Goal: Task Accomplishment & Management: Use online tool/utility

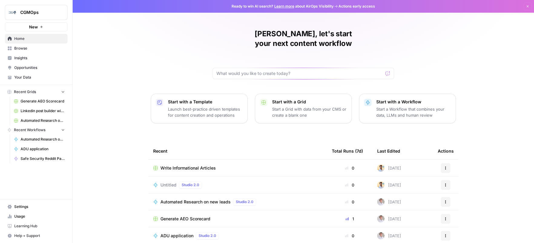
click at [26, 48] on span "Browse" at bounding box center [39, 48] width 51 height 5
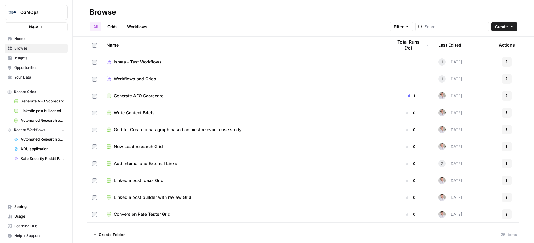
click at [457, 45] on th "Last Edited" at bounding box center [464, 45] width 61 height 17
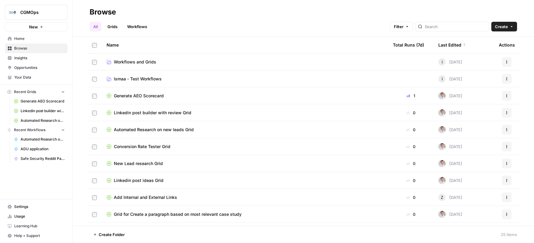
click at [457, 45] on div "Last Edited" at bounding box center [452, 45] width 28 height 17
click at [140, 24] on link "Workflows" at bounding box center [137, 27] width 27 height 10
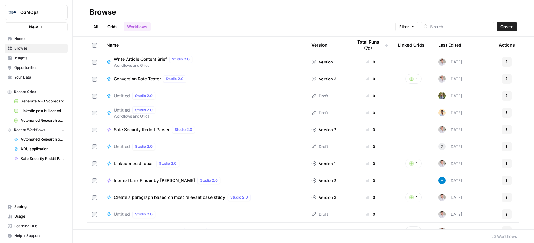
click at [446, 44] on div "Last Edited" at bounding box center [449, 45] width 23 height 17
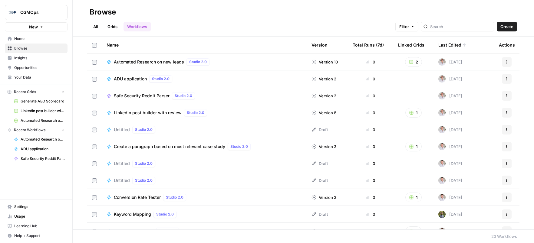
click at [446, 44] on div "Last Edited" at bounding box center [452, 45] width 28 height 17
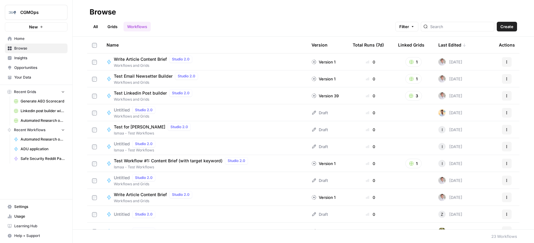
click at [446, 44] on div "Last Edited" at bounding box center [452, 45] width 28 height 17
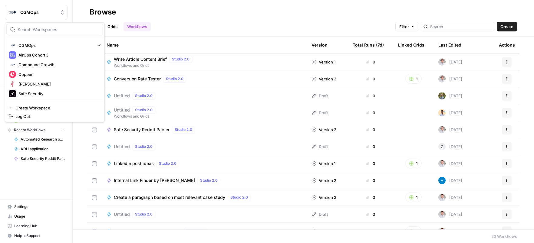
click at [23, 16] on button "CGMOps" at bounding box center [36, 12] width 63 height 15
click at [34, 67] on span "Compound Growth" at bounding box center [36, 65] width 36 height 6
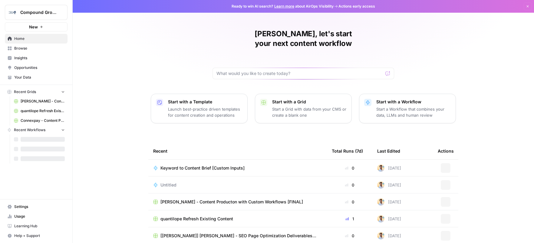
click at [25, 48] on span "Browse" at bounding box center [39, 48] width 51 height 5
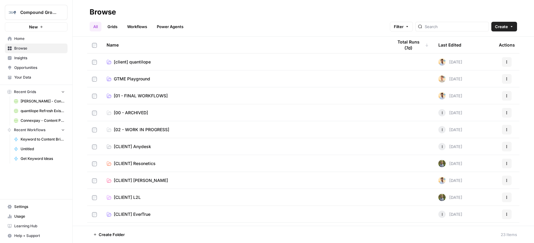
click at [139, 27] on link "Workflows" at bounding box center [137, 27] width 27 height 10
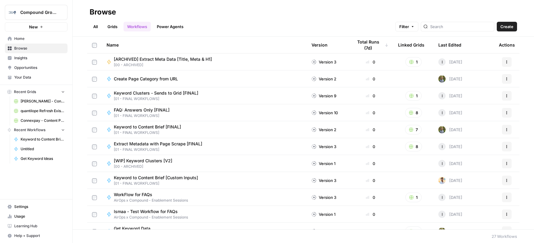
click at [442, 45] on div "Last Edited" at bounding box center [449, 45] width 23 height 17
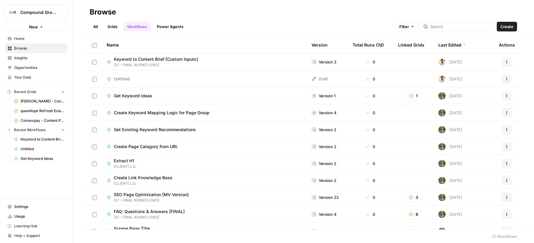
click at [175, 59] on span "Keyword to Content Brief [Custom Inputs]" at bounding box center [156, 59] width 84 height 6
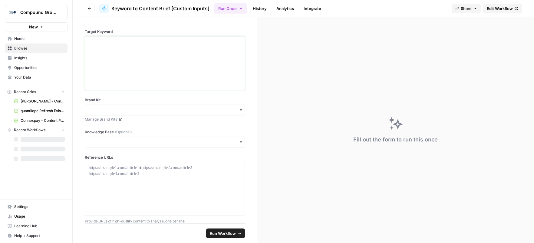
click at [134, 68] on div at bounding box center [165, 63] width 152 height 48
click at [122, 110] on input "Brand Kit" at bounding box center [165, 110] width 152 height 6
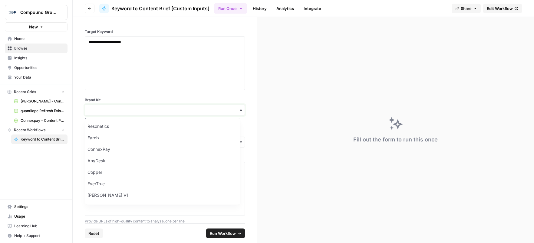
click at [135, 110] on input "Brand Kit" at bounding box center [165, 110] width 152 height 6
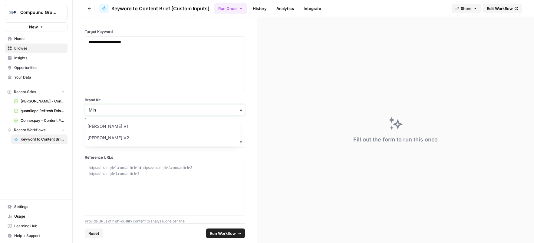
type input "Min"
click at [132, 139] on div "[PERSON_NAME] V2" at bounding box center [162, 138] width 155 height 12
click at [122, 166] on p at bounding box center [165, 168] width 152 height 6
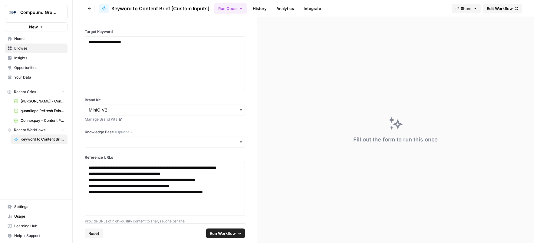
click at [227, 233] on span "Run Workflow" at bounding box center [223, 234] width 26 height 6
click at [136, 213] on div "**********" at bounding box center [165, 189] width 152 height 48
click at [221, 234] on span "Run Workflow" at bounding box center [223, 234] width 26 height 6
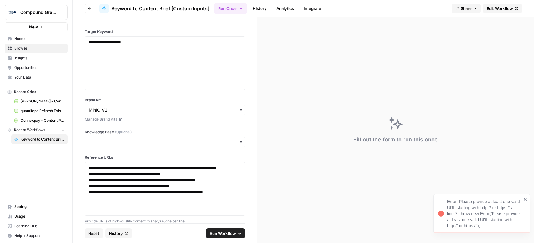
click at [497, 9] on span "Edit Workflow" at bounding box center [500, 8] width 26 height 6
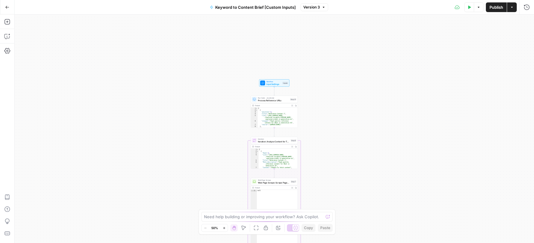
click at [279, 84] on span "Input Settings" at bounding box center [273, 84] width 15 height 3
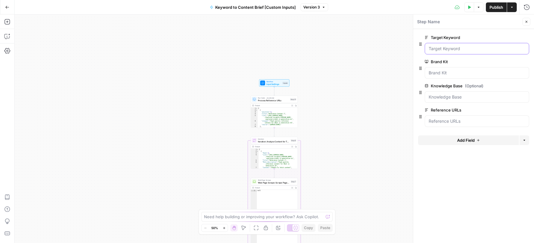
click at [457, 49] on Keyword "Target Keyword" at bounding box center [477, 49] width 97 height 6
click at [453, 52] on div at bounding box center [477, 49] width 104 height 12
click at [469, 8] on icon "button" at bounding box center [469, 7] width 4 height 4
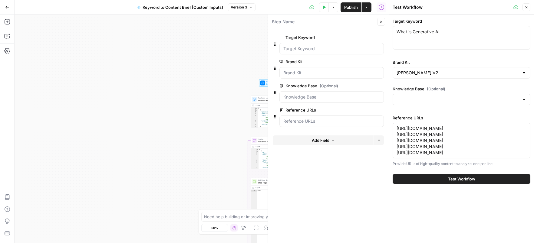
click at [468, 184] on button "Test Workflow" at bounding box center [462, 179] width 138 height 10
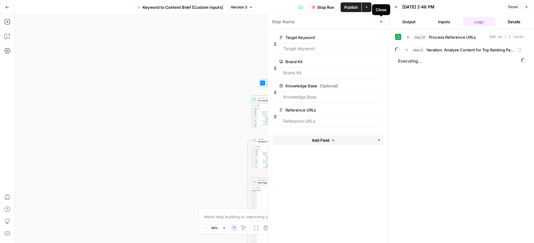
click at [381, 21] on icon "button" at bounding box center [381, 22] width 4 height 4
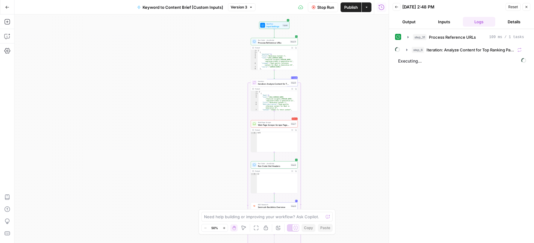
click at [281, 124] on span "Web Page Scrape: Scrape Page Content" at bounding box center [273, 125] width 31 height 3
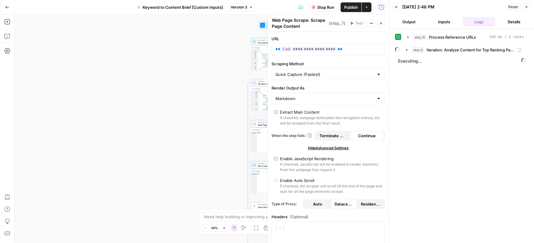
click at [464, 56] on div "step_31 Process Reference URLs 109 ms / 1 tasks step_6 Iteration: Analyze Conte…" at bounding box center [461, 136] width 133 height 208
click at [216, 95] on div "Workflow Input Settings Inputs Run Code · JavaScript Process Reference URLs Ste…" at bounding box center [202, 129] width 374 height 229
click at [381, 25] on button "Close" at bounding box center [381, 23] width 8 height 8
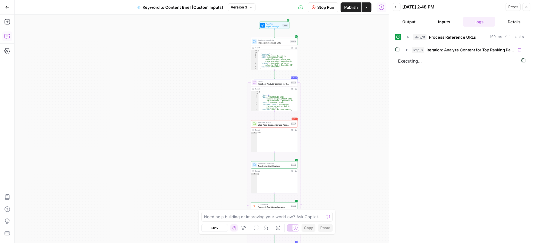
click at [11, 37] on button "Copilot" at bounding box center [7, 36] width 10 height 10
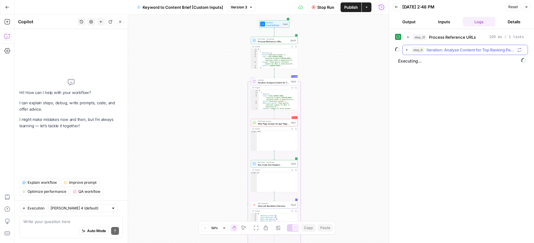
click at [408, 52] on div "step_31 Process Reference URLs 109 ms / 1 tasks step_6 Iteration: Analyze Conte…" at bounding box center [461, 43] width 133 height 23
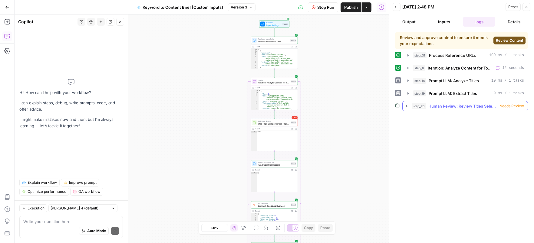
click at [407, 106] on icon "button" at bounding box center [406, 106] width 1 height 2
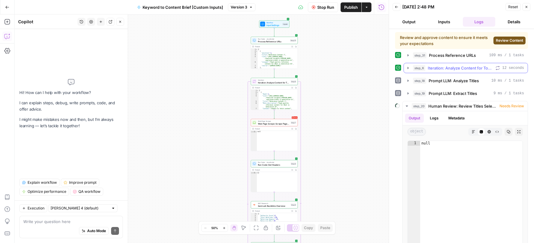
click at [408, 70] on icon "button" at bounding box center [408, 68] width 5 height 5
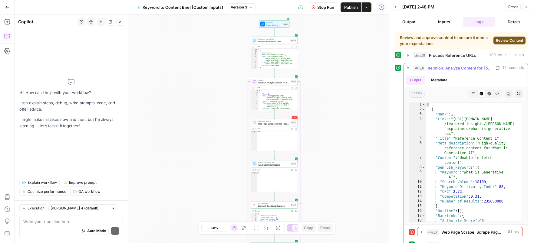
scroll to position [39, 0]
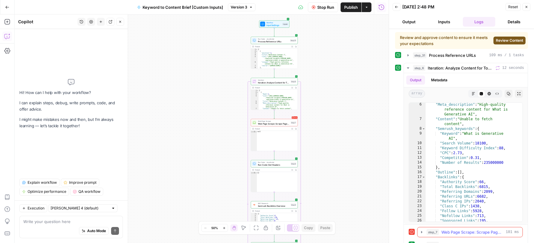
click at [441, 233] on div "step_7 Web Page Scrape: Scrape Page Content 181 ms" at bounding box center [473, 233] width 92 height 6
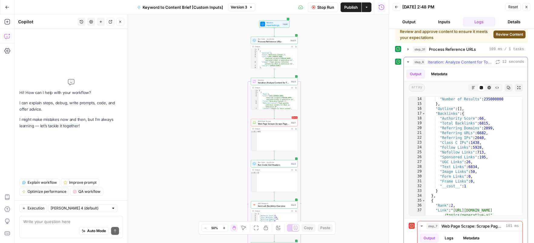
scroll to position [98, 0]
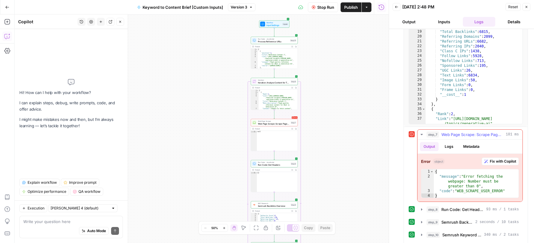
type textarea "**********"
click at [505, 190] on div "{ "message" : "Error fetching the webpage: Number must be greater than 0" , "co…" at bounding box center [476, 189] width 85 height 39
click at [490, 160] on span "Fix with Copilot" at bounding box center [503, 161] width 26 height 5
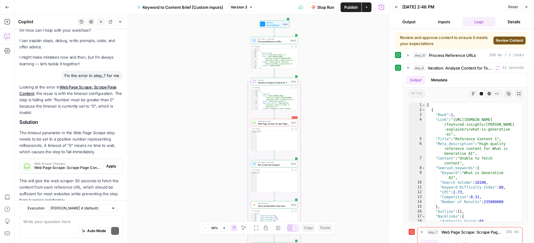
scroll to position [24, 0]
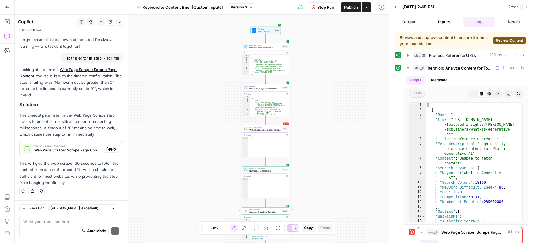
click at [108, 150] on span "Apply" at bounding box center [111, 148] width 10 height 5
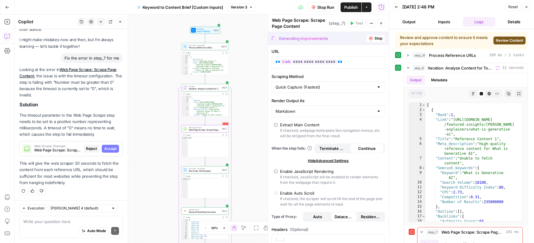
click at [108, 150] on span "Accept" at bounding box center [110, 148] width 12 height 5
type input "30000"
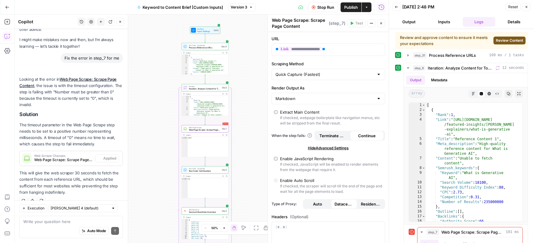
scroll to position [34, 0]
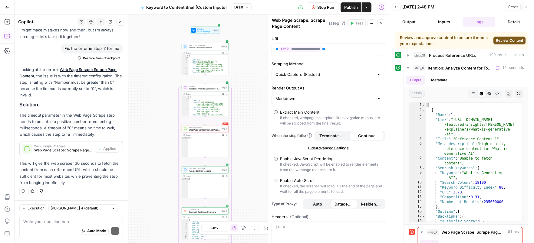
click at [315, 8] on button "Stop Run" at bounding box center [323, 7] width 30 height 10
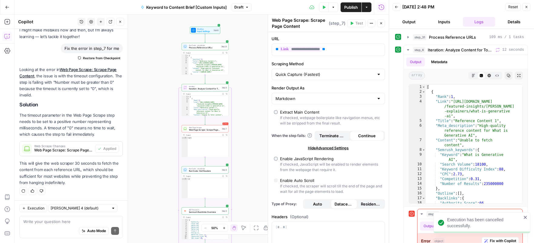
click at [322, 8] on icon "button" at bounding box center [324, 7] width 4 height 4
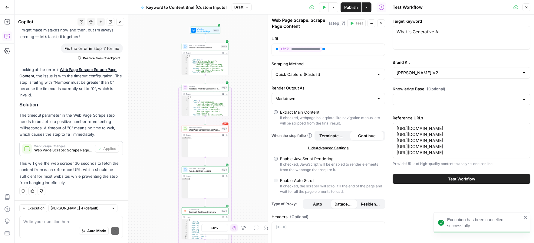
click at [467, 182] on span "Test Workflow" at bounding box center [461, 179] width 27 height 6
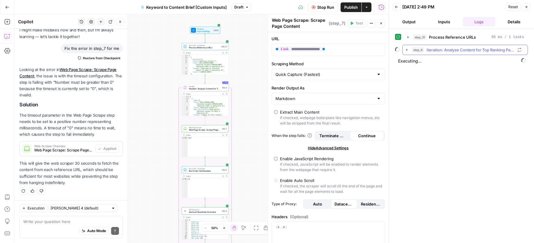
click at [408, 49] on icon "button" at bounding box center [407, 50] width 5 height 5
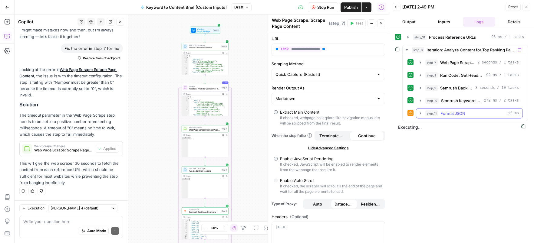
click at [421, 114] on icon "button" at bounding box center [420, 113] width 5 height 5
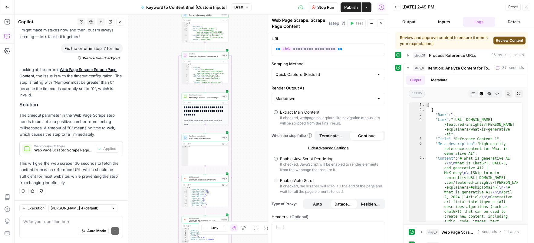
click at [510, 41] on span "Review Content" at bounding box center [509, 40] width 27 height 5
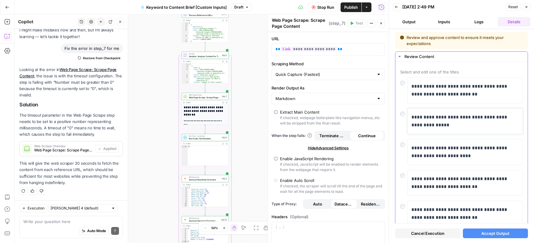
click at [461, 117] on p "**********" at bounding box center [462, 122] width 103 height 16
click at [508, 238] on button "Accept Output" at bounding box center [495, 234] width 65 height 10
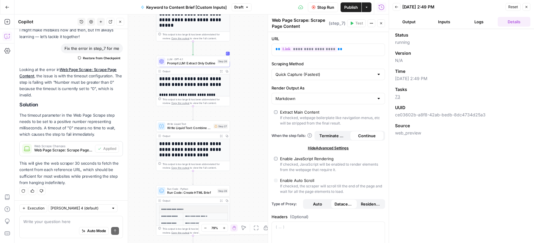
drag, startPoint x: 236, startPoint y: 105, endPoint x: 249, endPoint y: 130, distance: 28.2
click at [249, 130] on div "Workflow Input Settings Inputs Run Code · JavaScript Process Reference URLs Ste…" at bounding box center [202, 129] width 374 height 229
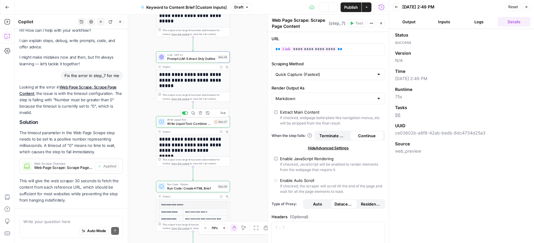
scroll to position [34, 0]
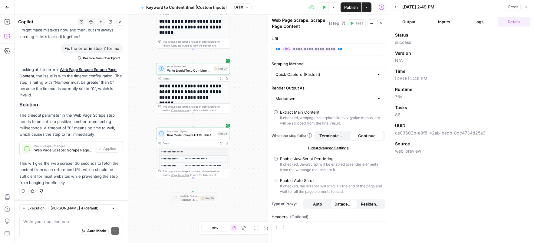
click at [220, 144] on icon "button" at bounding box center [221, 143] width 3 height 3
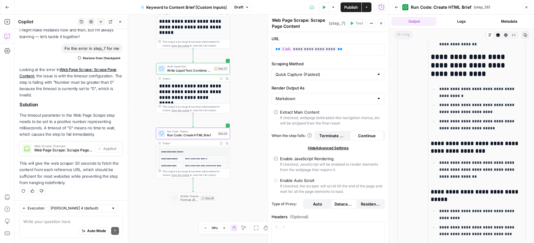
scroll to position [2081, 0]
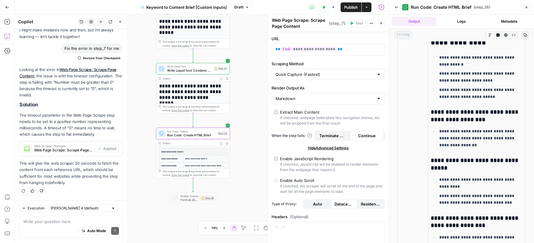
drag, startPoint x: 431, startPoint y: 126, endPoint x: 503, endPoint y: 137, distance: 72.2
click at [503, 124] on h3 "**********" at bounding box center [477, 116] width 92 height 15
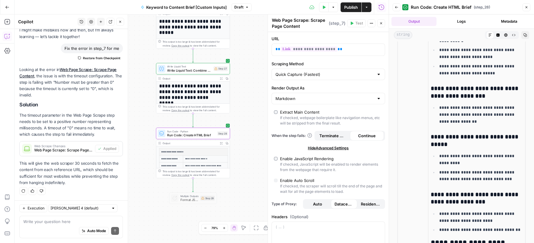
scroll to position [2117, 0]
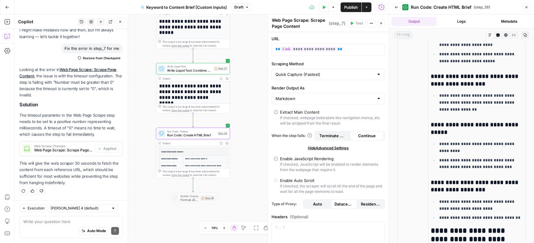
drag, startPoint x: 431, startPoint y: 139, endPoint x: 443, endPoint y: 147, distance: 14.5
click at [443, 136] on h3 "**********" at bounding box center [477, 128] width 92 height 15
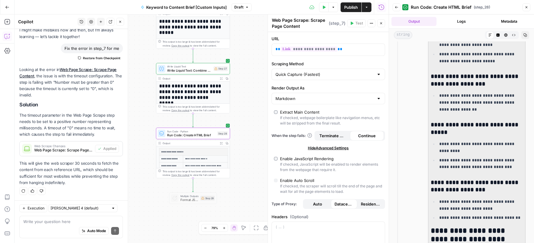
drag, startPoint x: 446, startPoint y: 148, endPoint x: 432, endPoint y: 140, distance: 16.5
click at [432, 136] on h3 "**********" at bounding box center [477, 128] width 92 height 15
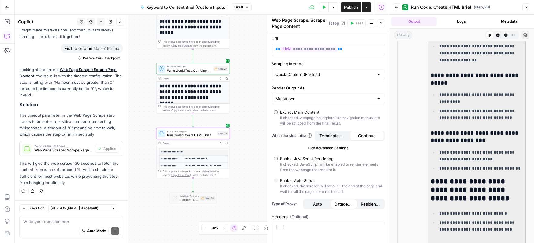
click at [441, 145] on h3 "**********" at bounding box center [477, 137] width 92 height 15
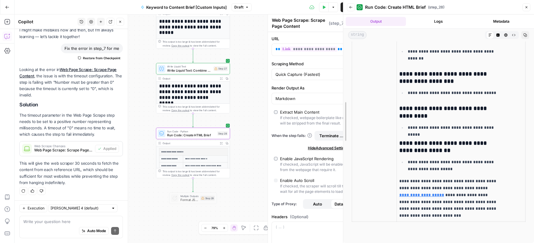
scroll to position [2873, 0]
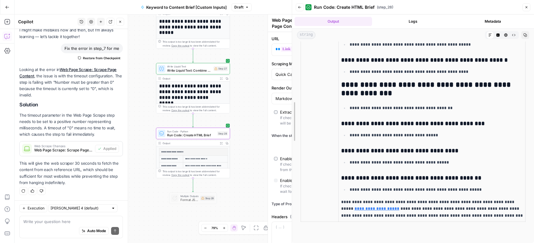
drag, startPoint x: 388, startPoint y: 49, endPoint x: 120, endPoint y: 51, distance: 267.7
click at [120, 51] on body "Compound Growth New Home Browse Insights Opportunities Your Data Recent Grids M…" at bounding box center [267, 121] width 534 height 243
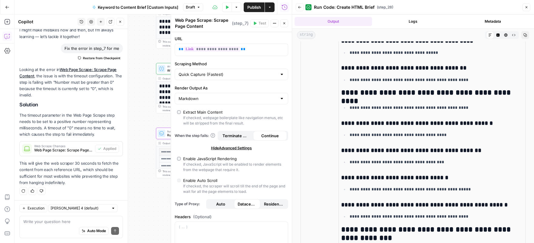
scroll to position [2711, 0]
click at [504, 37] on icon "button" at bounding box center [505, 35] width 3 height 3
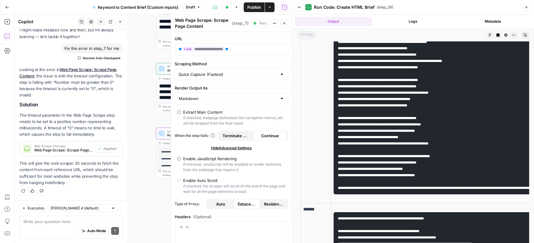
scroll to position [401, 0]
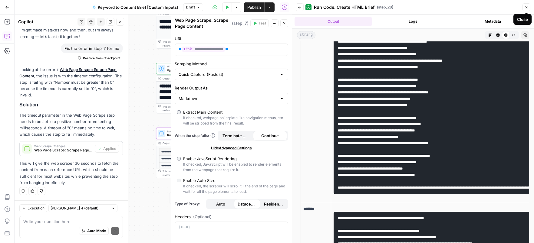
click at [525, 10] on button "Close" at bounding box center [527, 7] width 8 height 8
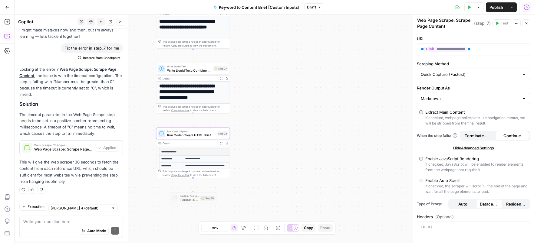
scroll to position [34, 0]
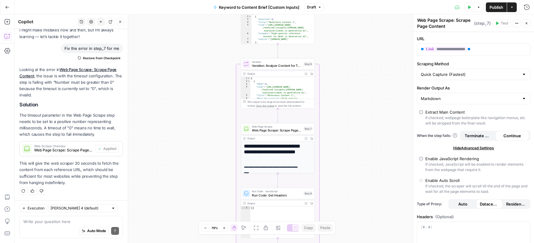
click at [39, 225] on div "Auto Mode Send" at bounding box center [71, 231] width 96 height 13
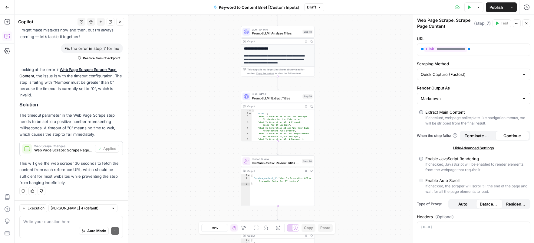
click at [56, 226] on div "Auto Mode Send" at bounding box center [71, 231] width 96 height 13
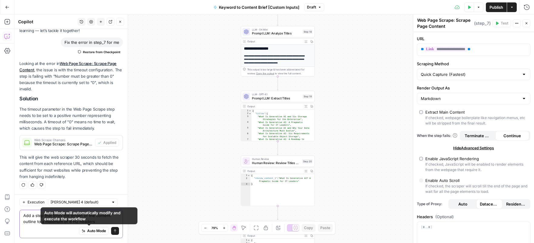
type textarea "Add a step that limits the length of the content outline to a maximum of 8 H2 h…"
click at [113, 233] on icon "submit" at bounding box center [115, 232] width 4 height 4
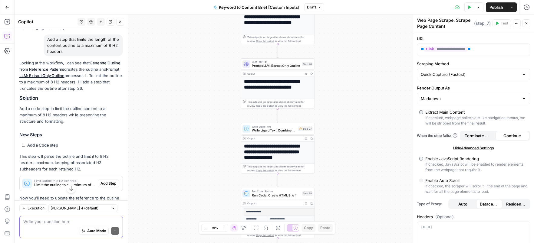
scroll to position [180, 0]
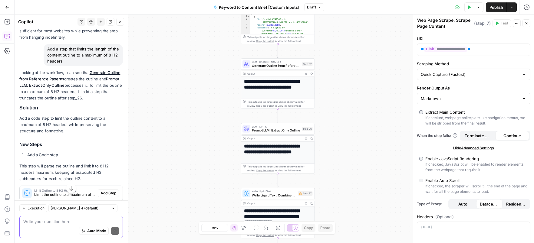
drag, startPoint x: 48, startPoint y: 49, endPoint x: 74, endPoint y: 63, distance: 29.9
click at [74, 63] on div "Add a step that limits the length of the content outline to a maximum of 8 H2 h…" at bounding box center [83, 55] width 79 height 22
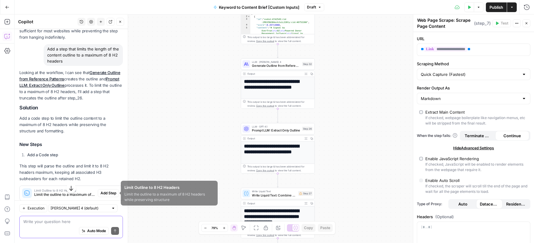
click at [57, 223] on textarea at bounding box center [71, 222] width 96 height 6
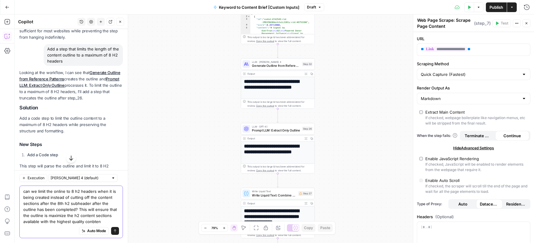
type textarea "can we limit the online to 8 h2 headers when it is being created instead of cut…"
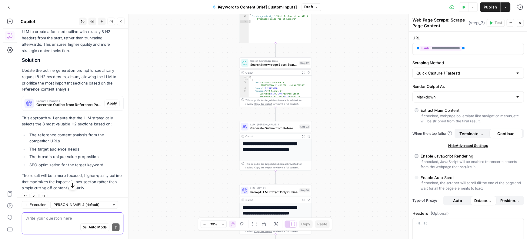
scroll to position [486, 0]
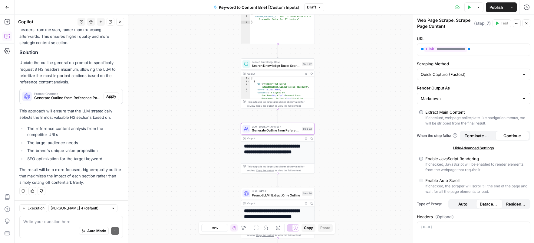
click at [106, 97] on span "Apply" at bounding box center [111, 96] width 10 height 5
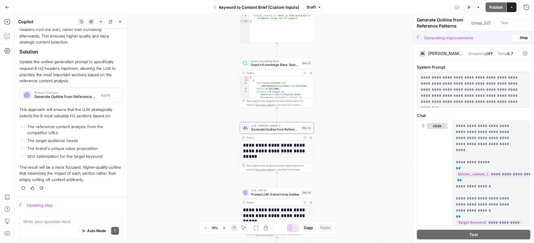
scroll to position [477, 0]
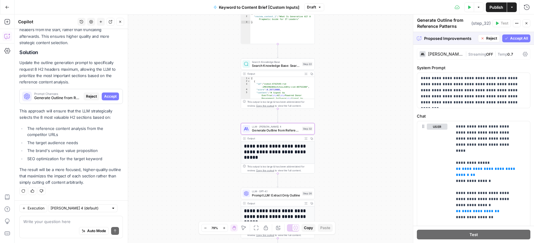
click at [106, 95] on span "Accept" at bounding box center [110, 96] width 12 height 5
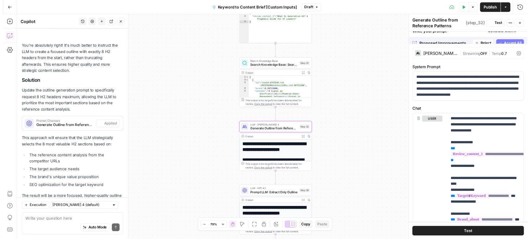
scroll to position [506, 0]
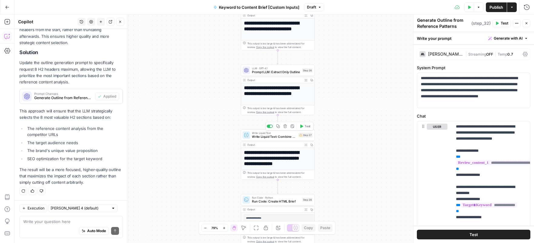
click at [281, 136] on span "Write Liquid Text: Combine Brief" at bounding box center [274, 136] width 44 height 5
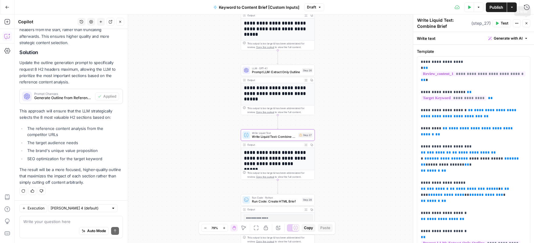
click at [527, 23] on icon "button" at bounding box center [527, 23] width 4 height 4
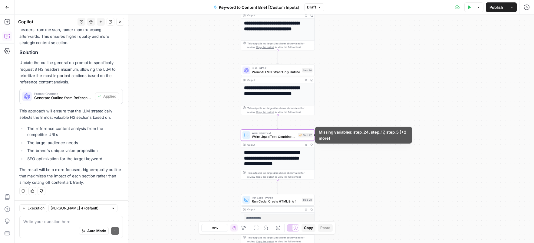
click at [306, 132] on div "Write Liquid Text Write Liquid Text: Combine Brief Step 27 Copy step Delete ste…" at bounding box center [278, 135] width 70 height 8
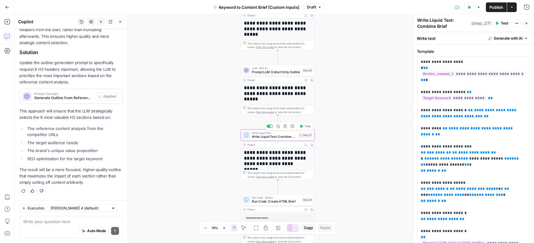
click at [294, 139] on span "Write Liquid Text: Combine Brief" at bounding box center [274, 136] width 44 height 5
click at [523, 23] on button "Close" at bounding box center [527, 23] width 8 height 8
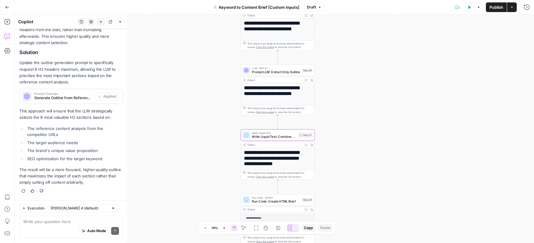
click at [52, 224] on div "Write your question here Auto Mode Send" at bounding box center [71, 227] width 104 height 22
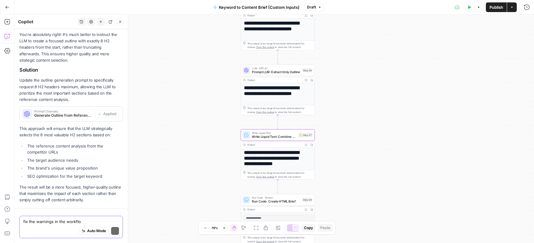
type textarea "fix the warnings in the workflow"
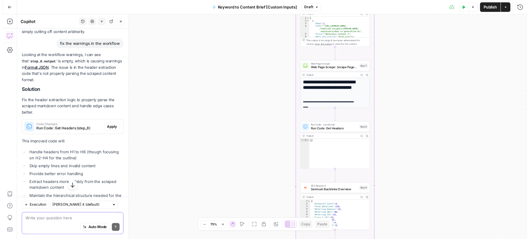
scroll to position [672, 0]
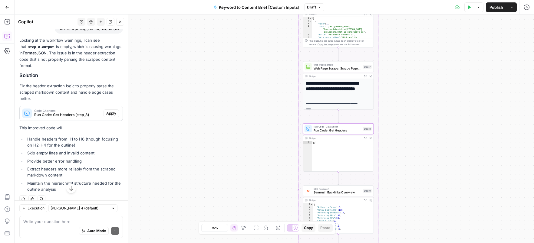
click at [106, 114] on span "Apply" at bounding box center [111, 113] width 10 height 5
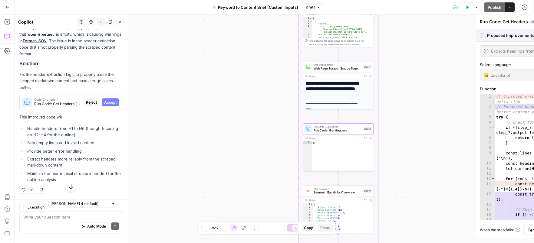
scroll to position [642, 0]
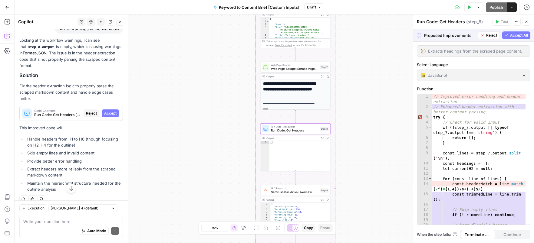
click at [110, 113] on span "Accept" at bounding box center [110, 113] width 12 height 5
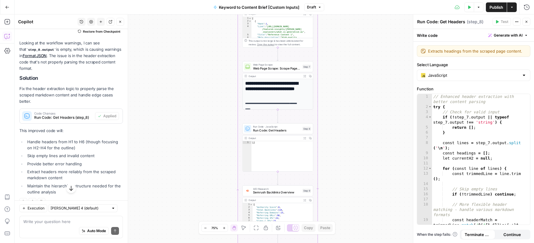
scroll to position [689, 0]
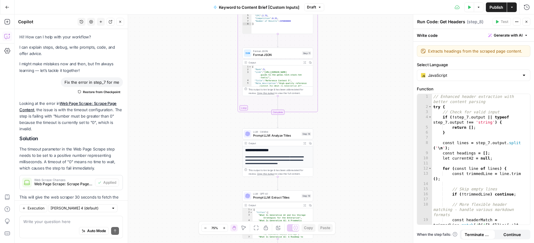
scroll to position [689, 0]
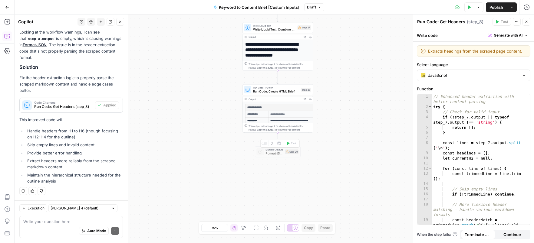
click at [292, 152] on div "Step 29" at bounding box center [292, 152] width 14 height 5
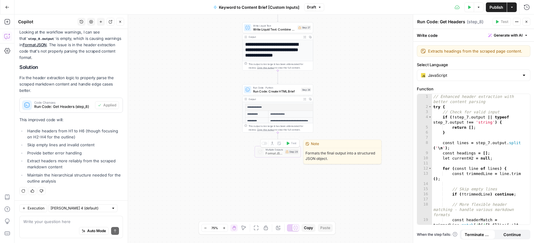
click at [276, 151] on span "Multiple Outputs" at bounding box center [274, 150] width 17 height 4
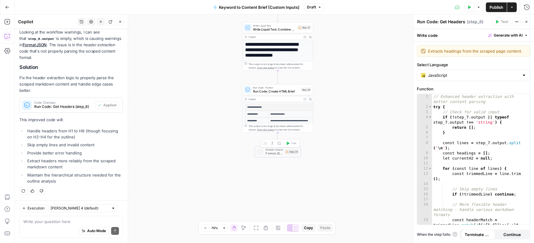
click at [292, 152] on div "Step 29" at bounding box center [292, 152] width 14 height 5
click at [288, 152] on div "Step 29" at bounding box center [292, 152] width 14 height 5
click at [44, 217] on div "Write your question here Auto Mode Send" at bounding box center [71, 227] width 104 height 22
type textarea "fix the other warnings in the workflo"
click at [255, 124] on div "This output is too large & has been abbreviated for review. Copy the output to …" at bounding box center [278, 127] width 70 height 9
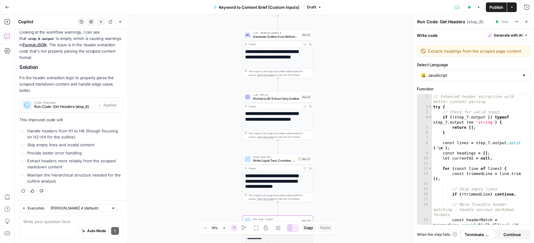
click at [319, 9] on icon "button" at bounding box center [320, 7] width 4 height 4
click at [383, 10] on div "Test Data Options Publish Actions Run History" at bounding box center [429, 7] width 210 height 14
click at [497, 6] on span "Publish" at bounding box center [497, 7] width 14 height 6
click at [399, 86] on div "Workflow Input Settings Inputs Run Code · JavaScript Process Reference URLs Ste…" at bounding box center [275, 129] width 520 height 229
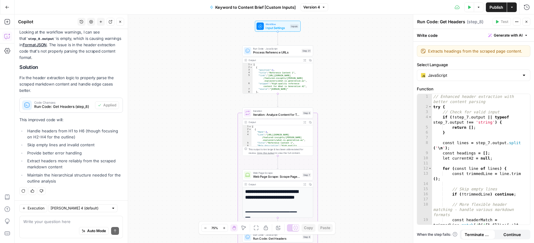
click at [470, 8] on icon "button" at bounding box center [469, 7] width 4 height 4
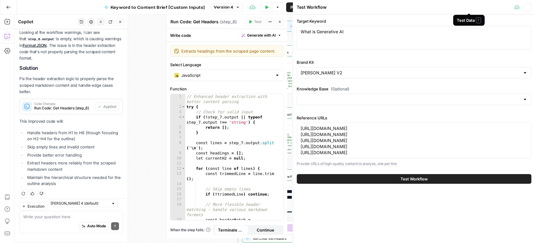
scroll to position [689, 0]
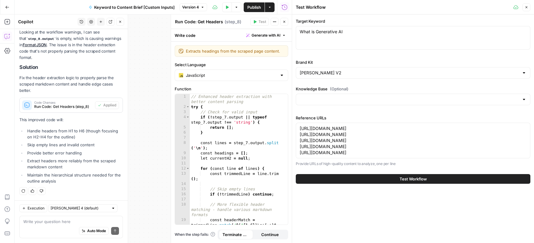
click at [436, 178] on button "Test Workflow" at bounding box center [413, 179] width 235 height 10
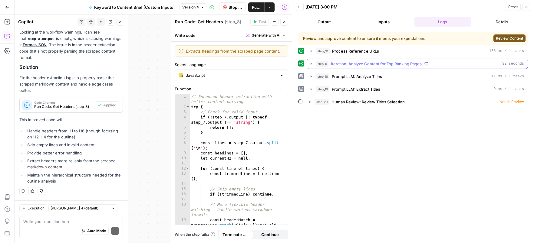
click at [311, 65] on icon "button" at bounding box center [311, 63] width 5 height 5
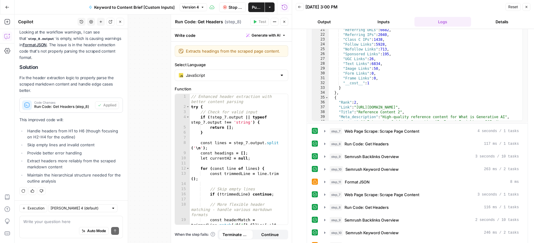
scroll to position [180, 0]
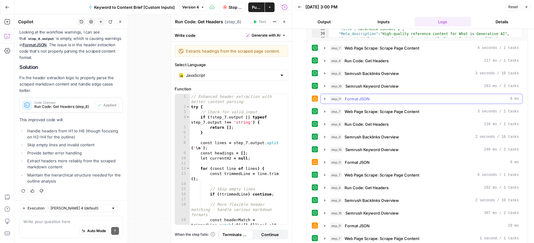
click at [326, 99] on icon "button" at bounding box center [324, 99] width 5 height 5
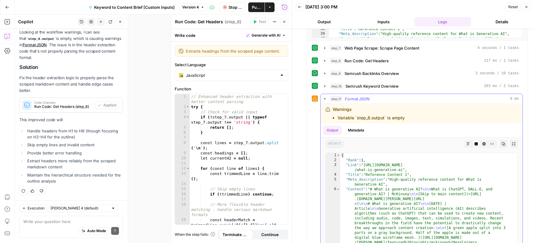
click at [325, 99] on icon "button" at bounding box center [325, 98] width 2 height 1
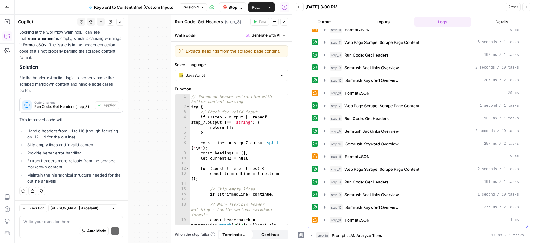
scroll to position [339, 0]
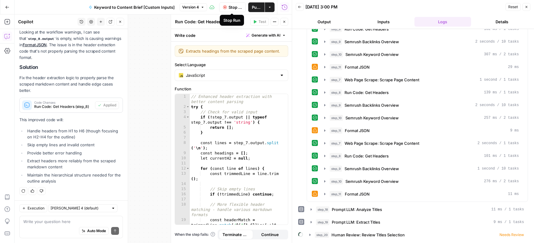
click at [229, 10] on span "Stop Run" at bounding box center [235, 7] width 13 height 6
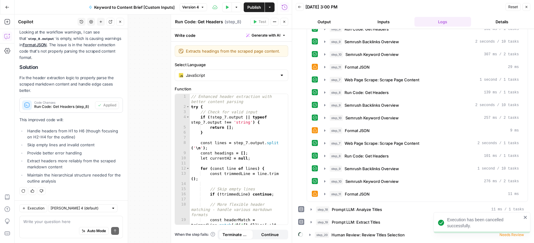
scroll to position [325, 0]
click at [325, 68] on icon "button" at bounding box center [324, 67] width 5 height 5
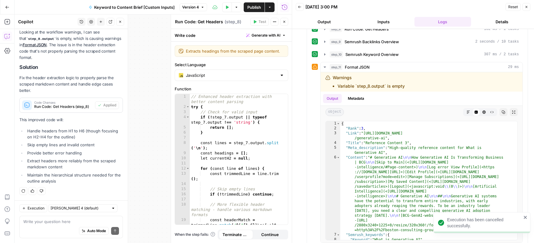
click at [51, 226] on div "Auto Mode Send" at bounding box center [71, 231] width 96 height 13
type textarea "fix the warning in step 11"
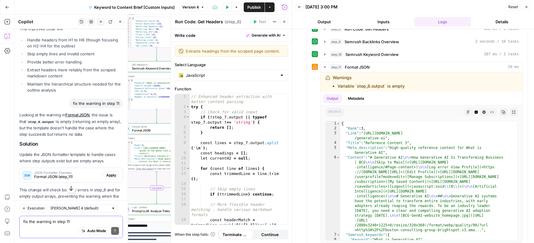
scroll to position [784, 0]
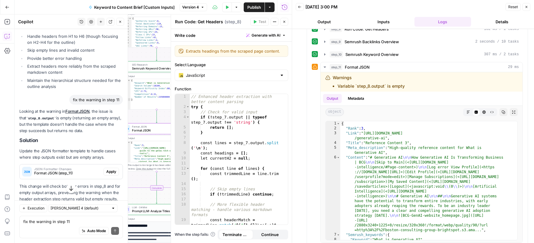
click at [106, 171] on span "Apply" at bounding box center [111, 171] width 10 height 5
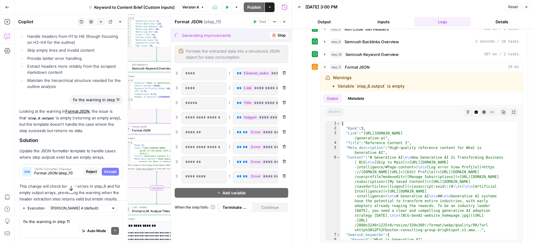
click at [106, 171] on span "Accept" at bounding box center [110, 171] width 12 height 5
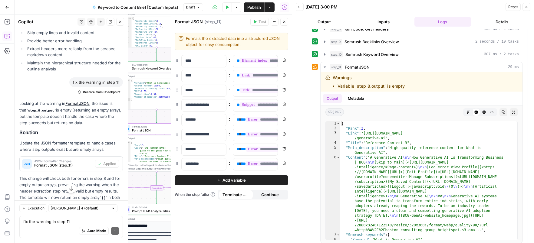
scroll to position [836, 0]
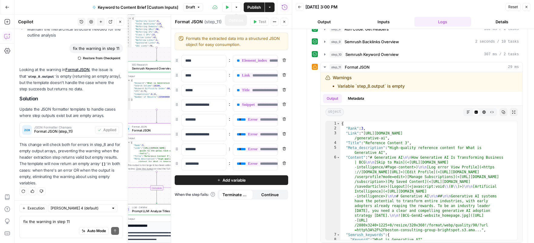
click at [230, 10] on button "Test Data" at bounding box center [227, 7] width 10 height 10
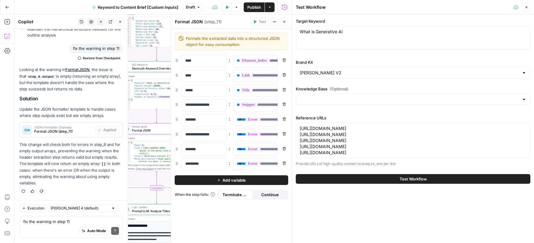
click at [323, 181] on button "Test Workflow" at bounding box center [413, 179] width 235 height 10
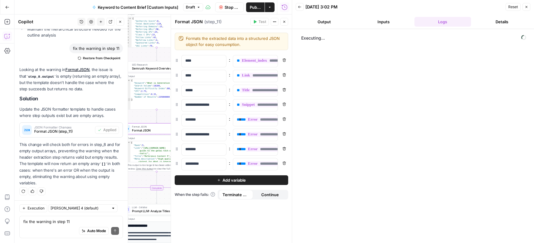
click at [285, 21] on icon "button" at bounding box center [284, 22] width 4 height 4
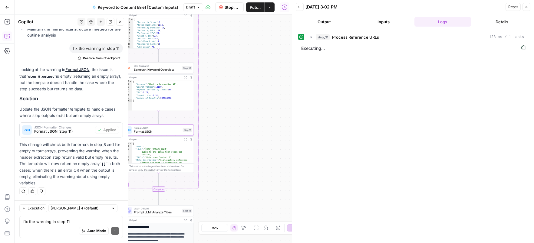
drag, startPoint x: 215, startPoint y: 116, endPoint x: 257, endPoint y: 151, distance: 54.6
click at [257, 151] on div "Workflow Input Settings Inputs Run Code · JavaScript Process Reference URLs Ste…" at bounding box center [153, 129] width 277 height 229
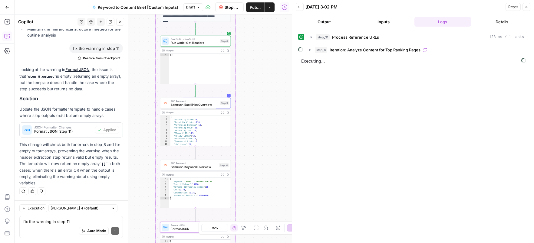
drag, startPoint x: 251, startPoint y: 74, endPoint x: 244, endPoint y: 173, distance: 98.6
click at [244, 173] on div "Workflow Input Settings Inputs Run Code · JavaScript Process Reference URLs Ste…" at bounding box center [153, 129] width 277 height 229
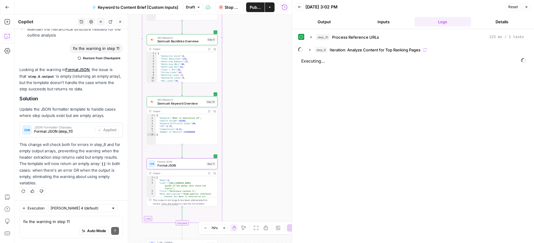
drag, startPoint x: 256, startPoint y: 137, endPoint x: 250, endPoint y: 55, distance: 82.0
click at [250, 55] on div "Workflow Input Settings Inputs Run Code · JavaScript Process Reference URLs Ste…" at bounding box center [153, 129] width 277 height 229
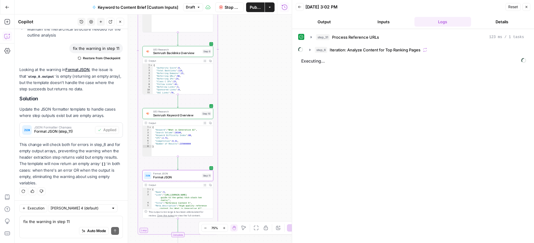
drag, startPoint x: 246, startPoint y: 142, endPoint x: 243, endPoint y: 201, distance: 59.1
click at [243, 205] on div "Workflow Input Settings Inputs Run Code · JavaScript Process Reference URLs Ste…" at bounding box center [153, 129] width 277 height 229
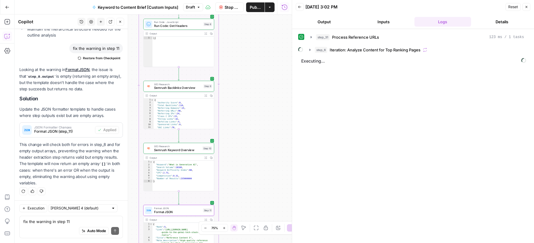
drag, startPoint x: 240, startPoint y: 99, endPoint x: 249, endPoint y: 186, distance: 86.7
click at [249, 190] on div "Workflow Input Settings Inputs Run Code · JavaScript Process Reference URLs Ste…" at bounding box center [153, 129] width 277 height 229
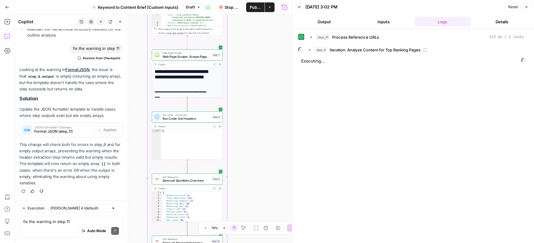
drag, startPoint x: 244, startPoint y: 88, endPoint x: 243, endPoint y: 179, distance: 90.5
click at [243, 179] on div "Workflow Input Settings Inputs Run Code · JavaScript Process Reference URLs Ste…" at bounding box center [153, 129] width 277 height 229
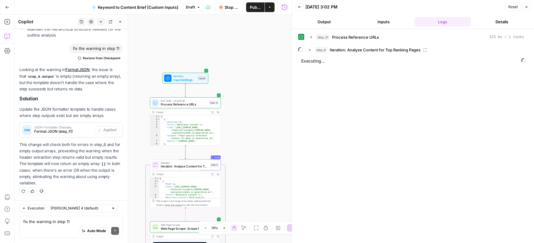
drag, startPoint x: 249, startPoint y: 153, endPoint x: 249, endPoint y: 167, distance: 14.2
click at [249, 167] on div "Workflow Input Settings Inputs Run Code · JavaScript Process Reference URLs Ste…" at bounding box center [153, 129] width 277 height 229
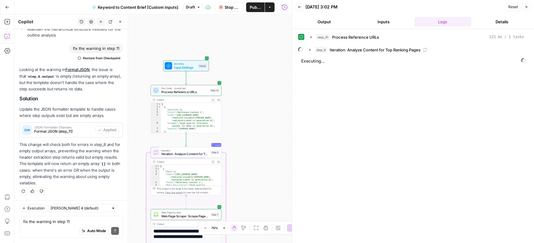
drag, startPoint x: 249, startPoint y: 171, endPoint x: 239, endPoint y: 79, distance: 92.0
click at [239, 80] on div "Workflow Input Settings Inputs Run Code · JavaScript Process Reference URLs Ste…" at bounding box center [153, 129] width 277 height 229
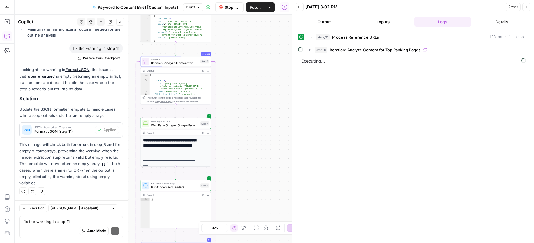
drag, startPoint x: 244, startPoint y: 133, endPoint x: 247, endPoint y: 86, distance: 47.0
click at [247, 86] on div "Workflow Input Settings Inputs Run Code · JavaScript Process Reference URLs Ste…" at bounding box center [153, 129] width 277 height 229
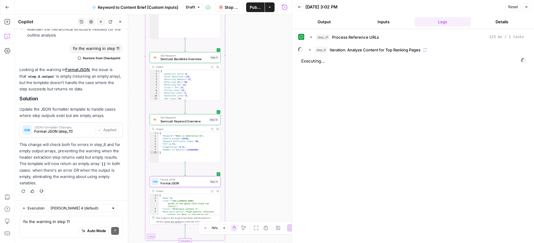
drag, startPoint x: 251, startPoint y: 190, endPoint x: 267, endPoint y: 97, distance: 94.1
click at [267, 90] on div "Workflow Input Settings Inputs Run Code · JavaScript Process Reference URLs Ste…" at bounding box center [153, 129] width 277 height 229
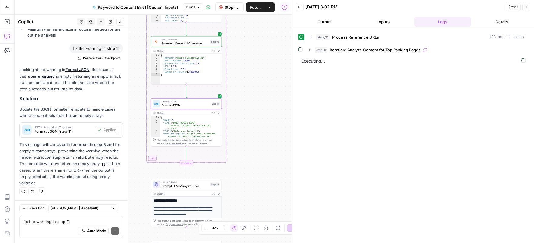
drag, startPoint x: 256, startPoint y: 176, endPoint x: 253, endPoint y: 89, distance: 87.3
click at [253, 89] on div "Workflow Input Settings Inputs Run Code · JavaScript Process Reference URLs Ste…" at bounding box center [153, 129] width 277 height 229
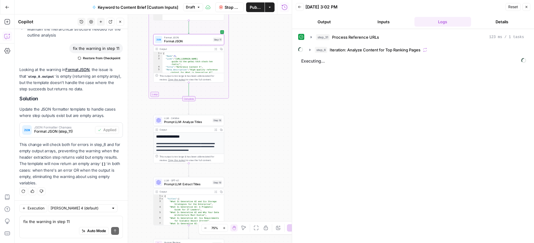
drag, startPoint x: 247, startPoint y: 187, endPoint x: 248, endPoint y: 109, distance: 77.5
click at [248, 109] on div "Workflow Input Settings Inputs Run Code · JavaScript Process Reference URLs Ste…" at bounding box center [153, 129] width 277 height 229
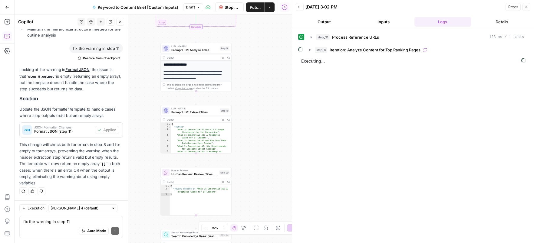
drag, startPoint x: 251, startPoint y: 154, endPoint x: 258, endPoint y: 125, distance: 29.9
click at [258, 125] on div "Workflow Input Settings Inputs Run Code · JavaScript Process Reference URLs Ste…" at bounding box center [153, 129] width 277 height 229
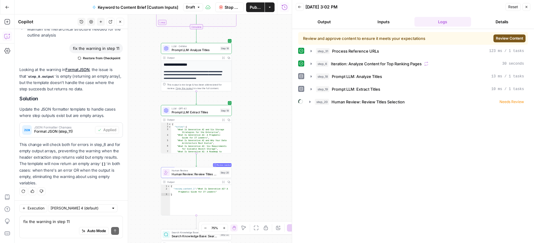
click at [512, 38] on span "Review Content" at bounding box center [509, 38] width 27 height 5
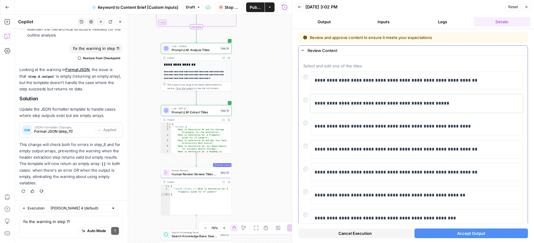
click at [362, 104] on p "**********" at bounding box center [415, 104] width 200 height 8
click at [457, 236] on span "Accept Output" at bounding box center [471, 234] width 28 height 6
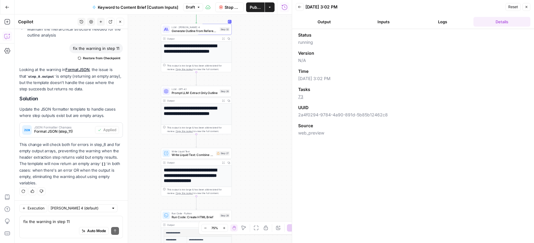
click at [300, 6] on icon "button" at bounding box center [300, 7] width 4 height 4
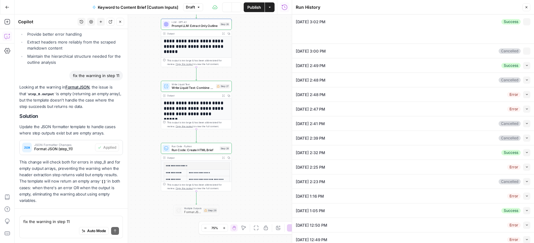
scroll to position [836, 0]
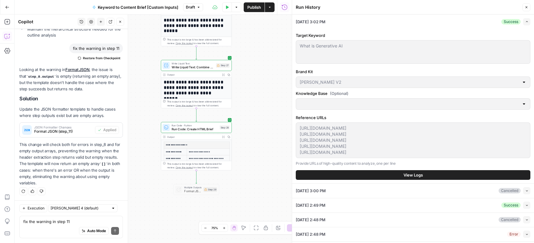
click at [223, 137] on icon "button" at bounding box center [223, 137] width 2 height 2
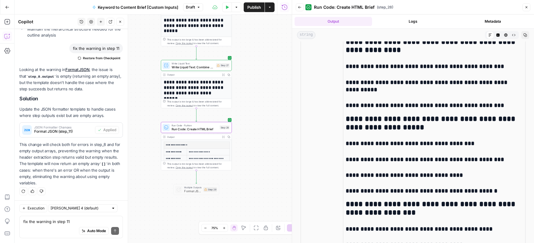
scroll to position [796, 0]
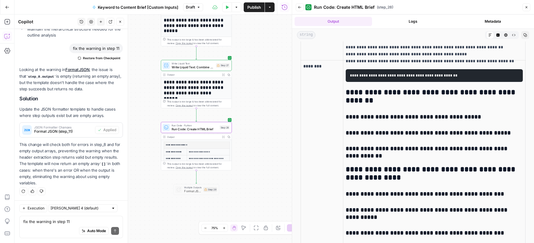
click at [355, 105] on h2 "**********" at bounding box center [434, 96] width 177 height 17
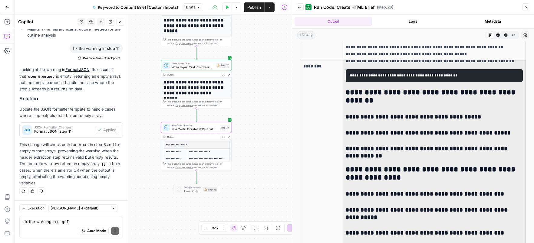
click at [355, 105] on h2 "**********" at bounding box center [434, 96] width 177 height 17
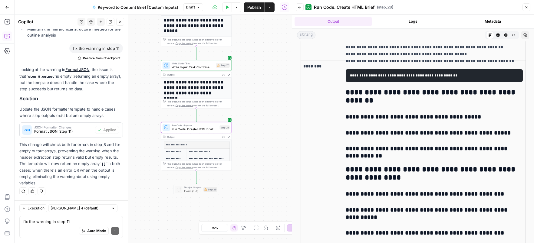
click at [351, 105] on h2 "**********" at bounding box center [434, 96] width 177 height 17
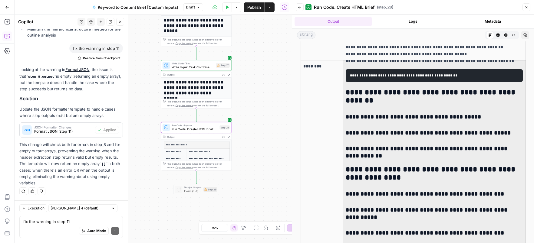
click at [351, 105] on h2 "**********" at bounding box center [434, 96] width 177 height 17
click at [206, 189] on icon at bounding box center [205, 190] width 3 height 3
click at [199, 191] on span "Format JSON" at bounding box center [192, 191] width 17 height 5
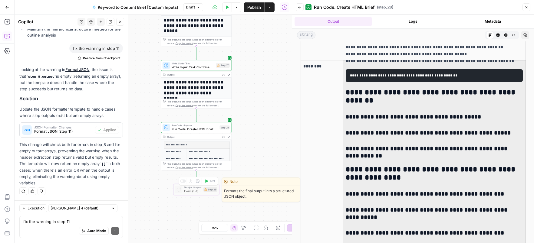
click at [199, 191] on span "Format JSON" at bounding box center [192, 191] width 17 height 5
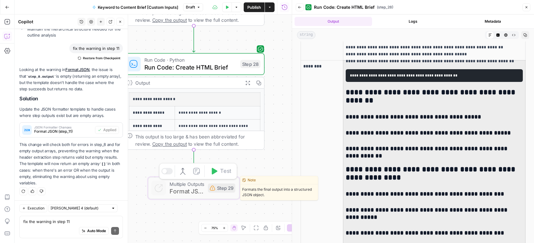
click at [199, 191] on span "Format JSON" at bounding box center [187, 191] width 35 height 9
click at [417, 23] on button "Logs" at bounding box center [414, 21] width 78 height 9
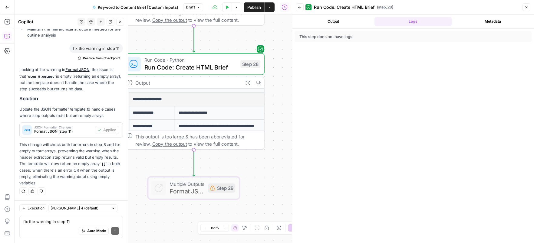
click at [298, 6] on icon "button" at bounding box center [300, 7] width 4 height 4
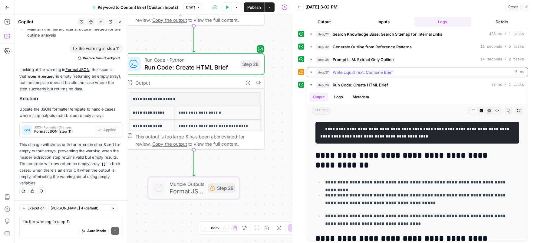
scroll to position [68, 0]
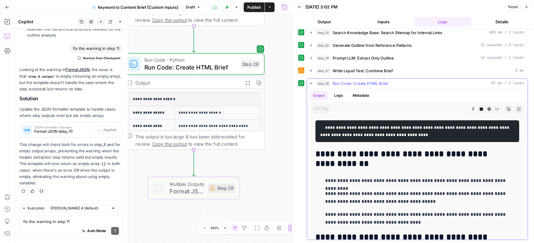
click at [313, 83] on icon "button" at bounding box center [311, 83] width 5 height 5
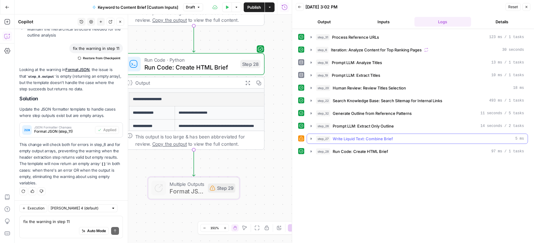
click at [312, 140] on icon "button" at bounding box center [311, 139] width 5 height 5
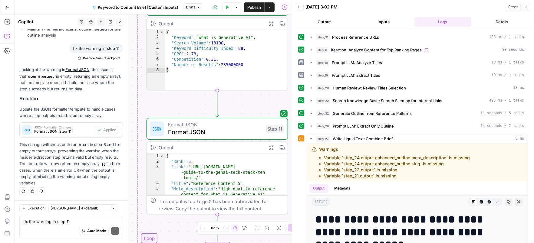
click at [47, 225] on div "Auto Mode Send" at bounding box center [71, 231] width 96 height 13
type textarea "fix the warnings in step 27"
click at [113, 231] on button "Send" at bounding box center [115, 231] width 8 height 8
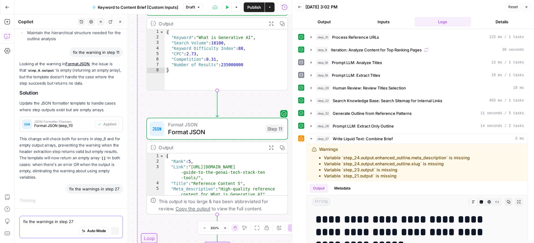
scroll to position [791, 0]
click at [237, 9] on icon "button" at bounding box center [237, 7] width 4 height 4
click at [272, 9] on button "Actions" at bounding box center [270, 7] width 10 height 10
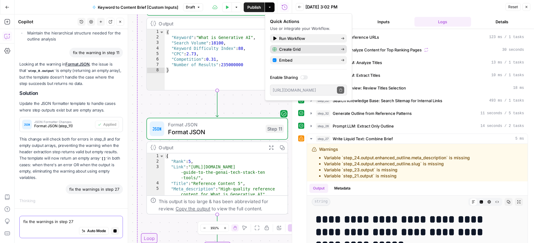
click at [294, 50] on span "Create Grid" at bounding box center [289, 49] width 21 height 6
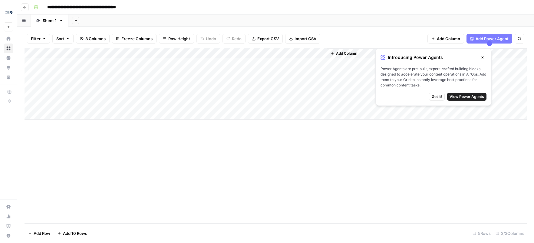
click at [158, 63] on div "Add Column" at bounding box center [276, 83] width 502 height 71
click at [482, 56] on icon "button" at bounding box center [483, 58] width 4 height 4
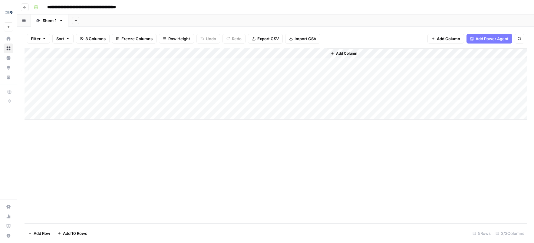
click at [158, 62] on div "Add Column" at bounding box center [276, 83] width 502 height 71
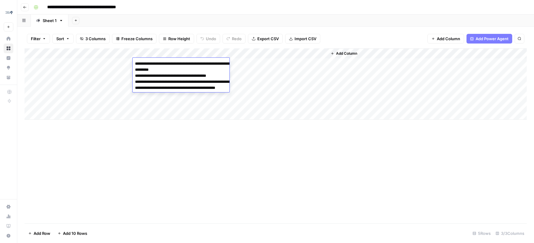
type textarea "**********"
click at [72, 62] on div "Add Column" at bounding box center [276, 83] width 502 height 71
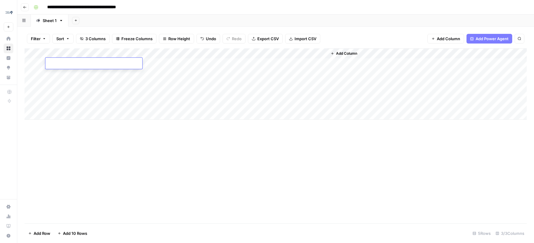
type textarea "**********"
click at [161, 128] on div "Add Column" at bounding box center [276, 135] width 502 height 175
click at [231, 63] on div "Add Column" at bounding box center [276, 83] width 502 height 71
click at [313, 52] on div "Add Column" at bounding box center [276, 83] width 502 height 71
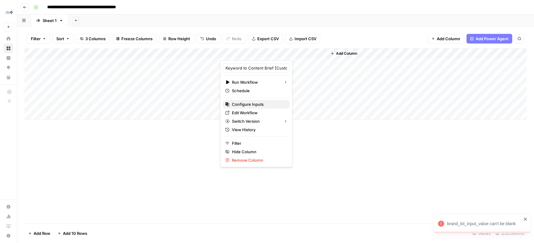
click at [246, 105] on span "Configure Inputs" at bounding box center [248, 104] width 32 height 6
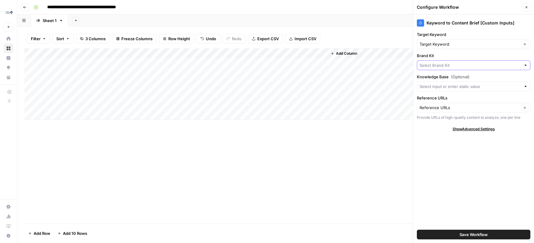
click at [442, 64] on input "Brand Kit" at bounding box center [470, 65] width 101 height 6
click at [433, 79] on span "[PERSON_NAME] V2" at bounding box center [441, 80] width 38 height 6
type input "[PERSON_NAME] V2"
click at [441, 44] on input "Target Keyword" at bounding box center [470, 44] width 100 height 6
click at [441, 67] on span "Target Keyword" at bounding box center [436, 67] width 29 height 6
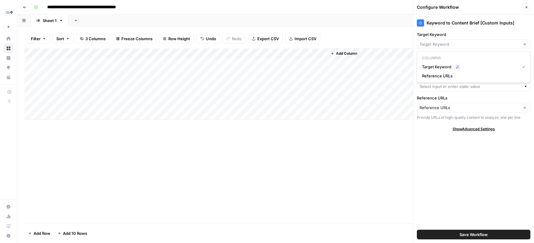
type input "Target Keyword"
click at [479, 235] on span "Save Workflow" at bounding box center [474, 235] width 28 height 6
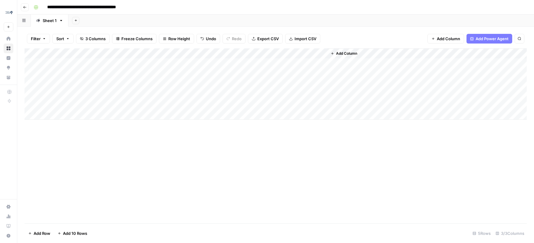
click at [227, 63] on div "Add Column" at bounding box center [276, 83] width 502 height 71
click at [314, 53] on div "Add Column" at bounding box center [276, 83] width 502 height 71
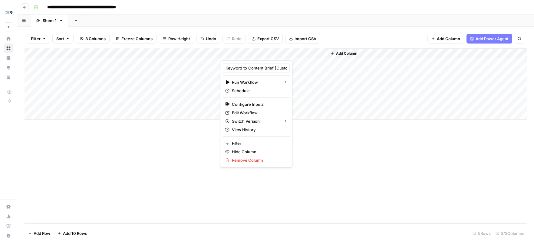
click at [333, 142] on div "Add Column" at bounding box center [276, 135] width 502 height 175
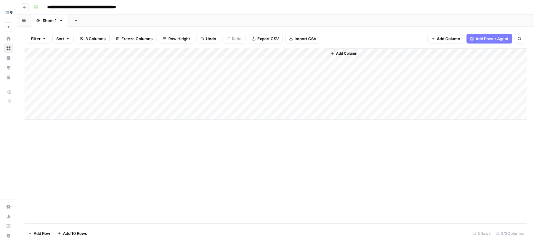
click at [312, 53] on div "Add Column" at bounding box center [276, 83] width 502 height 71
click at [346, 55] on span "Add Column" at bounding box center [346, 53] width 21 height 5
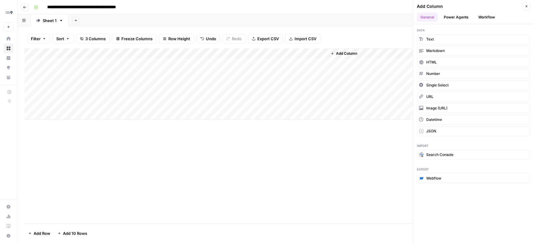
click at [483, 19] on button "Workflow" at bounding box center [487, 17] width 24 height 9
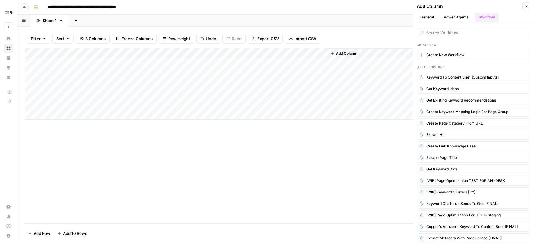
click at [313, 53] on div "Add Column" at bounding box center [276, 83] width 502 height 71
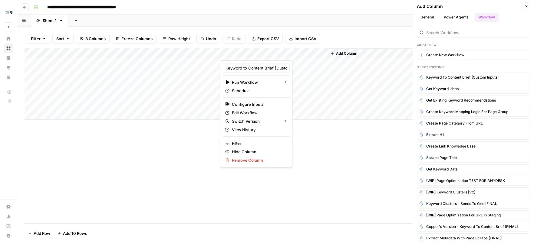
click at [320, 137] on div "Add Column" at bounding box center [276, 135] width 502 height 175
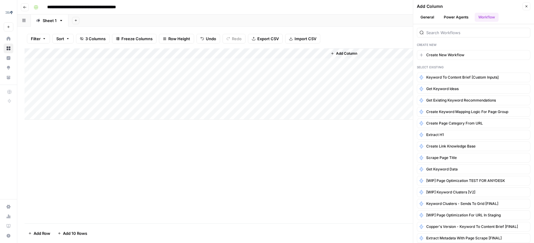
click at [247, 63] on div "Add Column" at bounding box center [276, 83] width 502 height 71
click at [322, 63] on div "Add Column" at bounding box center [276, 83] width 502 height 71
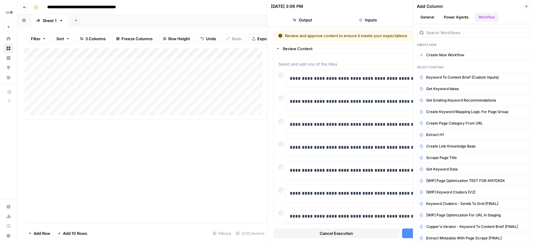
click at [529, 7] on button "Close" at bounding box center [527, 6] width 8 height 8
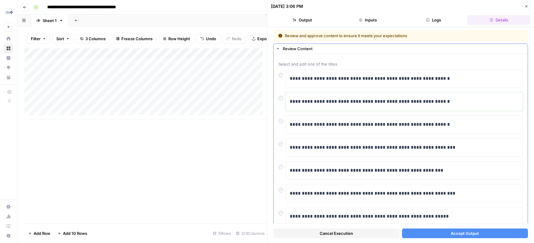
click at [338, 101] on p "**********" at bounding box center [402, 102] width 225 height 8
click at [476, 235] on button "Accept Output" at bounding box center [465, 234] width 126 height 10
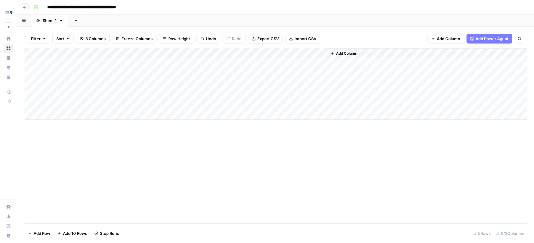
click at [189, 64] on div "Add Column" at bounding box center [276, 83] width 502 height 71
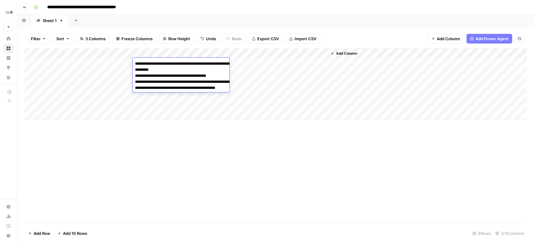
click at [255, 141] on div "Add Column" at bounding box center [276, 135] width 502 height 175
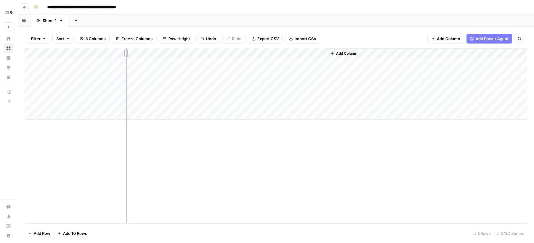
drag, startPoint x: 133, startPoint y: 51, endPoint x: 116, endPoint y: 51, distance: 16.4
click at [116, 51] on div "Add Column" at bounding box center [276, 83] width 502 height 71
drag, startPoint x: 116, startPoint y: 54, endPoint x: 105, endPoint y: 54, distance: 11.2
click at [105, 54] on div "Add Column" at bounding box center [276, 83] width 502 height 71
click at [348, 64] on div "Add Column" at bounding box center [276, 83] width 502 height 71
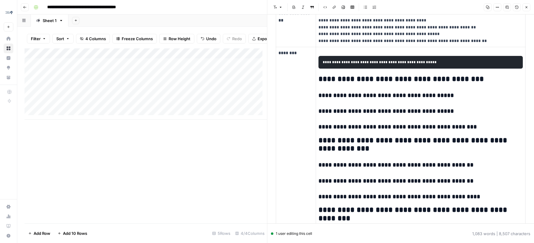
scroll to position [108, 0]
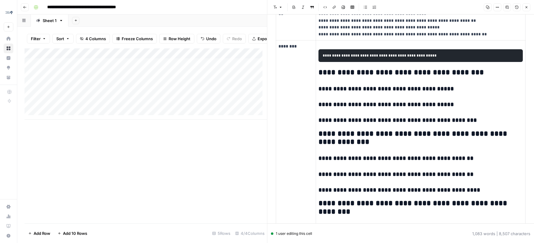
click at [396, 77] on h2 "**********" at bounding box center [421, 72] width 204 height 8
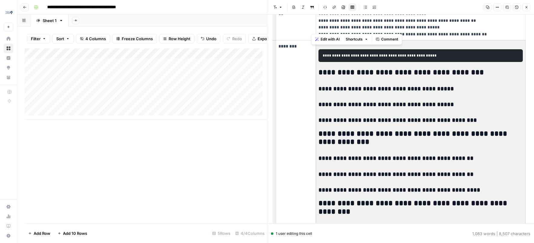
click at [396, 77] on h2 "**********" at bounding box center [421, 72] width 204 height 8
click at [396, 147] on h2 "**********" at bounding box center [421, 138] width 204 height 17
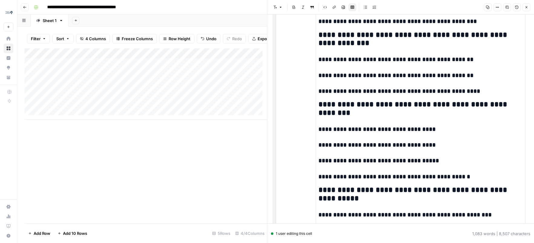
scroll to position [215, 0]
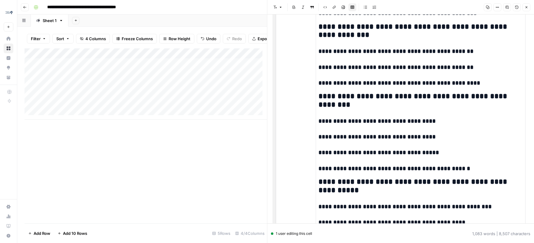
click at [362, 109] on h2 "**********" at bounding box center [421, 100] width 204 height 17
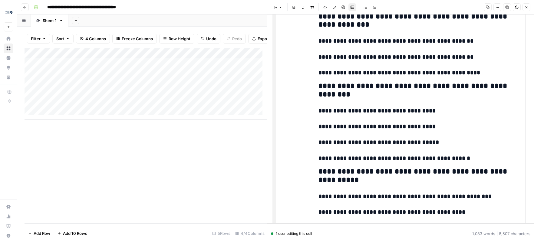
scroll to position [273, 0]
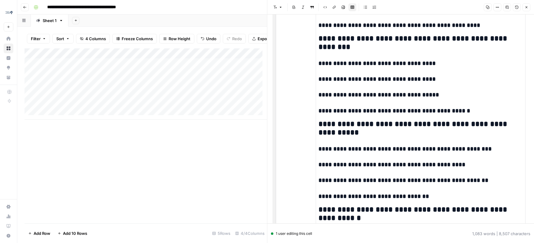
click at [380, 137] on h2 "**********" at bounding box center [421, 128] width 204 height 17
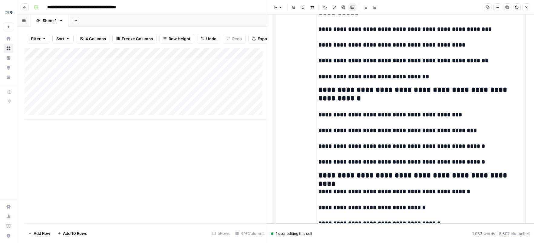
scroll to position [395, 0]
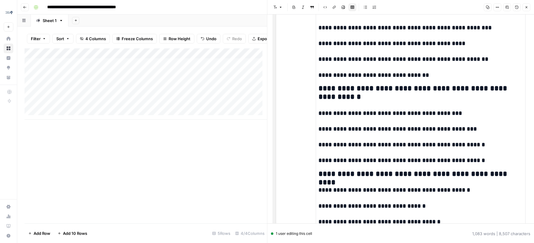
click at [363, 101] on h2 "**********" at bounding box center [421, 92] width 204 height 17
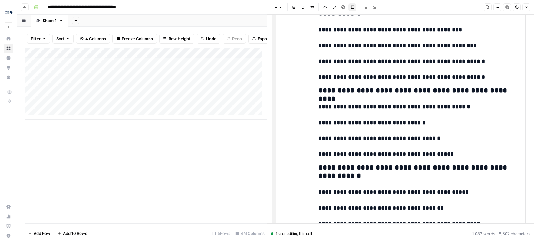
scroll to position [477, 0]
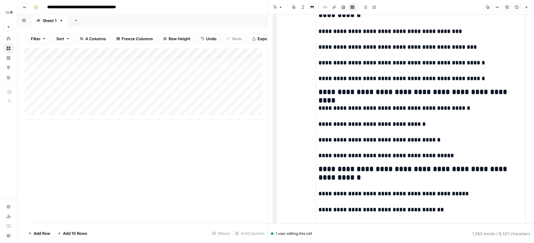
click at [361, 97] on h2 "**********" at bounding box center [421, 92] width 204 height 8
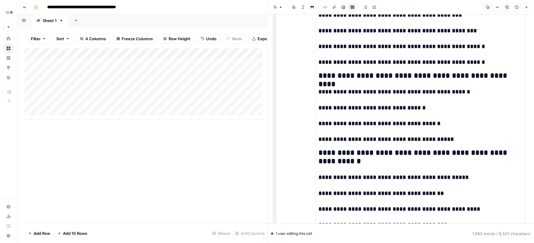
scroll to position [515, 0]
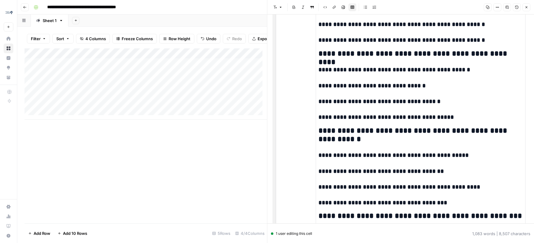
click at [381, 144] on h2 "**********" at bounding box center [421, 135] width 204 height 17
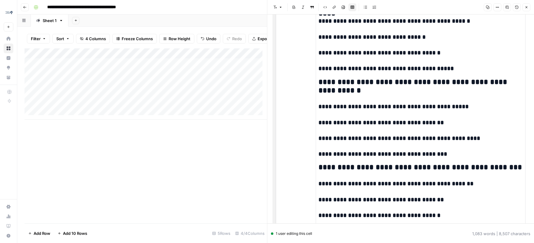
scroll to position [600, 0]
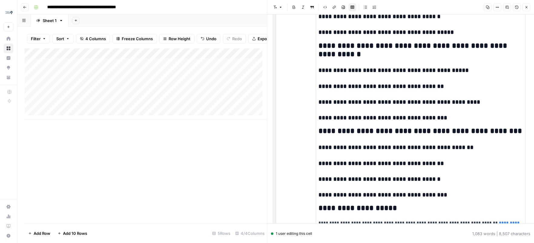
click at [384, 136] on h2 "**********" at bounding box center [421, 131] width 204 height 8
click at [244, 56] on span "Add Column" at bounding box center [253, 53] width 21 height 5
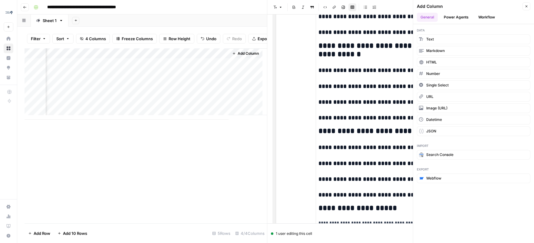
click at [468, 18] on button "Power Agents" at bounding box center [456, 17] width 32 height 9
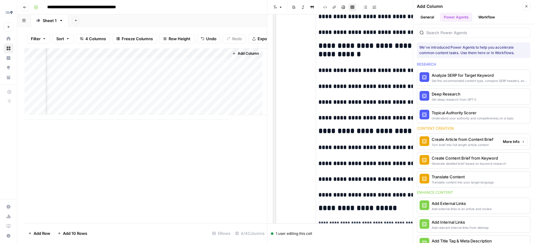
click at [469, 141] on div "Create Article from Content Brief" at bounding box center [463, 140] width 62 height 6
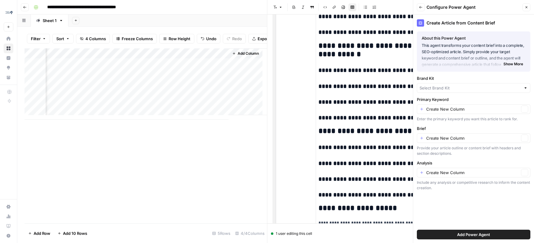
type input "[PERSON_NAME] V2"
click at [446, 139] on input "Brief" at bounding box center [472, 141] width 93 height 6
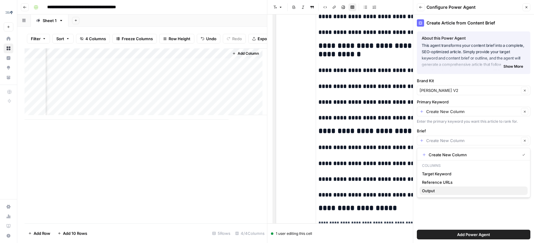
click at [442, 191] on div "Output" at bounding box center [473, 191] width 103 height 6
type input "Output"
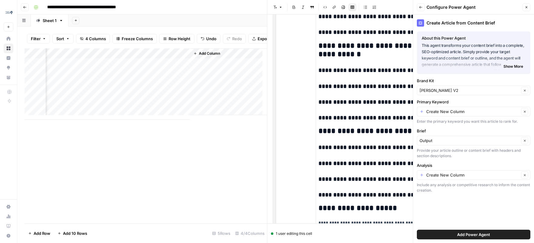
scroll to position [0, 173]
click at [445, 173] on input "Analysis" at bounding box center [472, 175] width 93 height 6
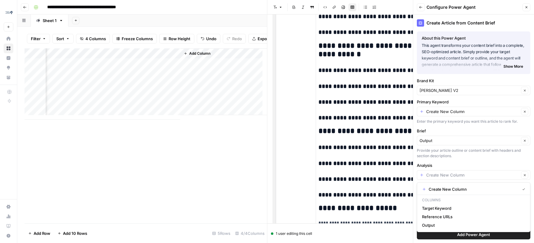
type input "Create New Column"
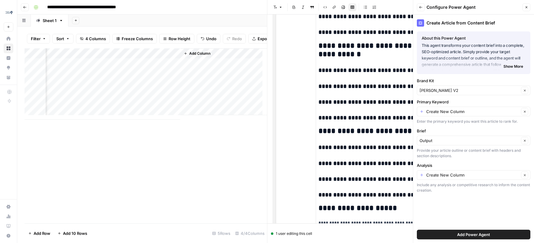
click at [443, 167] on label "Analysis" at bounding box center [474, 166] width 114 height 6
click at [443, 172] on input "Create New Column" at bounding box center [472, 175] width 93 height 6
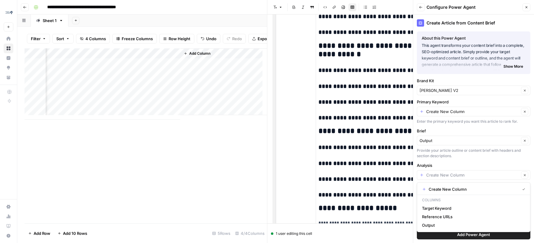
click at [443, 166] on label "Analysis" at bounding box center [474, 166] width 114 height 6
click at [443, 172] on input "Analysis" at bounding box center [472, 175] width 93 height 6
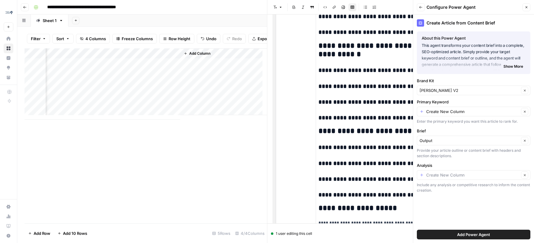
click at [443, 116] on div "Create New Column Clear" at bounding box center [474, 112] width 114 height 10
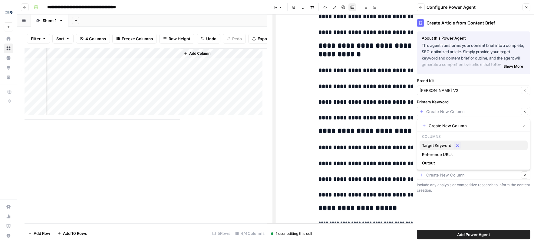
click at [444, 143] on span "Target Keyword" at bounding box center [436, 146] width 29 height 6
type input "Target Keyword"
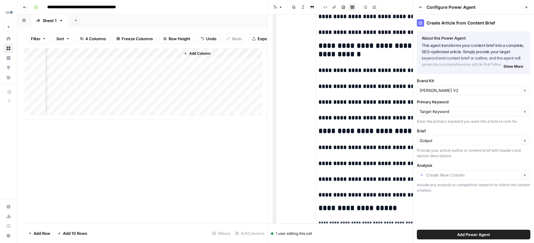
click at [438, 232] on button "Add Power Agent" at bounding box center [474, 235] width 114 height 10
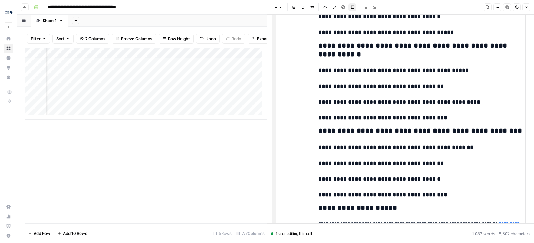
scroll to position [0, 280]
click at [207, 67] on div "Add Column" at bounding box center [146, 83] width 243 height 71
click at [239, 58] on div "Add Column" at bounding box center [146, 83] width 243 height 71
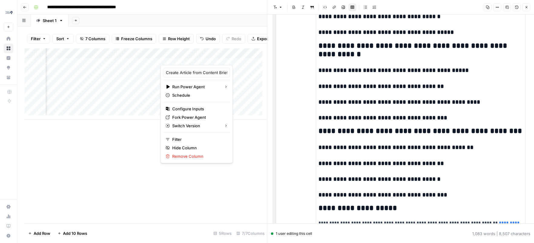
click at [120, 68] on div "Add Column" at bounding box center [146, 83] width 243 height 71
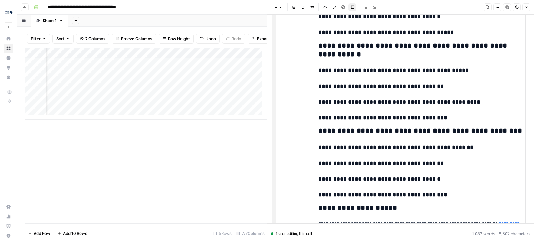
click at [120, 68] on div "Add Column" at bounding box center [146, 83] width 243 height 71
click at [195, 70] on div "Add Column" at bounding box center [146, 83] width 243 height 71
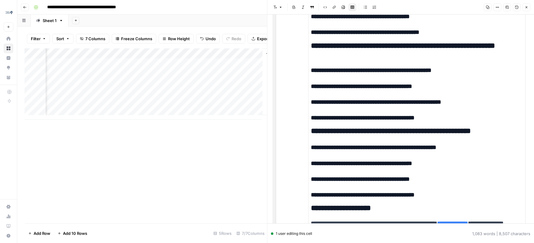
scroll to position [0, 332]
click at [187, 57] on div "Add Column" at bounding box center [146, 83] width 243 height 71
click at [186, 56] on div "Add Column" at bounding box center [146, 83] width 243 height 71
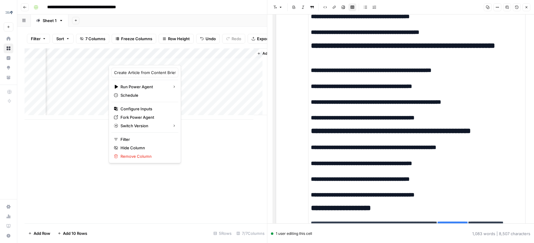
click at [62, 8] on input "**********" at bounding box center [95, 7] width 101 height 10
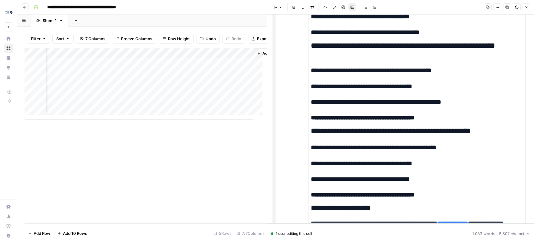
click at [48, 7] on input "**********" at bounding box center [95, 7] width 101 height 10
type input "**********"
click at [184, 58] on div "Add Column" at bounding box center [146, 83] width 243 height 71
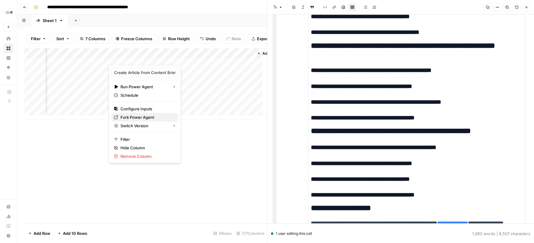
click at [140, 116] on span "Fork Power Agent" at bounding box center [138, 117] width 34 height 6
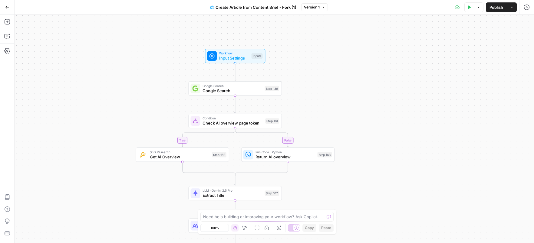
drag, startPoint x: 322, startPoint y: 59, endPoint x: 324, endPoint y: 106, distance: 46.7
click at [324, 106] on div "true false Workflow Input Settings Inputs Google Search Google Search Step 139 …" at bounding box center [275, 129] width 520 height 229
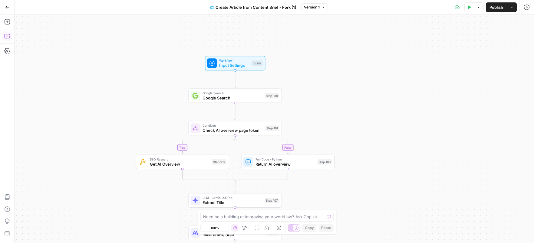
click at [6, 35] on icon "button" at bounding box center [7, 36] width 6 height 6
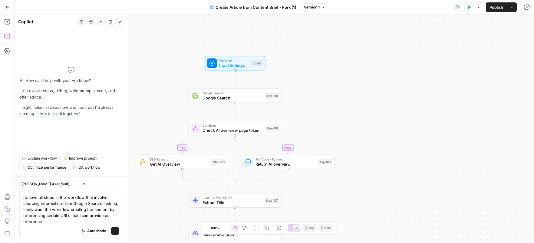
type textarea "remove all steps in the workflow that involve sourcing information from Google …"
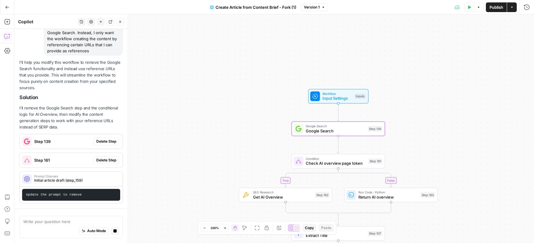
scroll to position [66, 0]
click at [101, 139] on span "Delete Step" at bounding box center [106, 141] width 20 height 5
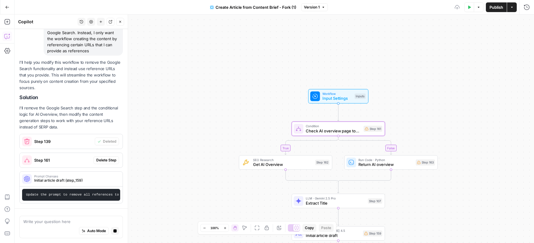
click at [101, 158] on span "Delete Step" at bounding box center [106, 160] width 20 height 5
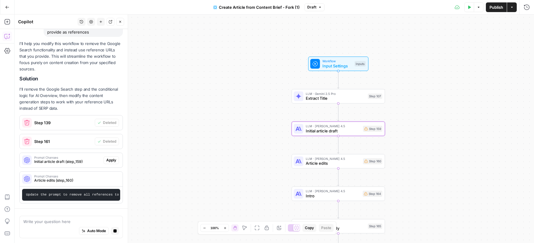
click at [109, 158] on span "Apply" at bounding box center [111, 160] width 10 height 5
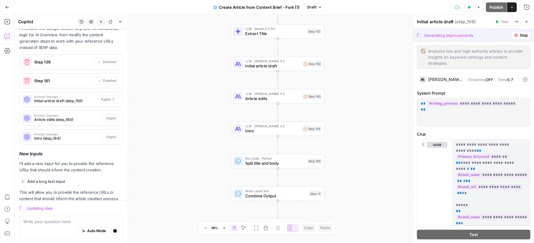
scroll to position [137, 0]
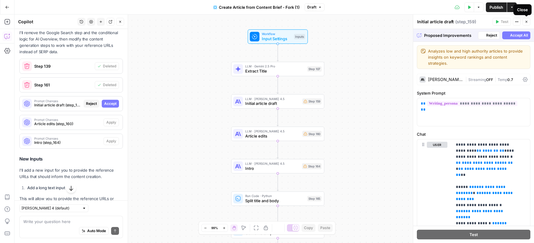
click at [529, 22] on button "Close" at bounding box center [527, 22] width 8 height 8
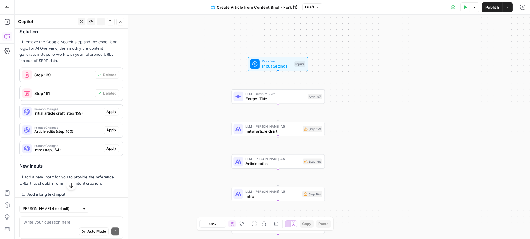
scroll to position [147, 0]
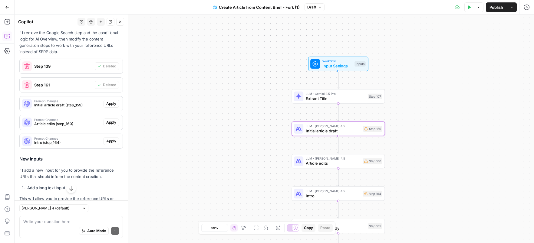
click at [111, 103] on span "Apply" at bounding box center [111, 103] width 10 height 5
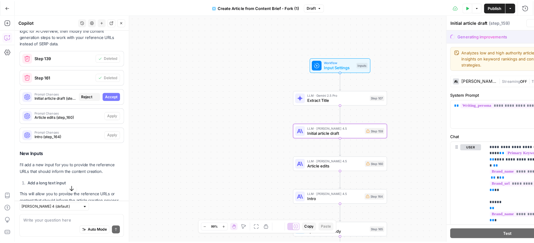
scroll to position [137, 0]
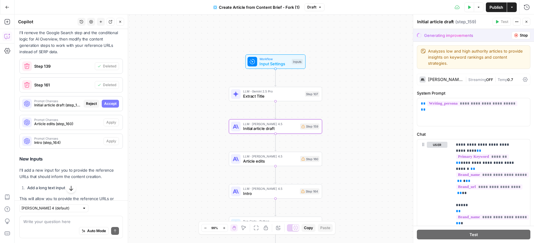
click at [111, 104] on span "Accept" at bounding box center [110, 103] width 12 height 5
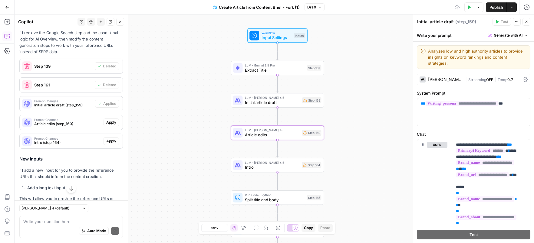
click at [107, 124] on span "Apply" at bounding box center [111, 122] width 10 height 5
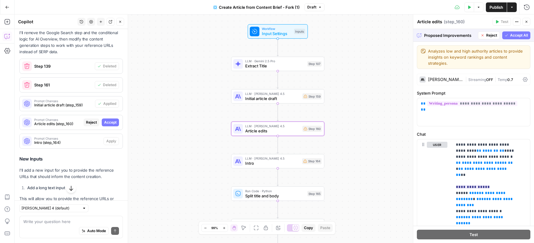
click at [104, 118] on div "Prompt Changes Article edits (step_160) Reject Accept" at bounding box center [71, 123] width 103 height 10
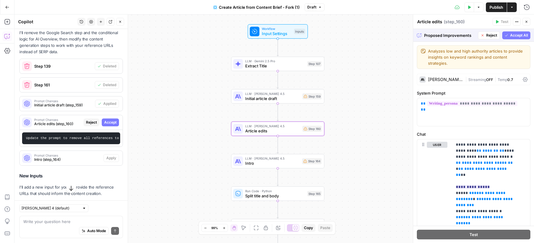
click at [106, 120] on span "Accept" at bounding box center [110, 122] width 12 height 5
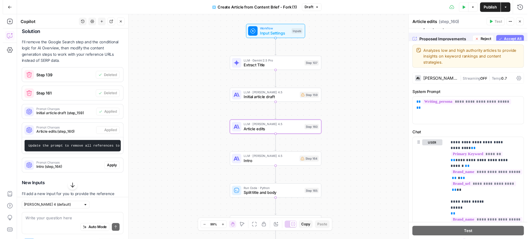
scroll to position [147, 0]
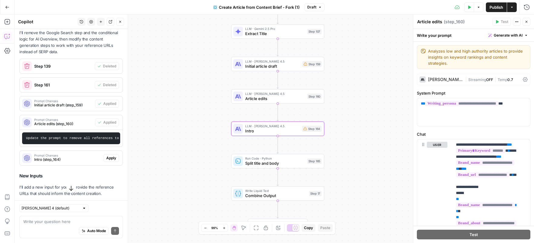
click at [106, 161] on span "Apply" at bounding box center [111, 158] width 10 height 5
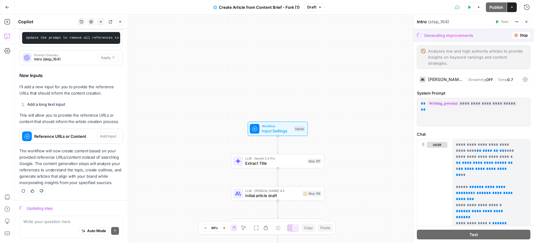
scroll to position [238, 0]
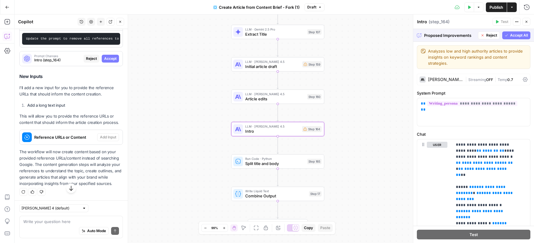
click at [107, 61] on span "Accept" at bounding box center [110, 58] width 12 height 5
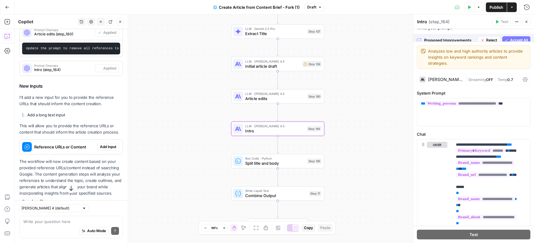
scroll to position [246, 0]
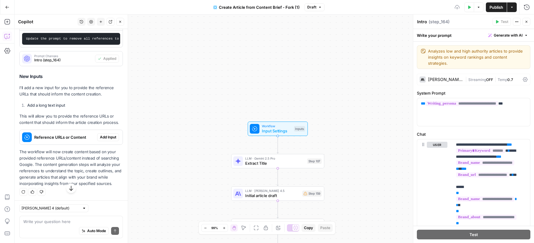
click at [107, 140] on span "Add Input" at bounding box center [108, 137] width 16 height 5
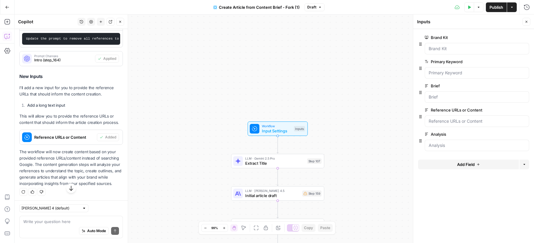
scroll to position [252, 0]
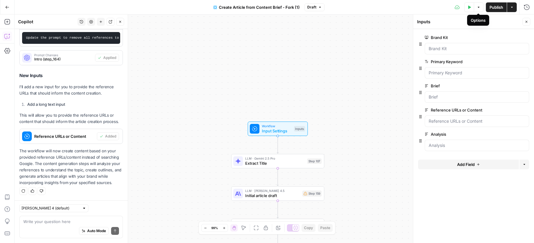
click at [493, 8] on span "Publish" at bounding box center [497, 7] width 14 height 6
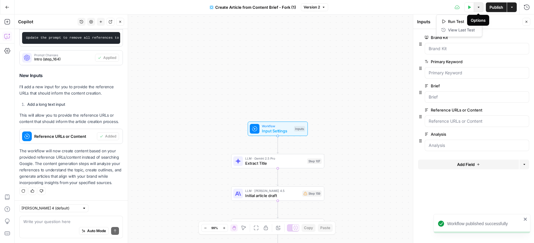
click at [480, 8] on button "Options" at bounding box center [479, 7] width 10 height 10
click at [511, 8] on icon "button" at bounding box center [512, 7] width 4 height 4
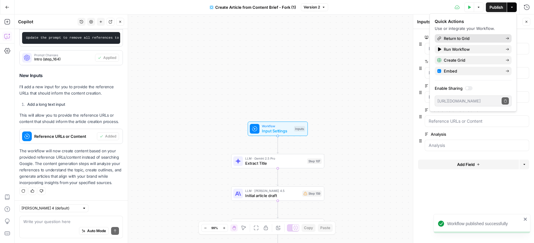
click at [477, 39] on div "Return to Grid" at bounding box center [473, 38] width 72 height 6
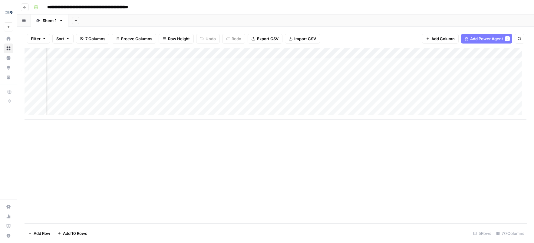
scroll to position [1, 80]
click at [457, 51] on div "Add Column" at bounding box center [276, 83] width 502 height 71
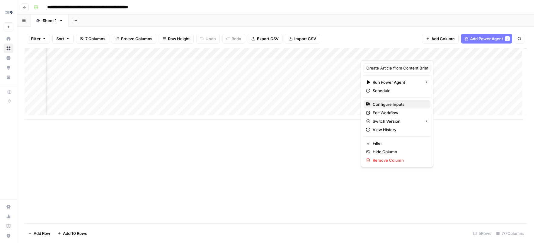
click at [389, 102] on span "Configure Inputs" at bounding box center [389, 104] width 32 height 6
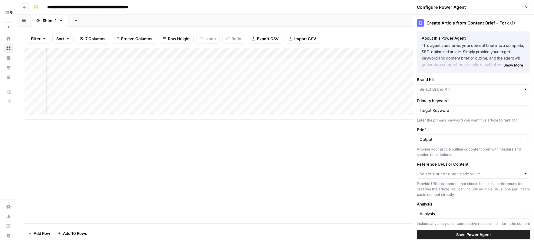
type input "[PERSON_NAME] V2"
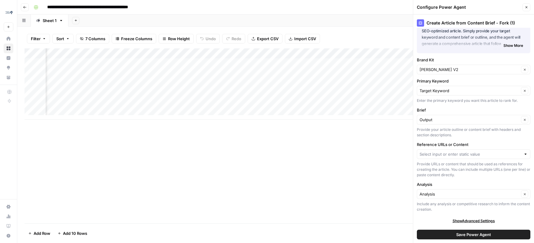
scroll to position [1, 104]
click at [432, 157] on input "Reference URLs or Content" at bounding box center [470, 154] width 101 height 6
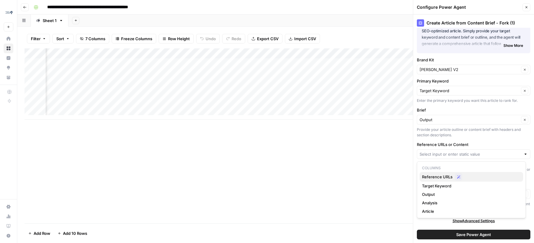
click at [435, 176] on span "Reference URLs" at bounding box center [437, 177] width 31 height 6
type input "Reference URLs"
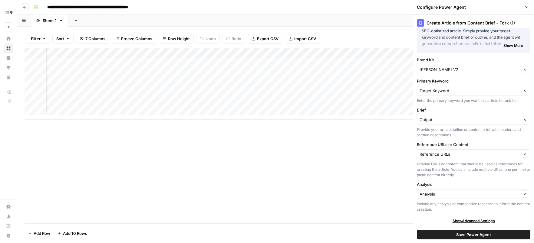
scroll to position [1, 142]
click at [395, 53] on div "Add Column" at bounding box center [276, 83] width 502 height 71
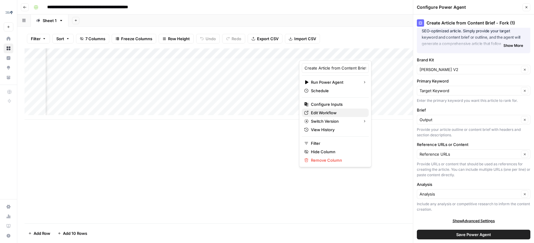
drag, startPoint x: 325, startPoint y: 104, endPoint x: 327, endPoint y: 110, distance: 6.5
click at [327, 110] on div "Create Article from Content Brief - Fork (1) Run Power Agent Schedule Configure…" at bounding box center [335, 114] width 72 height 107
click at [327, 111] on span "Edit Workflow" at bounding box center [324, 113] width 26 height 6
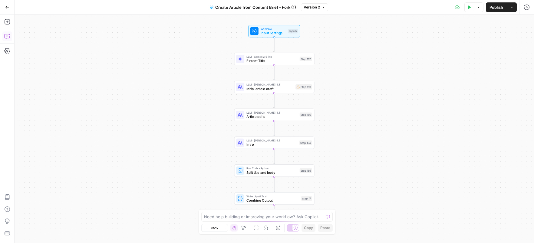
click at [5, 36] on icon "button" at bounding box center [7, 36] width 6 height 6
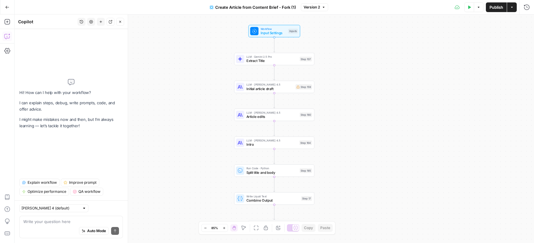
click at [58, 223] on textarea at bounding box center [71, 222] width 96 height 6
click at [69, 223] on textarea "remove the analysis step from the workflow" at bounding box center [71, 222] width 96 height 6
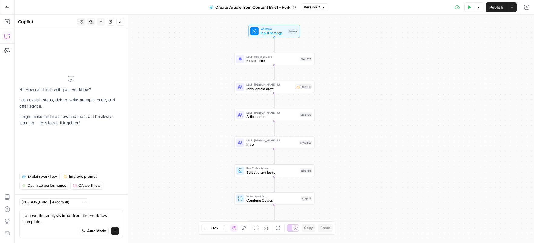
type textarea "remove the analysis input from the workflow completely"
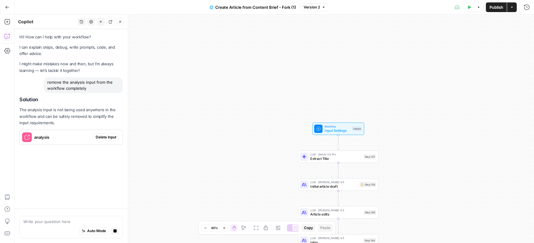
click at [100, 139] on span "Delete Input" at bounding box center [106, 137] width 21 height 5
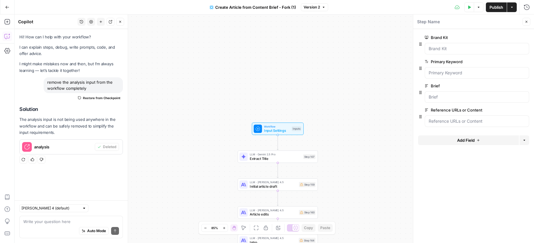
click at [493, 7] on span "Publish" at bounding box center [497, 7] width 14 height 6
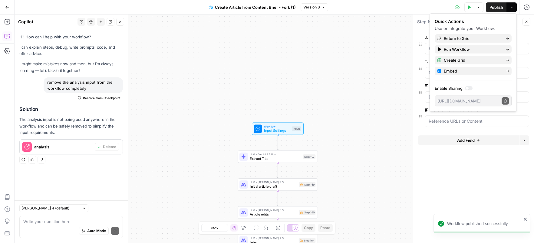
click at [514, 8] on button "Actions" at bounding box center [512, 7] width 10 height 10
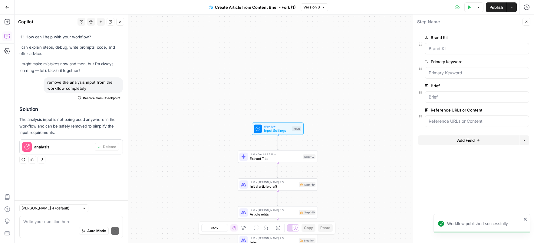
click at [509, 5] on button "Actions" at bounding box center [512, 7] width 10 height 10
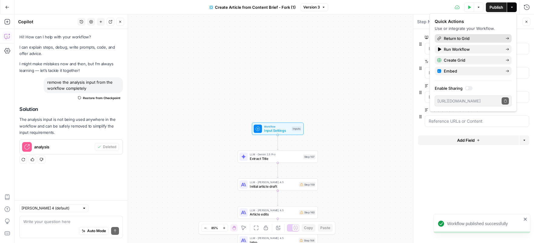
click at [462, 39] on span "Return to Grid" at bounding box center [457, 38] width 26 height 6
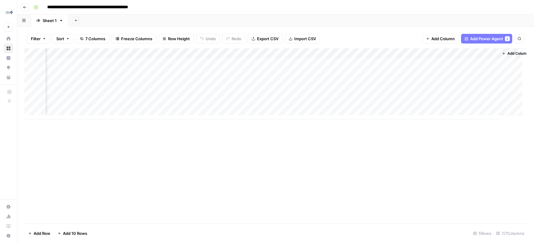
scroll to position [1, 115]
click at [339, 63] on div "Add Column" at bounding box center [276, 83] width 502 height 71
click at [321, 52] on div "Add Column" at bounding box center [276, 83] width 502 height 71
click at [279, 137] on span "Remove Column" at bounding box center [265, 135] width 31 height 6
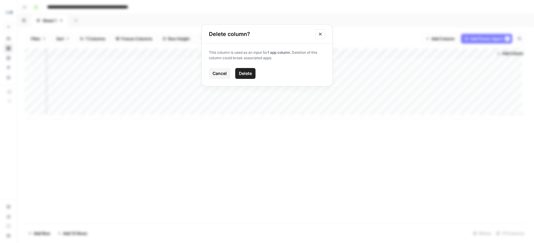
click at [254, 73] on button "Delete" at bounding box center [245, 73] width 20 height 11
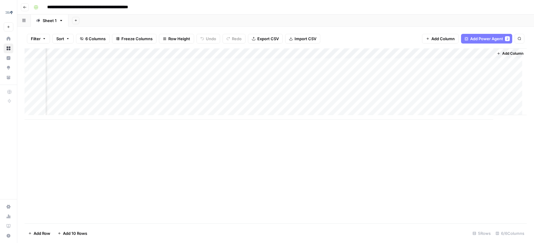
scroll to position [1, 0]
click at [448, 52] on div "Add Column" at bounding box center [276, 83] width 502 height 71
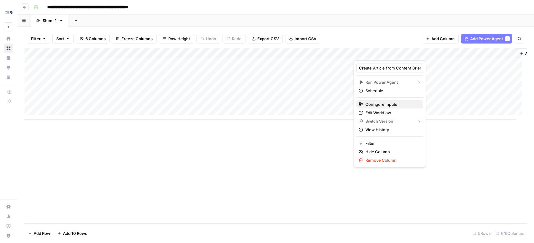
click at [394, 103] on span "Configure Inputs" at bounding box center [381, 104] width 32 height 6
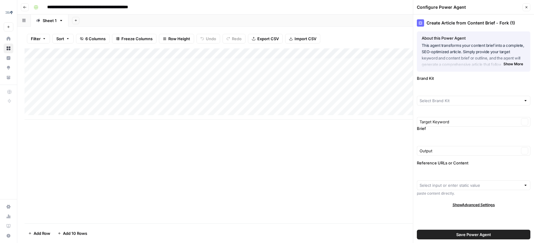
type input "[PERSON_NAME] V2"
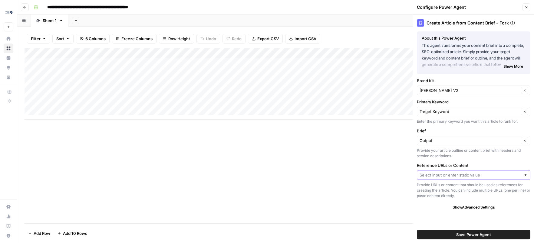
click at [449, 178] on input "Reference URLs or Content" at bounding box center [470, 175] width 101 height 6
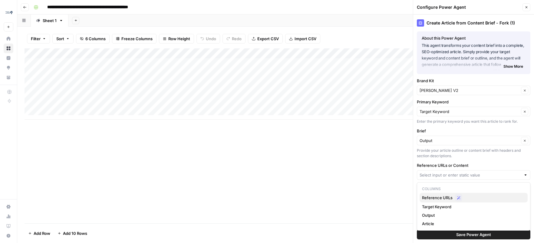
click at [447, 197] on span "Reference URLs" at bounding box center [437, 198] width 31 height 6
type input "Reference URLs"
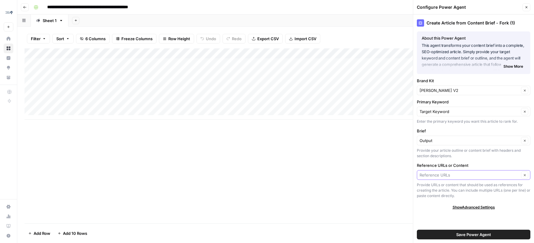
click at [448, 175] on input "Reference URLs or Content" at bounding box center [470, 175] width 100 height 6
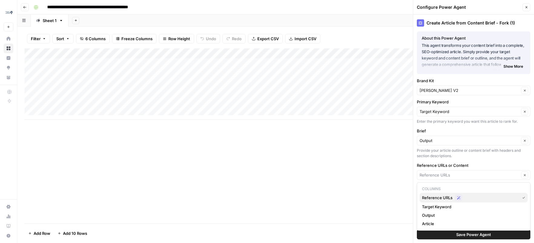
click at [449, 198] on span "Reference URLs" at bounding box center [437, 198] width 31 height 6
type input "Reference URLs"
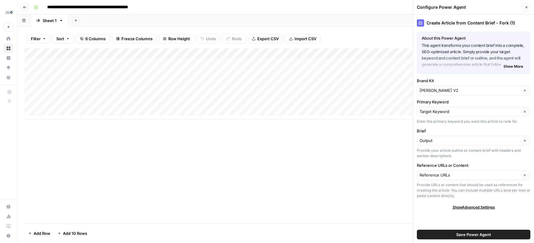
click at [459, 235] on span "Save Power Agent" at bounding box center [473, 235] width 35 height 6
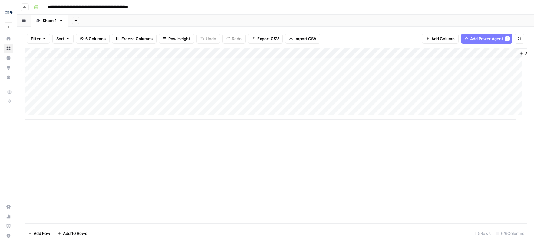
click at [408, 61] on div "Add Column" at bounding box center [276, 83] width 502 height 71
click at [328, 61] on div "Add Column" at bounding box center [276, 83] width 502 height 71
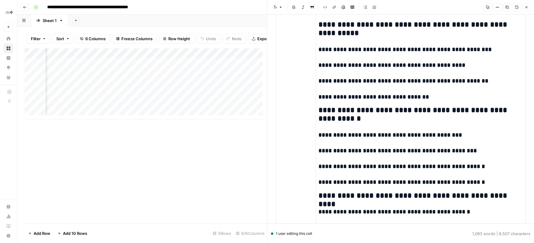
scroll to position [376, 0]
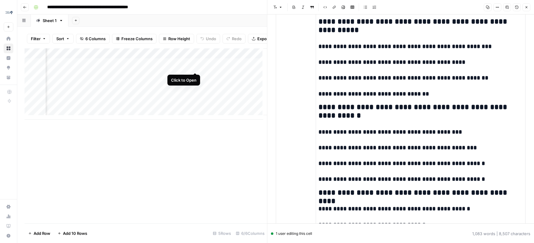
click at [193, 67] on div "Add Column" at bounding box center [146, 83] width 243 height 71
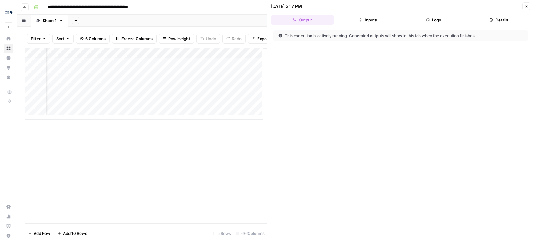
click at [374, 20] on button "Inputs" at bounding box center [367, 20] width 63 height 10
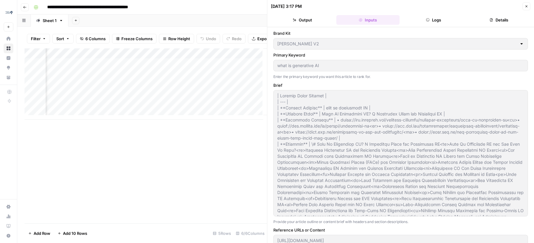
click at [434, 23] on button "Logs" at bounding box center [433, 20] width 63 height 10
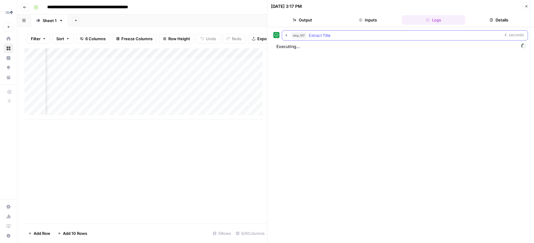
click at [286, 36] on icon "button" at bounding box center [286, 35] width 1 height 2
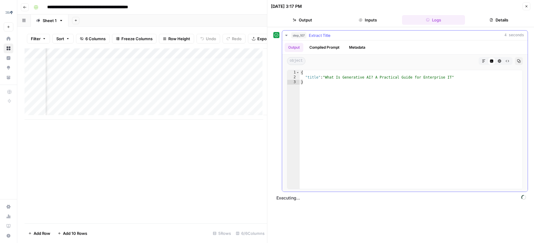
click at [286, 36] on icon "button" at bounding box center [286, 35] width 2 height 1
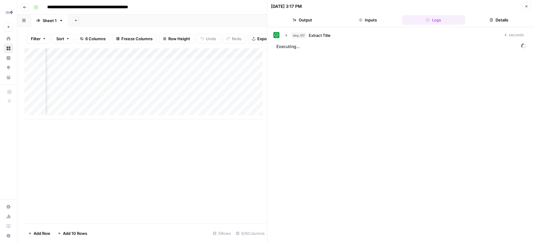
click at [498, 21] on button "Details" at bounding box center [498, 20] width 63 height 10
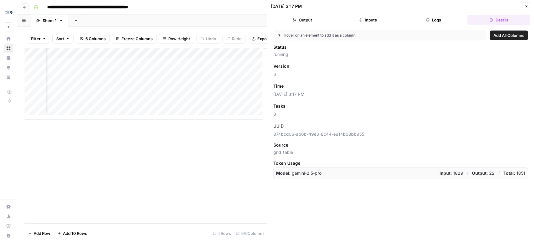
click at [435, 16] on button "Logs" at bounding box center [433, 20] width 63 height 10
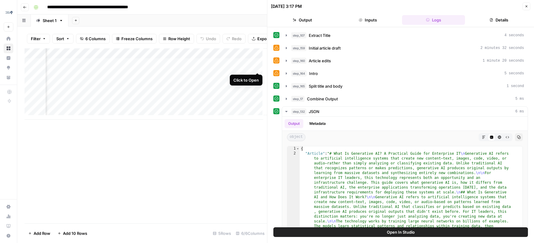
click at [256, 67] on div "Add Column" at bounding box center [146, 83] width 243 height 71
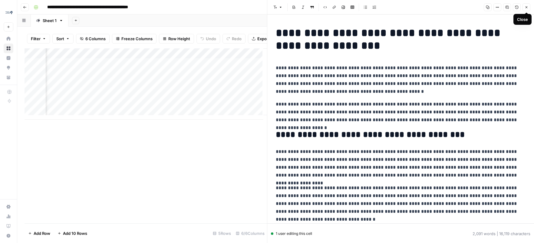
click at [527, 8] on icon "button" at bounding box center [527, 7] width 4 height 4
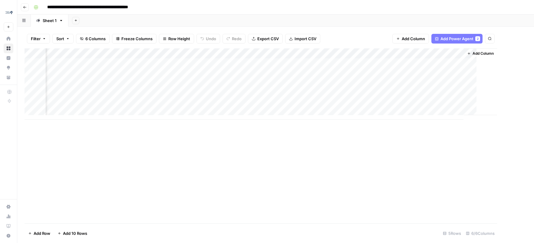
scroll to position [1, 21]
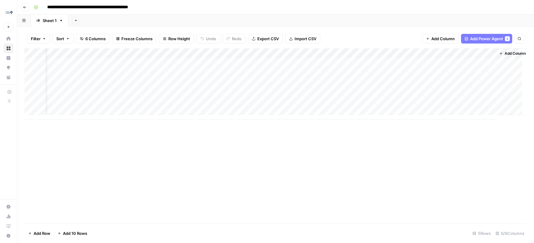
click at [427, 63] on div "Add Column" at bounding box center [276, 83] width 502 height 71
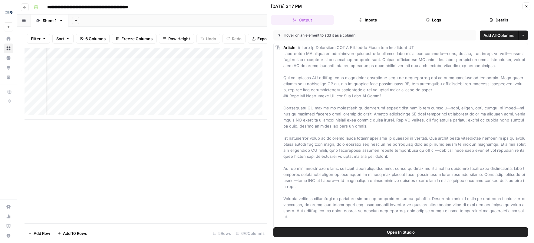
click at [369, 24] on button "Inputs" at bounding box center [367, 20] width 63 height 10
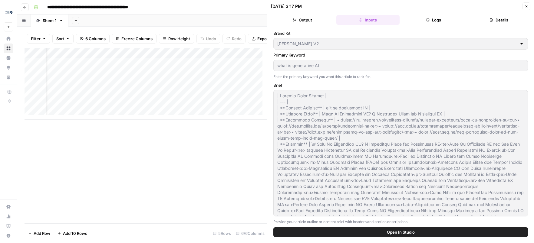
click at [430, 25] on header "10/15/25 at 3:17 PM Close Output Inputs Logs Details" at bounding box center [400, 13] width 267 height 27
click at [431, 21] on button "Logs" at bounding box center [433, 20] width 63 height 10
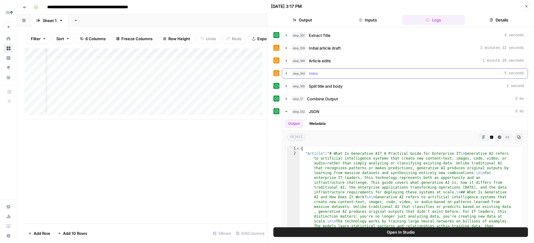
click at [287, 74] on icon "button" at bounding box center [286, 73] width 5 height 5
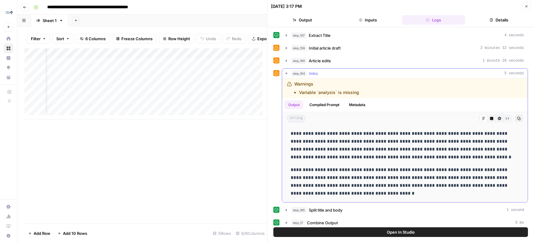
click at [287, 74] on icon "button" at bounding box center [286, 73] width 5 height 5
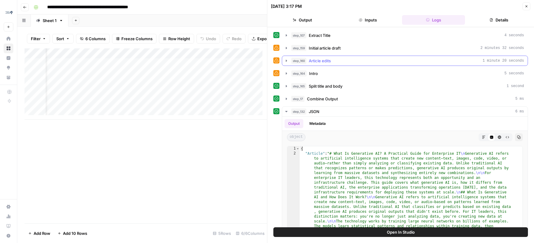
click at [286, 60] on icon "button" at bounding box center [286, 60] width 5 height 5
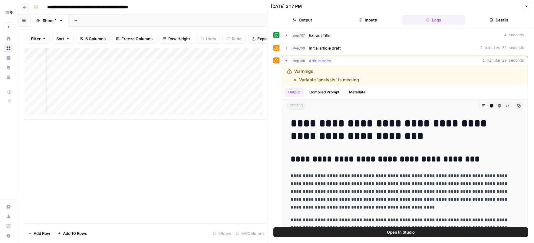
click at [286, 60] on icon "button" at bounding box center [286, 60] width 5 height 5
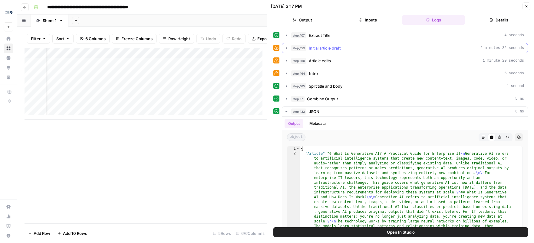
click at [287, 47] on icon "button" at bounding box center [286, 48] width 5 height 5
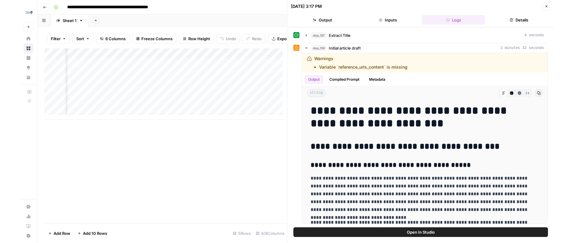
scroll to position [1, 81]
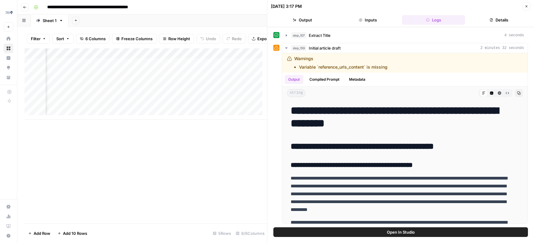
click at [204, 58] on div "Add Column" at bounding box center [146, 83] width 243 height 71
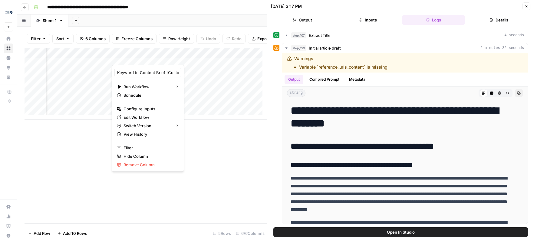
click at [205, 59] on div at bounding box center [165, 59] width 107 height 12
click at [205, 60] on div at bounding box center [165, 59] width 107 height 12
click at [207, 60] on div at bounding box center [165, 59] width 107 height 12
click at [211, 24] on div "Add Sheet" at bounding box center [301, 21] width 466 height 12
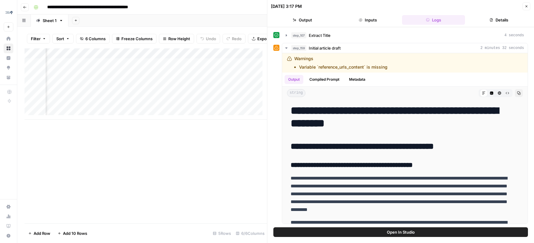
click at [207, 58] on div "Add Column" at bounding box center [146, 83] width 243 height 71
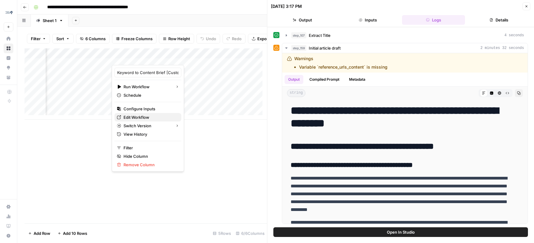
click at [145, 116] on span "Edit Workflow" at bounding box center [137, 117] width 26 height 6
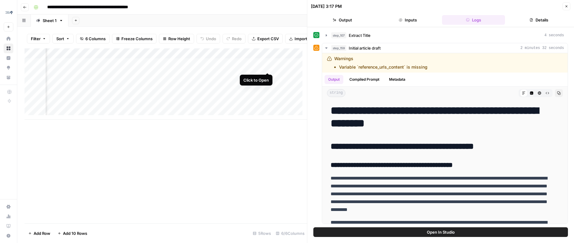
click at [266, 67] on div "Add Column" at bounding box center [166, 83] width 282 height 71
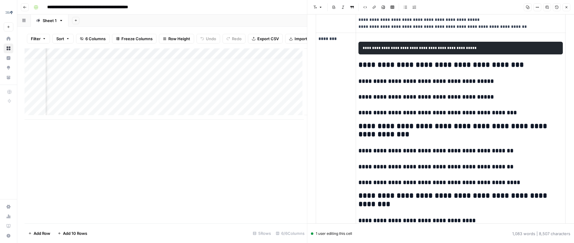
scroll to position [0, 212]
click at [236, 58] on div "Add Column" at bounding box center [166, 83] width 282 height 71
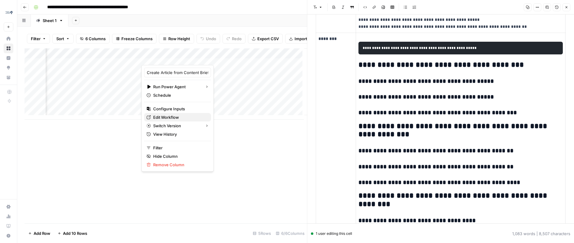
click at [181, 117] on div "Edit Workflow" at bounding box center [178, 117] width 62 height 6
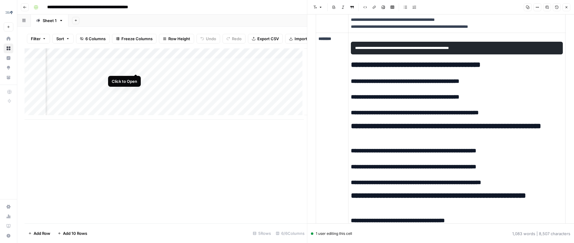
click at [134, 68] on div "Add Column" at bounding box center [166, 83] width 282 height 71
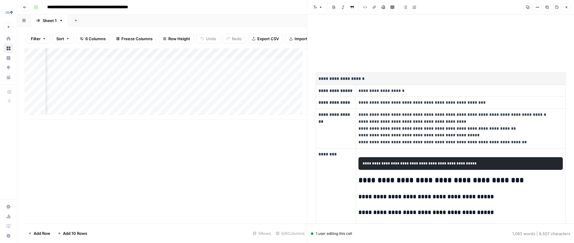
click at [330, 57] on p at bounding box center [441, 42] width 250 height 31
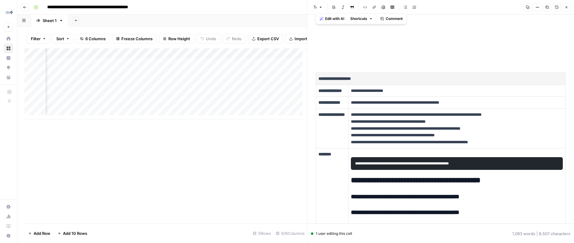
copy div "**********"
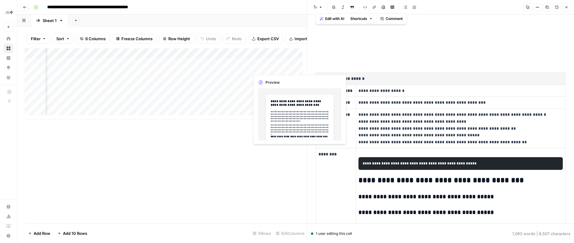
click at [265, 69] on div "Add Column" at bounding box center [166, 83] width 282 height 71
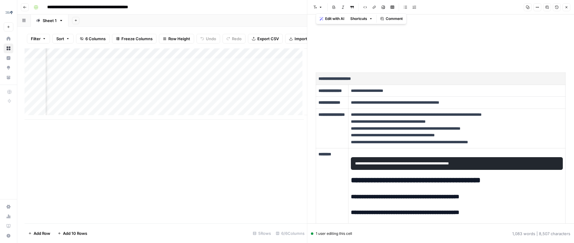
click at [297, 69] on div "Add Column" at bounding box center [166, 83] width 282 height 71
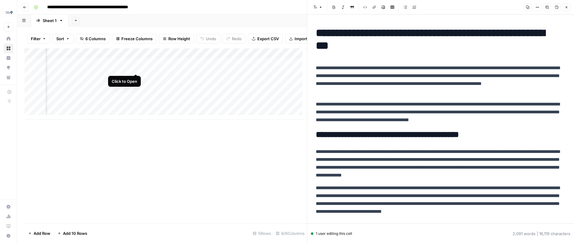
click at [134, 68] on div "Add Column" at bounding box center [166, 83] width 282 height 71
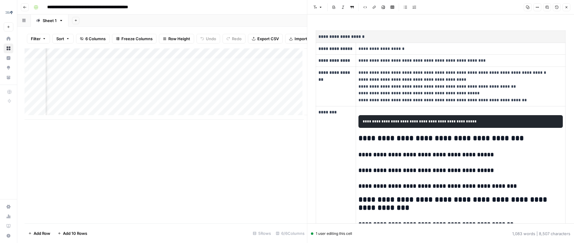
scroll to position [118, 0]
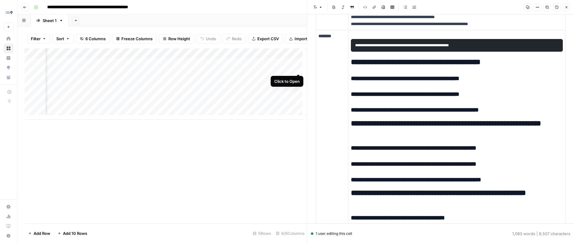
click at [297, 68] on div "Add Column" at bounding box center [166, 83] width 282 height 71
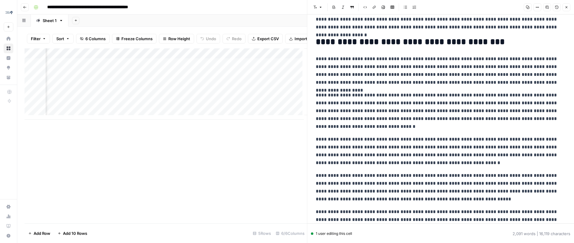
scroll to position [177, 0]
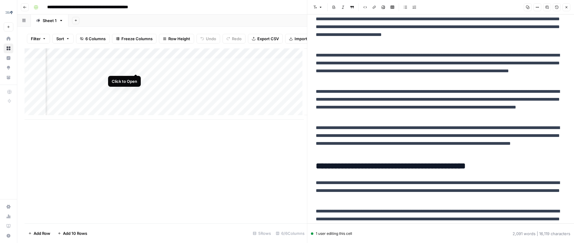
click at [135, 69] on div "Add Column" at bounding box center [166, 83] width 282 height 71
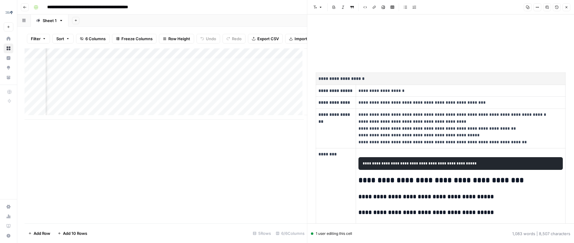
click at [235, 58] on div "Add Column" at bounding box center [166, 83] width 282 height 71
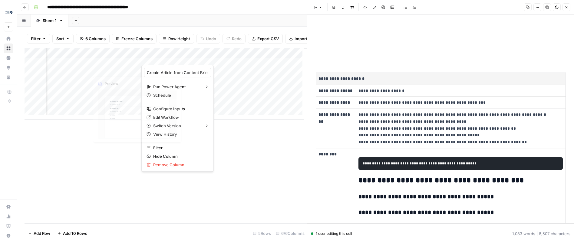
click at [106, 67] on div "Add Column" at bounding box center [166, 83] width 282 height 71
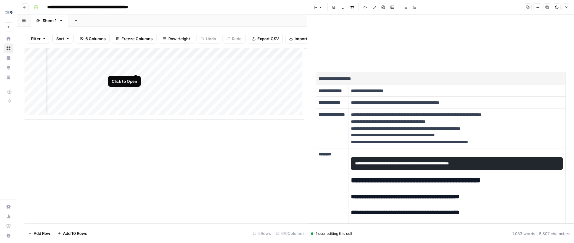
click at [137, 66] on div "Add Column" at bounding box center [166, 83] width 282 height 71
click at [236, 58] on div "Add Column" at bounding box center [166, 83] width 282 height 71
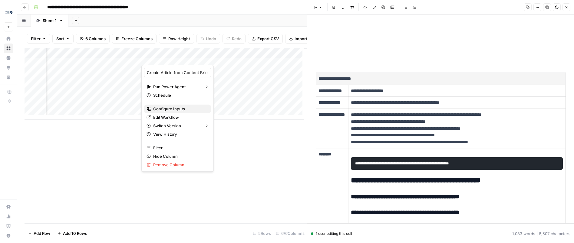
click at [177, 109] on span "Configure Inputs" at bounding box center [169, 109] width 32 height 6
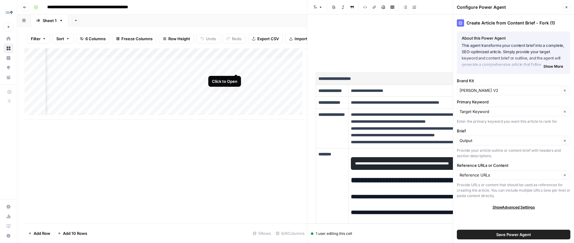
click at [235, 68] on div "Add Column" at bounding box center [166, 83] width 282 height 71
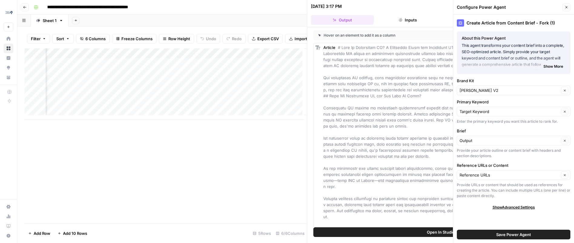
click at [534, 6] on icon "button" at bounding box center [567, 7] width 4 height 4
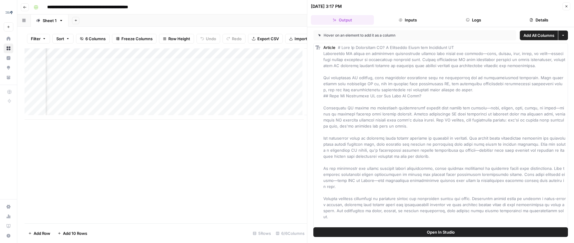
click at [416, 21] on button "Inputs" at bounding box center [407, 20] width 63 height 10
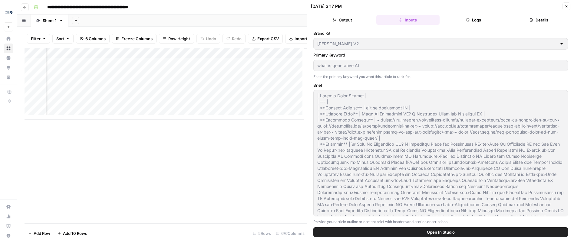
click at [474, 15] on button "Logs" at bounding box center [473, 20] width 63 height 10
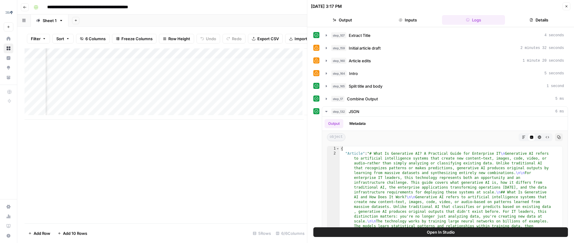
click at [237, 59] on div "Add Column" at bounding box center [166, 83] width 282 height 71
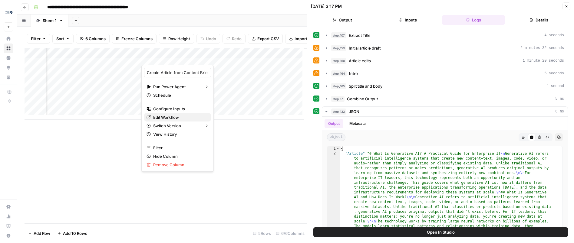
click at [170, 117] on span "Edit Workflow" at bounding box center [166, 117] width 26 height 6
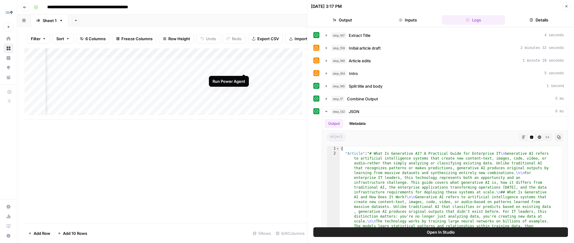
click at [245, 68] on div "Add Column" at bounding box center [166, 83] width 282 height 71
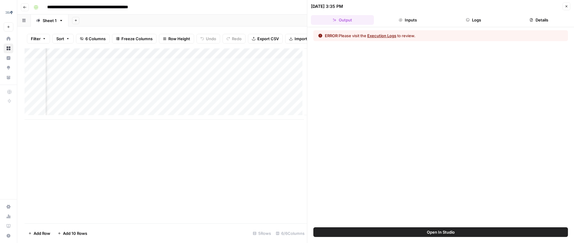
click at [475, 18] on button "Logs" at bounding box center [473, 20] width 63 height 10
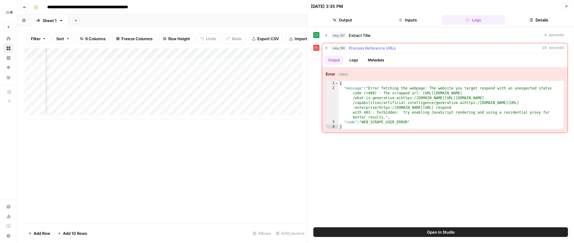
click at [354, 53] on hr at bounding box center [445, 53] width 246 height 0
click at [355, 60] on button "Logs" at bounding box center [354, 60] width 16 height 9
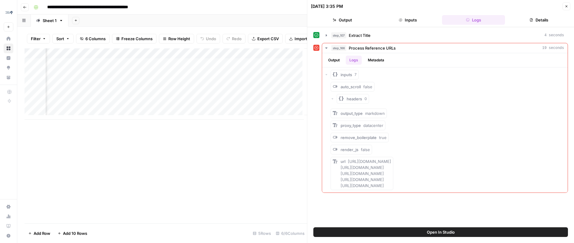
click at [125, 68] on div "Add Column" at bounding box center [166, 83] width 282 height 71
click at [214, 68] on div "Add Column" at bounding box center [166, 83] width 282 height 71
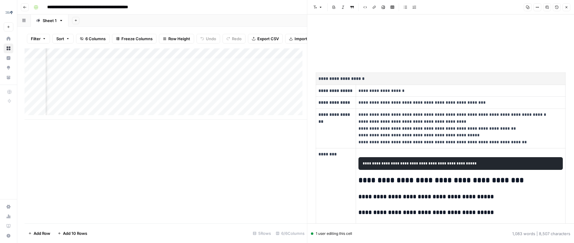
click at [527, 9] on button "Copy" at bounding box center [528, 7] width 8 height 8
click at [270, 58] on div "Add Column" at bounding box center [166, 83] width 282 height 71
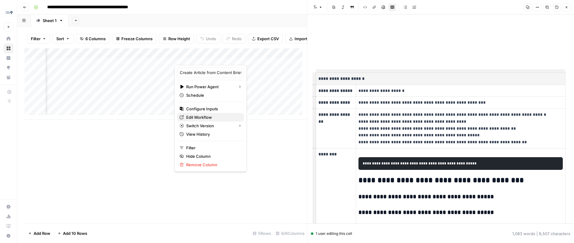
click at [210, 116] on span "Edit Workflow" at bounding box center [199, 117] width 26 height 6
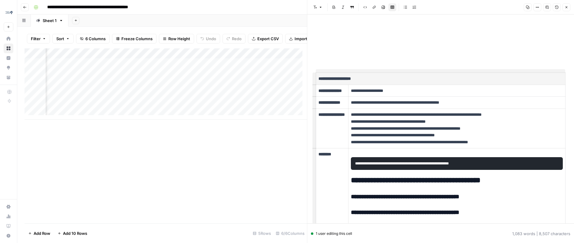
scroll to position [0, 124]
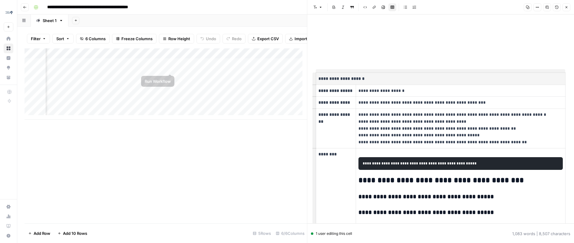
click at [190, 66] on div "Add Column" at bounding box center [166, 83] width 282 height 71
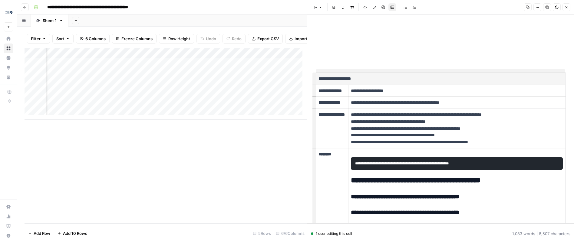
click at [162, 68] on div "Add Column" at bounding box center [166, 83] width 282 height 71
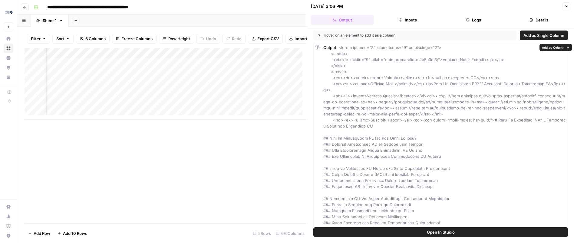
drag, startPoint x: 362, startPoint y: 222, endPoint x: 339, endPoint y: 49, distance: 174.4
copy span "<table border="1" cellpadding="6" cellspacing="0"> <thead> <tr><th colspan="2" …"
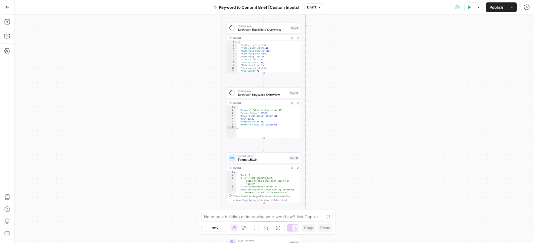
drag, startPoint x: 311, startPoint y: 116, endPoint x: 331, endPoint y: 168, distance: 56.3
click at [326, 189] on div "Workflow Input Settings Inputs Run Code · JavaScript Process Reference URLs Ste…" at bounding box center [275, 129] width 520 height 229
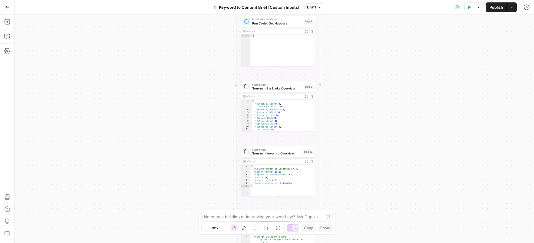
drag, startPoint x: 339, startPoint y: 138, endPoint x: 349, endPoint y: 202, distance: 64.4
click at [349, 202] on div "Workflow Input Settings Inputs Run Code · JavaScript Process Reference URLs Ste…" at bounding box center [275, 129] width 520 height 229
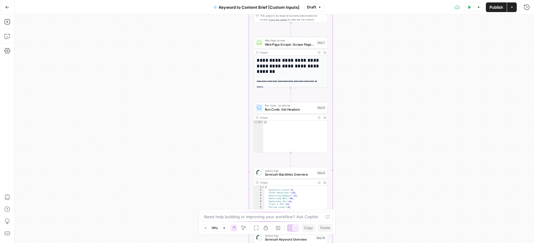
drag, startPoint x: 354, startPoint y: 132, endPoint x: 349, endPoint y: 177, distance: 46.0
click at [349, 177] on div "Workflow Input Settings Inputs Run Code · JavaScript Process Reference URLs Ste…" at bounding box center [275, 129] width 520 height 229
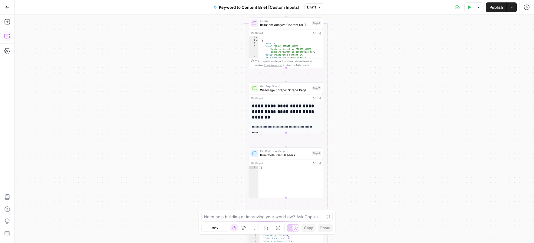
click at [8, 36] on icon "button" at bounding box center [7, 36] width 6 height 6
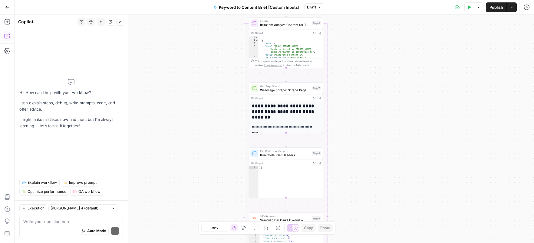
click at [83, 223] on textarea at bounding box center [71, 222] width 96 height 6
type textarea "remove all references to "analysis" input"
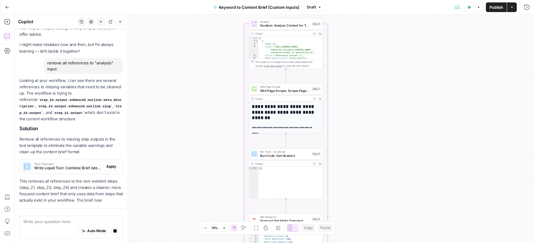
scroll to position [19, 0]
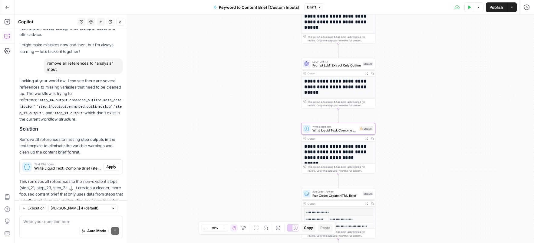
click at [111, 167] on span "Apply" at bounding box center [111, 166] width 10 height 5
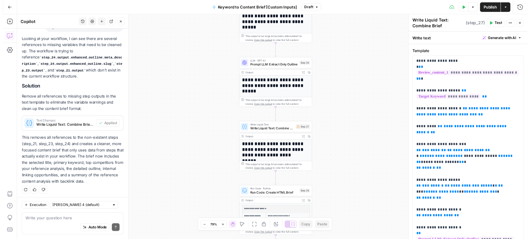
scroll to position [62, 0]
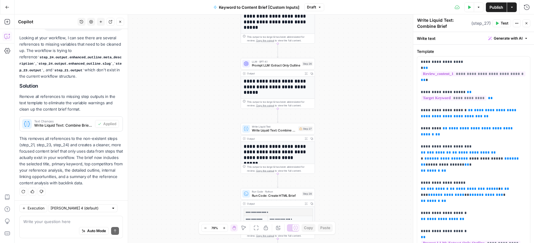
click at [470, 8] on icon "button" at bounding box center [469, 7] width 4 height 4
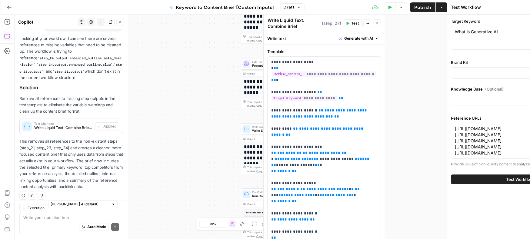
type input "[PERSON_NAME] V2"
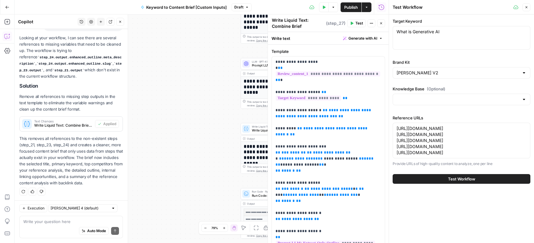
click at [476, 184] on button "Test Workflow" at bounding box center [462, 179] width 138 height 10
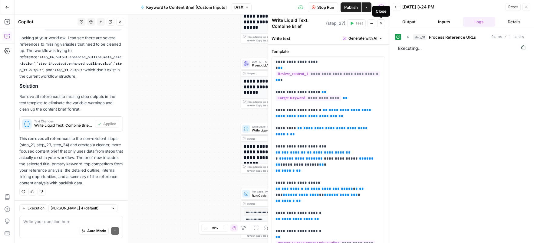
click at [380, 22] on icon "button" at bounding box center [381, 23] width 4 height 4
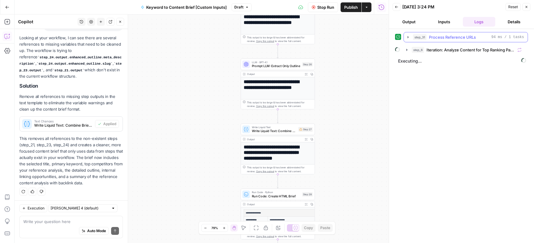
click at [408, 37] on icon "button" at bounding box center [408, 37] width 1 height 2
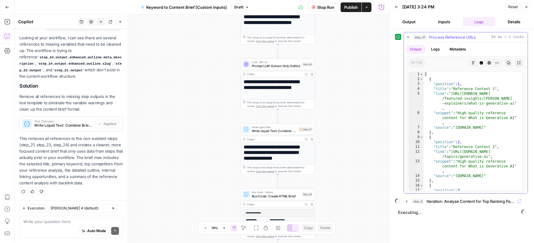
click at [408, 37] on icon "button" at bounding box center [408, 37] width 2 height 1
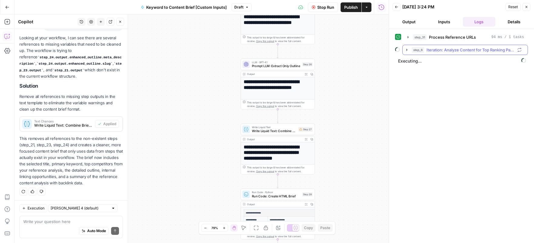
click at [407, 49] on icon "button" at bounding box center [407, 50] width 5 height 5
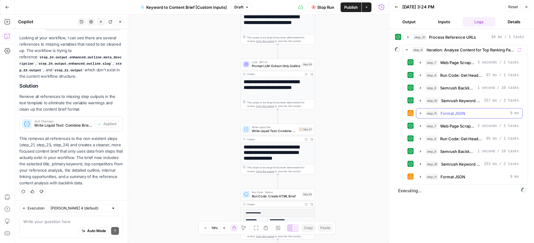
click at [421, 113] on icon "button" at bounding box center [420, 113] width 5 height 5
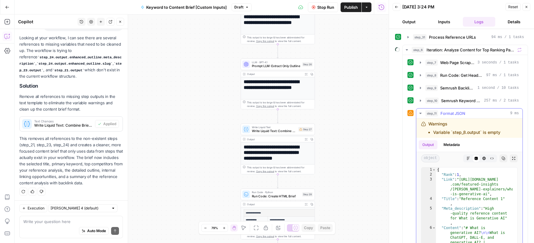
click at [421, 113] on icon "button" at bounding box center [420, 113] width 2 height 1
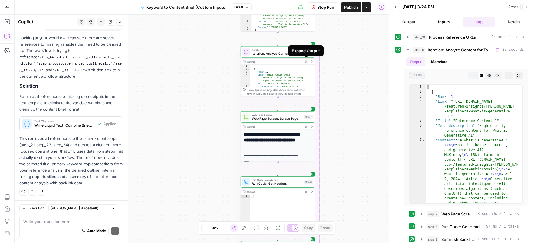
click at [306, 61] on icon "button" at bounding box center [306, 62] width 3 height 3
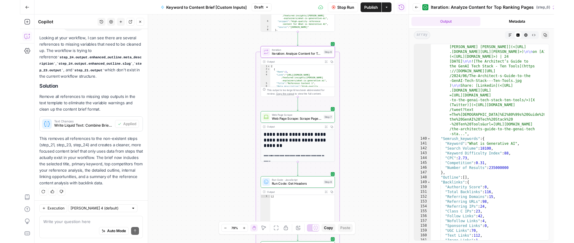
scroll to position [1300, 0]
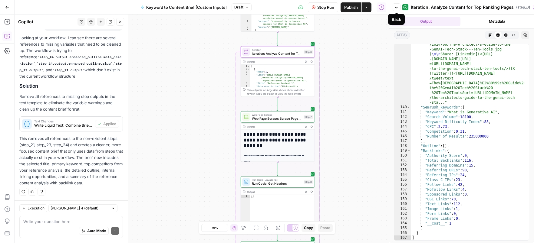
click at [359, 87] on div "Workflow Input Settings Inputs Run Code · JavaScript Process Reference URLs Ste…" at bounding box center [202, 129] width 374 height 229
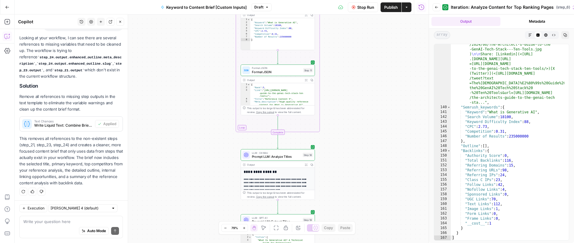
click at [415, 37] on div "Workflow Input Settings Inputs Run Code · JavaScript Process Reference URLs Ste…" at bounding box center [222, 129] width 414 height 229
type textarea "**********"
click at [299, 104] on div "{ "Rank" : 5 , "Link" : "[URL][DOMAIN_NAME] -guide-to-the-genai-tech-stack-ten …" at bounding box center [280, 138] width 61 height 111
click at [437, 8] on icon "button" at bounding box center [437, 7] width 4 height 4
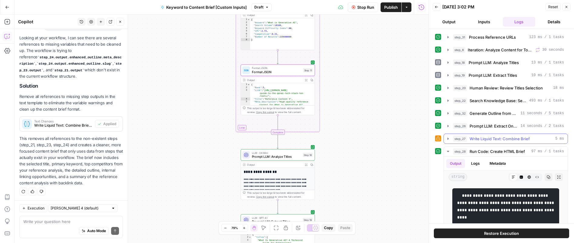
click at [448, 139] on icon "button" at bounding box center [448, 139] width 1 height 2
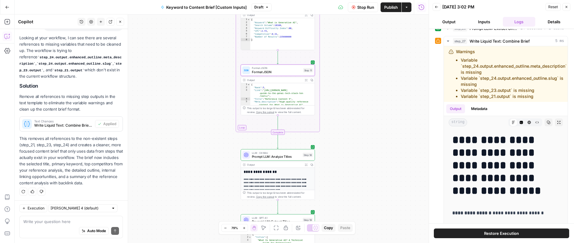
scroll to position [92, 0]
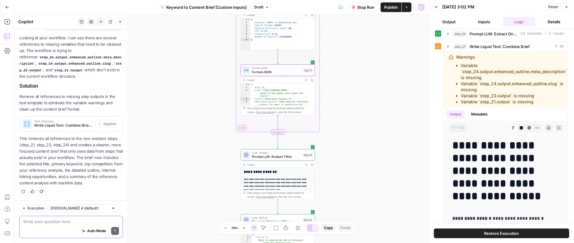
click at [53, 223] on textarea at bounding box center [71, 222] width 96 height 6
type textarea "fix all of the warnings in step 27"
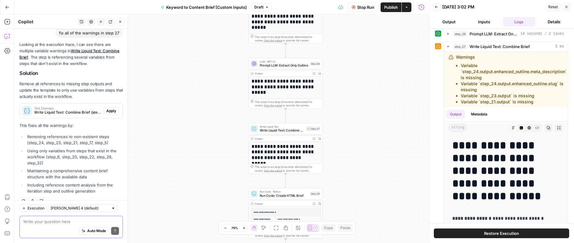
scroll to position [224, 0]
click at [107, 109] on span "Apply" at bounding box center [111, 111] width 10 height 5
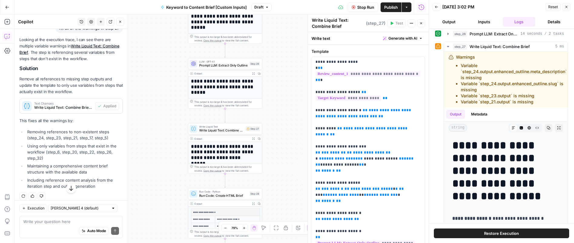
scroll to position [234, 0]
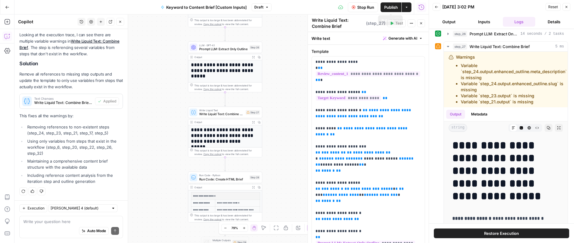
click at [386, 9] on span "Publish" at bounding box center [391, 7] width 14 height 6
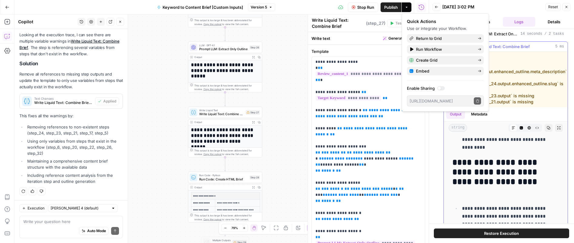
scroll to position [366, 0]
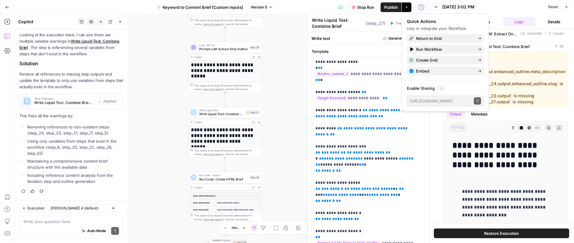
click at [496, 10] on div "Back 10/15/25 at 3:02 PM Reset Close" at bounding box center [502, 6] width 138 height 9
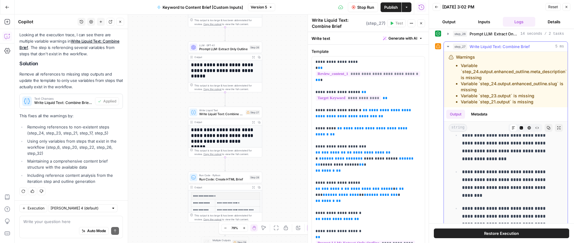
scroll to position [507, 0]
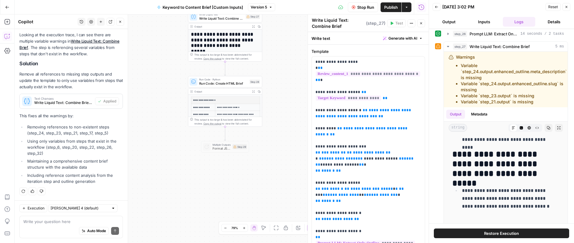
click at [253, 91] on icon "button" at bounding box center [253, 92] width 3 height 3
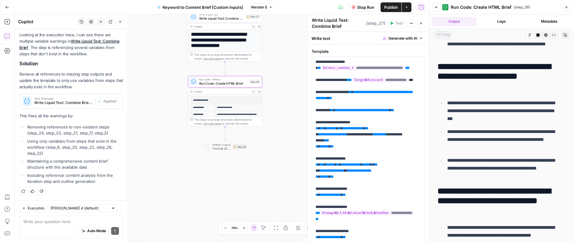
scroll to position [113, 0]
click at [362, 6] on span "Stop Run" at bounding box center [365, 7] width 17 height 6
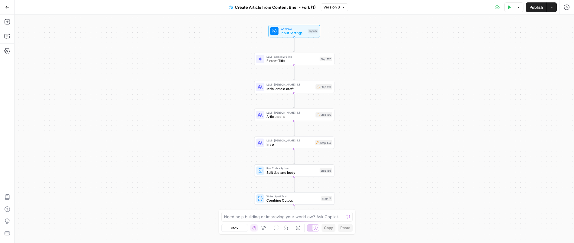
click at [511, 9] on button "Test Data" at bounding box center [509, 7] width 10 height 10
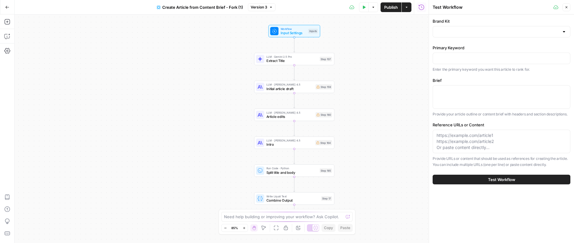
click at [490, 29] on div at bounding box center [502, 32] width 138 height 12
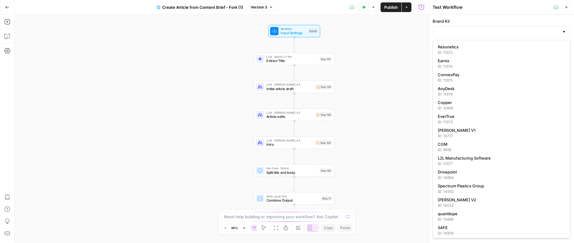
click at [413, 51] on div "Workflow Input Settings Inputs LLM · Gemini 2.5 Pro Extract Title Step 107 LLM …" at bounding box center [222, 129] width 414 height 229
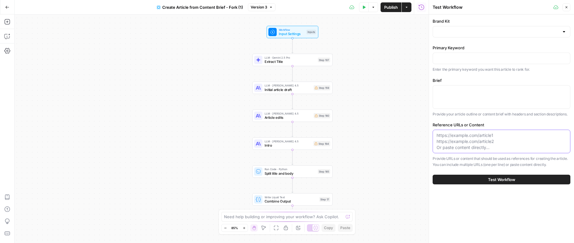
click at [457, 139] on textarea "Reference URLs or Content" at bounding box center [502, 142] width 130 height 18
paste textarea "[URL][DOMAIN_NAME] [URL][DOMAIN_NAME] [URL][DOMAIN_NAME] [URL][DOMAIN_NAME] [UR…"
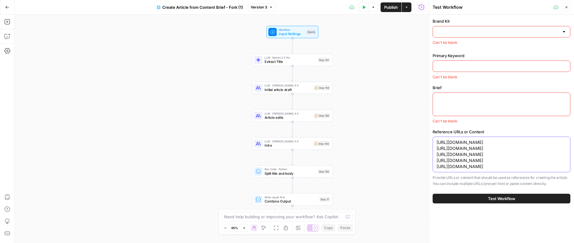
type textarea "[URL][DOMAIN_NAME] [URL][DOMAIN_NAME] [URL][DOMAIN_NAME] [URL][DOMAIN_NAME] [UR…"
click at [457, 104] on div at bounding box center [502, 105] width 138 height 24
click at [461, 103] on div at bounding box center [502, 105] width 138 height 24
click at [461, 102] on div at bounding box center [502, 105] width 138 height 24
paste textarea "Content Brief Summary Primary Keyword what is generative AI Selected Title What…"
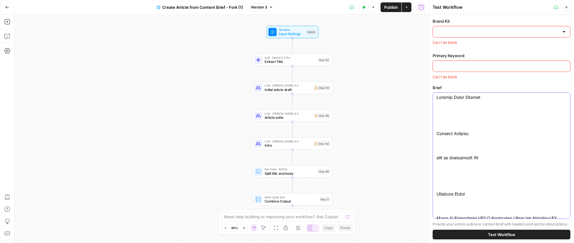
scroll to position [1, 0]
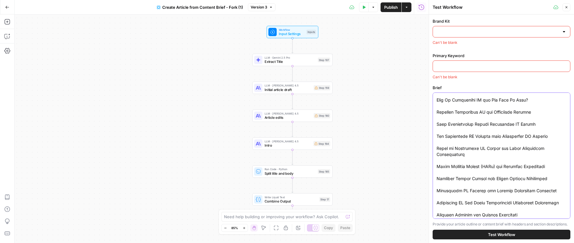
scroll to position [284, 0]
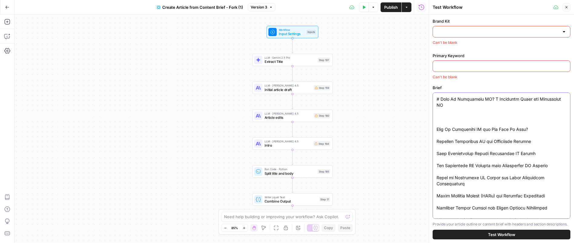
type textarea "Content Brief Summary Primary Keyword what is generative AI Selected Title What…"
click at [467, 30] on input "Brand Kit" at bounding box center [498, 32] width 123 height 6
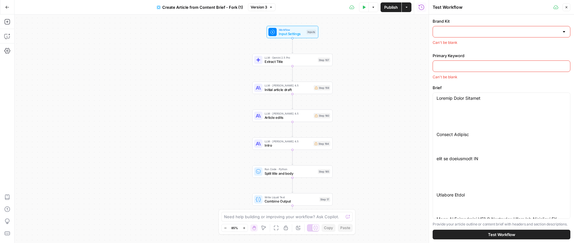
click at [394, 45] on div "Workflow Input Settings Inputs LLM · Gemini 2.5 Pro Extract Title Step 107 LLM …" at bounding box center [222, 129] width 414 height 229
click at [452, 64] on input "Primary Keyword" at bounding box center [502, 66] width 130 height 6
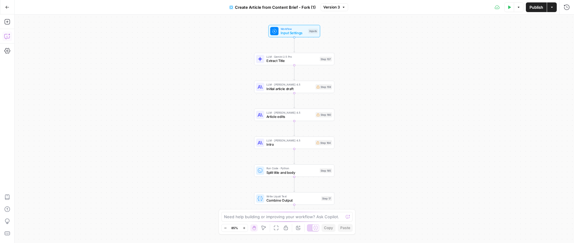
click at [5, 37] on icon "button" at bounding box center [7, 36] width 6 height 6
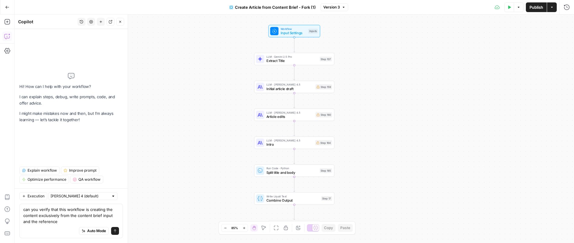
click at [77, 217] on textarea "can you verify that this workflow is creating the content exclusively from the …" at bounding box center [71, 216] width 96 height 18
click at [33, 222] on textarea "can you verify that this workflow is creating the content exclusively from the …" at bounding box center [71, 216] width 96 height 18
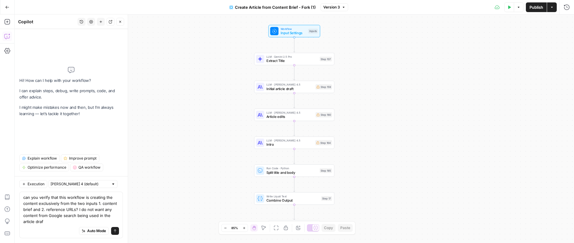
type textarea "can you verify that this workflow is creating the content exclusively from the …"
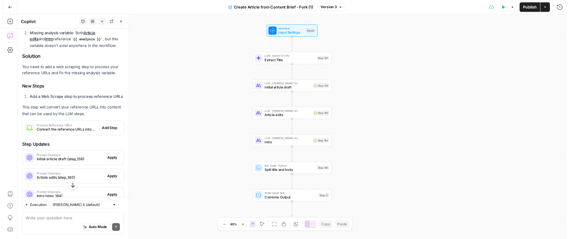
scroll to position [257, 0]
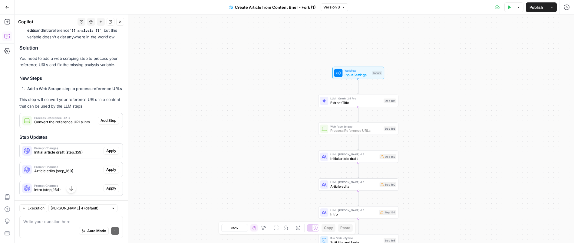
click at [103, 124] on span "Add Step" at bounding box center [109, 120] width 16 height 5
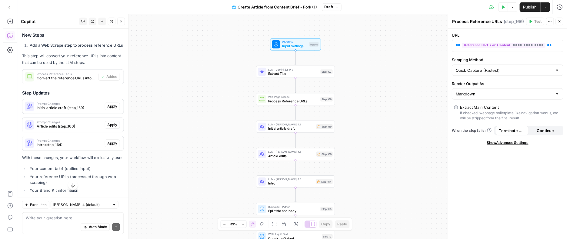
scroll to position [323, 0]
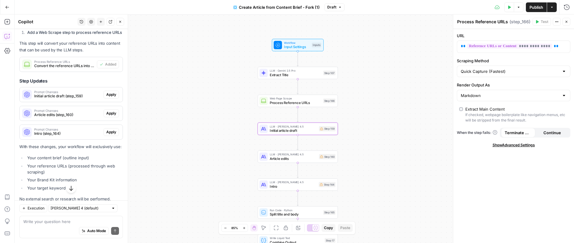
click at [106, 97] on span "Apply" at bounding box center [111, 94] width 10 height 5
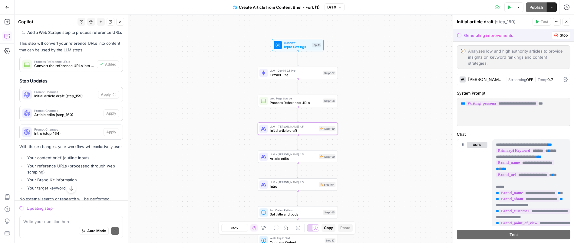
click at [83, 99] on span "Initial article draft (step_159)" at bounding box center [64, 96] width 61 height 5
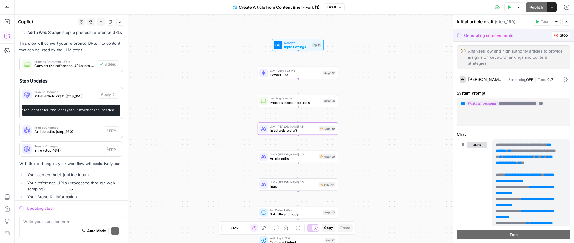
scroll to position [0, 530]
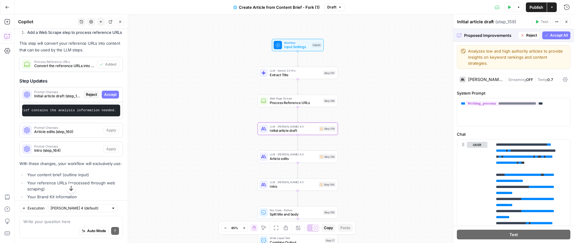
click at [108, 97] on span "Accept" at bounding box center [110, 94] width 12 height 5
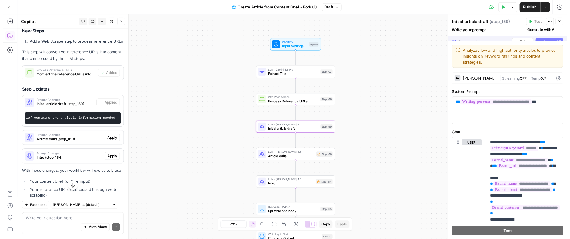
scroll to position [323, 0]
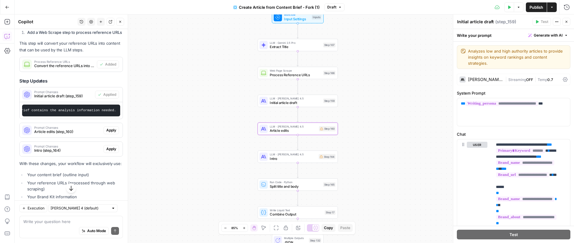
click at [62, 135] on span "Article edits (step_160)" at bounding box center [67, 131] width 67 height 5
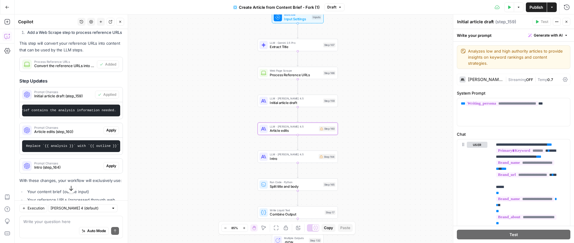
click at [110, 133] on span "Apply" at bounding box center [111, 130] width 10 height 5
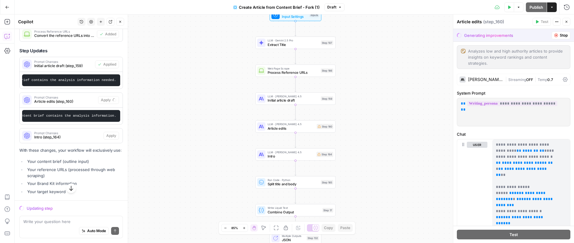
scroll to position [353, 0]
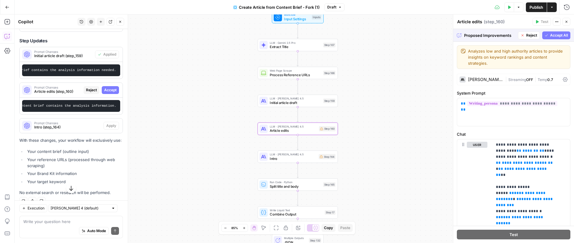
click at [104, 93] on span "Accept" at bounding box center [110, 90] width 12 height 5
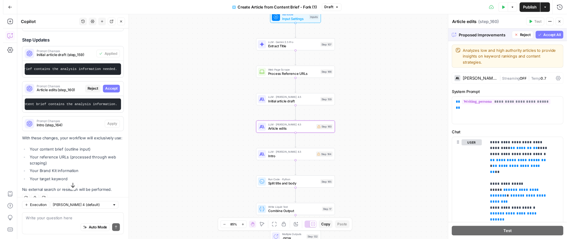
scroll to position [363, 0]
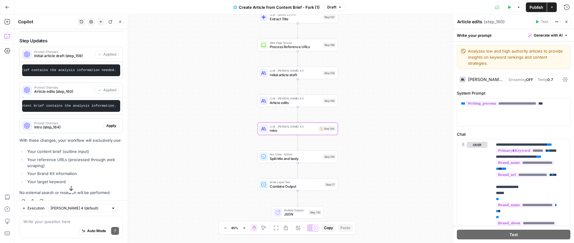
click at [106, 129] on span "Apply" at bounding box center [111, 125] width 10 height 5
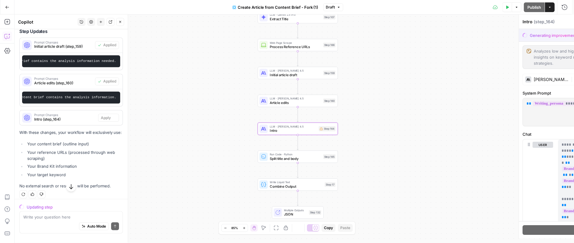
scroll to position [353, 0]
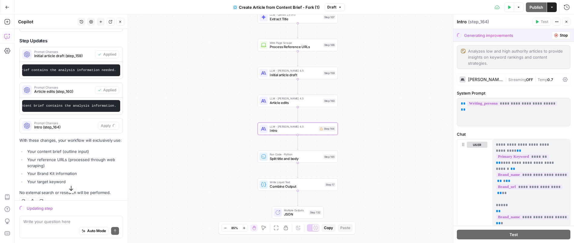
click at [67, 130] on span "Intro (step_164)" at bounding box center [64, 127] width 61 height 5
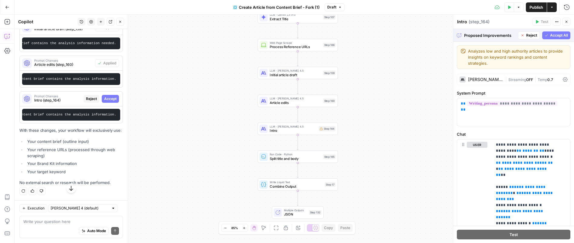
scroll to position [418, 0]
click at [68, 223] on textarea at bounding box center [71, 222] width 96 height 6
type textarea "how is the target keyword being used?"
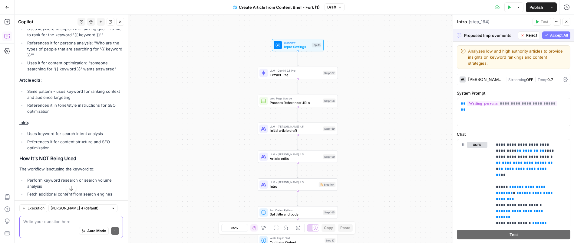
scroll to position [625, 0]
drag, startPoint x: 27, startPoint y: 172, endPoint x: 107, endPoint y: 171, distance: 80.5
click at [107, 137] on li "Uses keyword for search intent analysis" at bounding box center [74, 133] width 97 height 6
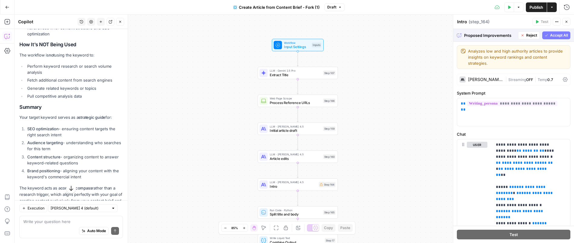
scroll to position [775, 0]
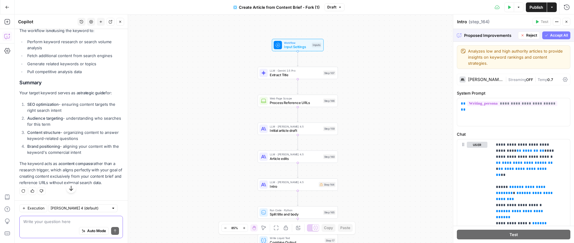
click at [71, 223] on textarea at bounding box center [71, 222] width 96 height 6
type textarea "is this"
click at [531, 7] on span "Publish" at bounding box center [537, 7] width 14 height 6
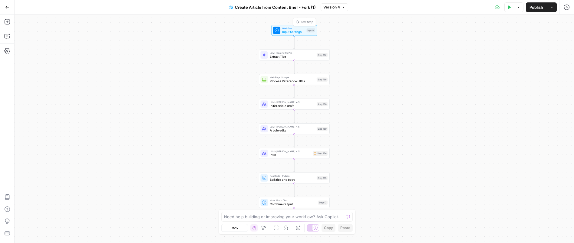
click at [302, 20] on span "Test Step" at bounding box center [307, 22] width 12 height 4
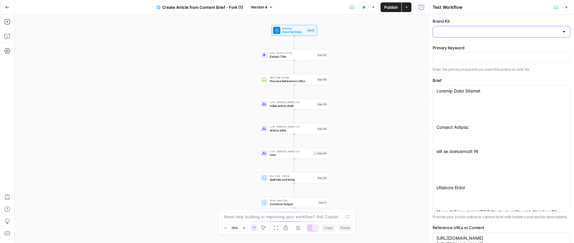
click at [452, 32] on input "Brand Kit" at bounding box center [498, 32] width 123 height 6
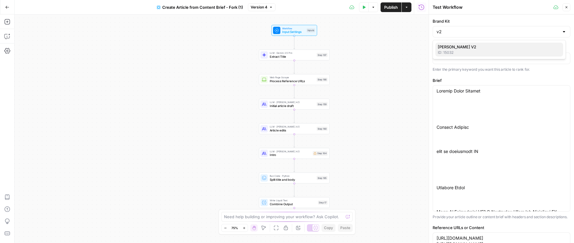
click at [461, 51] on div "ID: 15032" at bounding box center [499, 52] width 123 height 5
type input "MinIO V2"
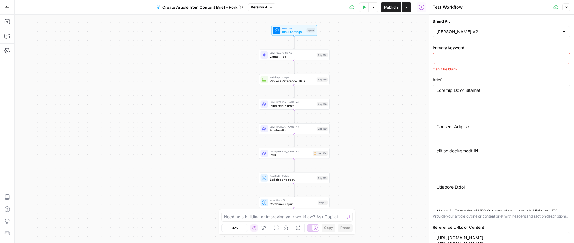
click at [463, 60] on input "Primary Keyword" at bounding box center [502, 58] width 130 height 6
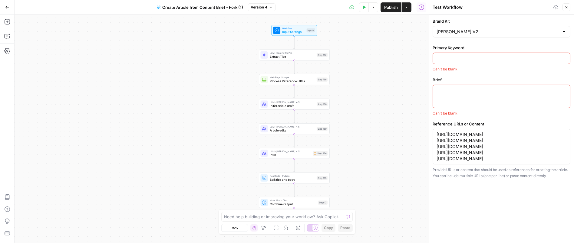
paste textarea "Content Brief Summary Primary Keyword what is generative AI Selected Title What…"
type textarea "Content Brief Summary Primary Keyword what is generative AI Selected Title What…"
click at [459, 98] on div at bounding box center [502, 97] width 138 height 24
click at [460, 104] on div at bounding box center [502, 97] width 138 height 24
click at [452, 54] on div at bounding box center [502, 59] width 138 height 12
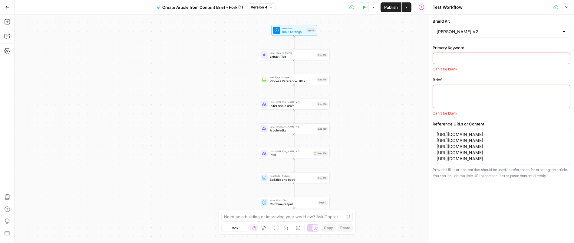
click at [454, 60] on input "Primary Keyword" at bounding box center [502, 58] width 130 height 6
click at [438, 55] on input "Primary Keyword" at bounding box center [502, 58] width 130 height 6
type input "what is generative AI"
click at [454, 101] on div at bounding box center [502, 97] width 138 height 24
paste textarea "<table border="1" cellpadding="6" cellspacing="0"> <thead> <tr><th colspan="2" …"
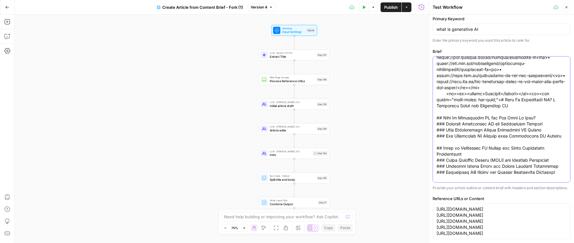
scroll to position [78, 0]
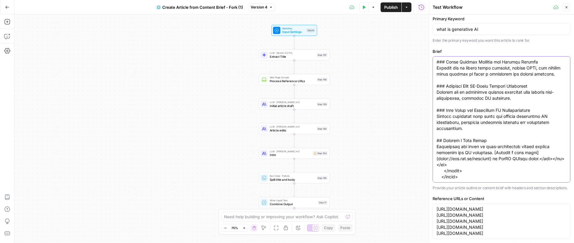
scroll to position [1338, 0]
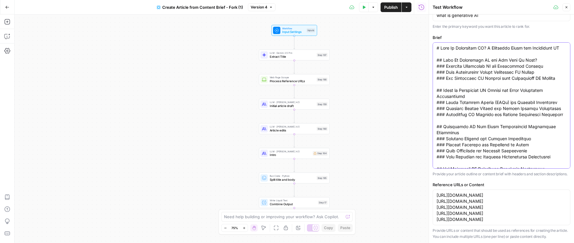
scroll to position [67, 0]
type textarea "# What Is Generative AI? A Practical Guide for Enterprise IT ## What Is Generat…"
click at [543, 160] on div "Primary Keyword what is generative AI Enter the primary keyword you want this a…" at bounding box center [502, 121] width 138 height 238
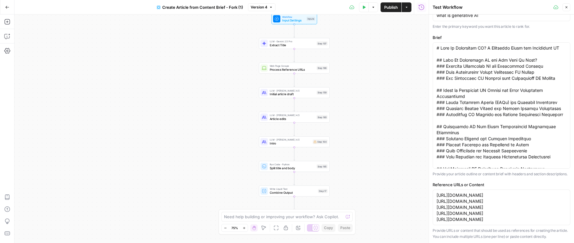
click at [461, 171] on p "Provide your article outline or content brief with headers and section descript…" at bounding box center [502, 174] width 138 height 6
click at [364, 8] on icon "button" at bounding box center [364, 6] width 3 height 3
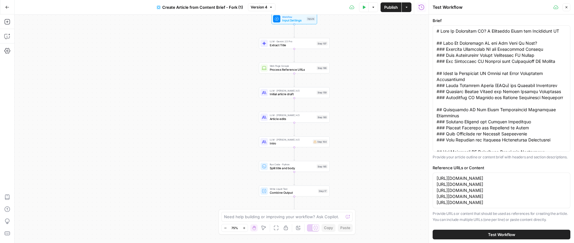
click at [475, 237] on button "Test Workflow" at bounding box center [502, 235] width 138 height 10
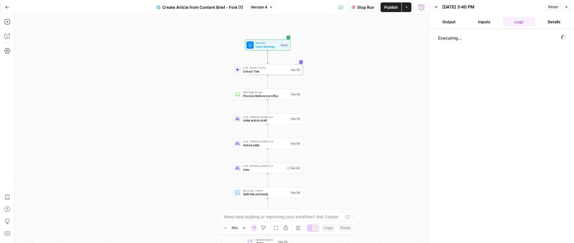
drag, startPoint x: 386, startPoint y: 68, endPoint x: 359, endPoint y: 89, distance: 33.9
click at [360, 89] on div "Workflow Input Settings Inputs LLM · Gemini 2.5 Pro Extract Title Step 107 Web …" at bounding box center [222, 129] width 414 height 229
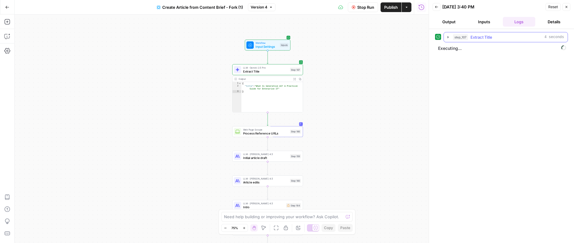
click at [448, 38] on icon "button" at bounding box center [448, 37] width 1 height 2
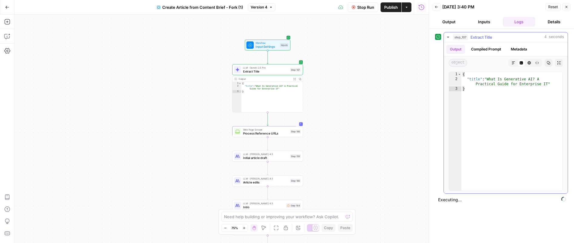
click at [448, 38] on icon "button" at bounding box center [448, 37] width 2 height 1
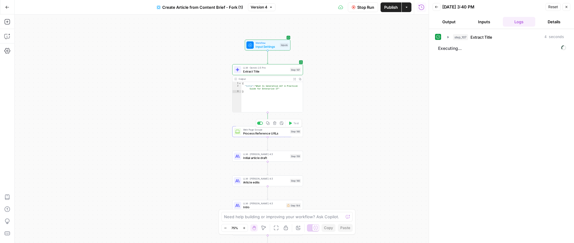
click at [267, 131] on span "Process Reference URLs" at bounding box center [265, 133] width 45 height 5
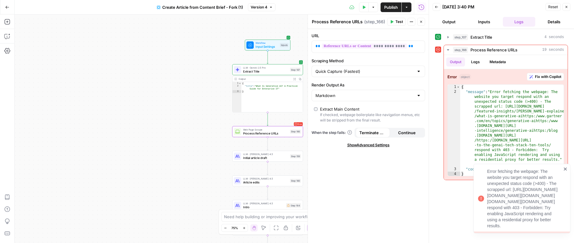
click at [566, 168] on icon "close" at bounding box center [565, 169] width 3 height 3
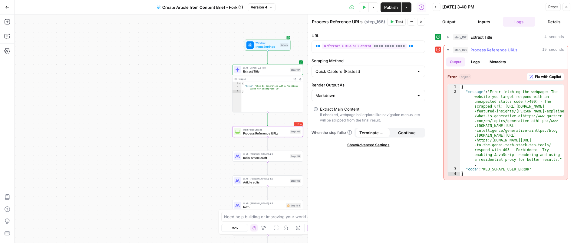
click at [547, 78] on span "Fix with Copilot" at bounding box center [548, 76] width 26 height 5
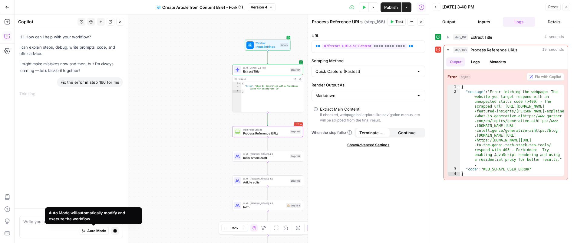
click at [69, 220] on div "Auto Mode will automatically modify and execute the workflow" at bounding box center [94, 216] width 90 height 12
click at [38, 219] on textarea at bounding box center [71, 222] width 96 height 6
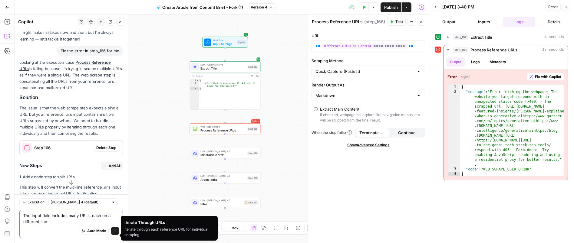
scroll to position [42, 0]
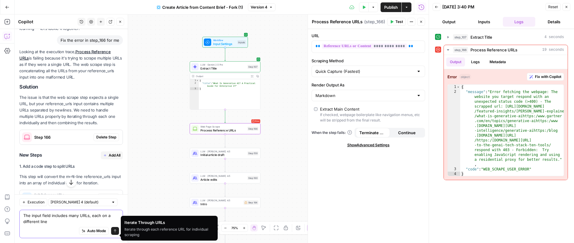
type textarea "The input field includes many URLs, each on a different line"
click at [100, 136] on span "Delete Step" at bounding box center [106, 137] width 20 height 5
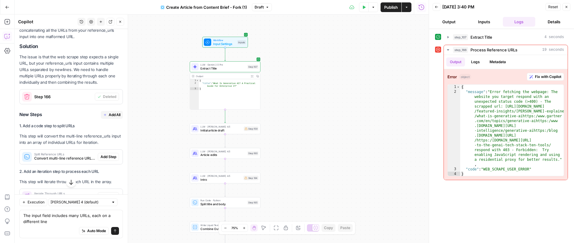
scroll to position [95, 0]
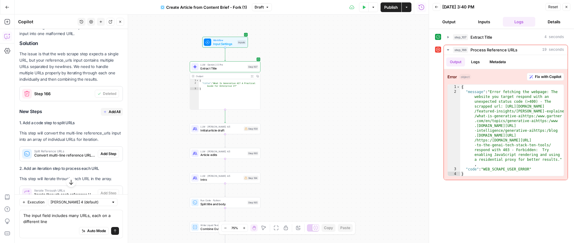
click at [109, 114] on span "Add All" at bounding box center [115, 111] width 12 height 5
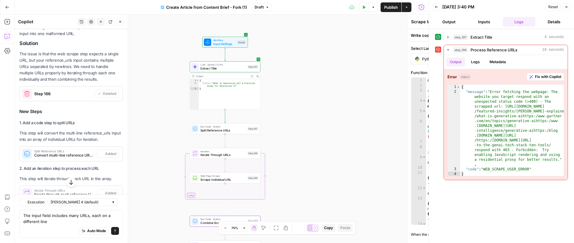
type textarea "Combine Scraped Content"
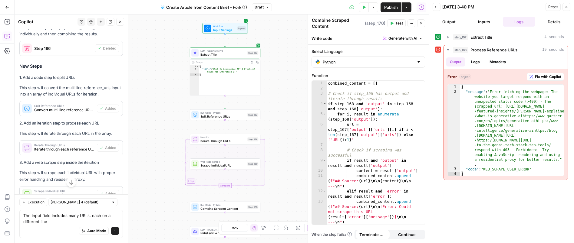
scroll to position [263, 0]
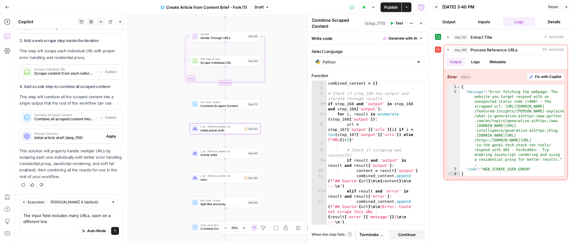
click at [106, 137] on span "Apply" at bounding box center [111, 136] width 10 height 5
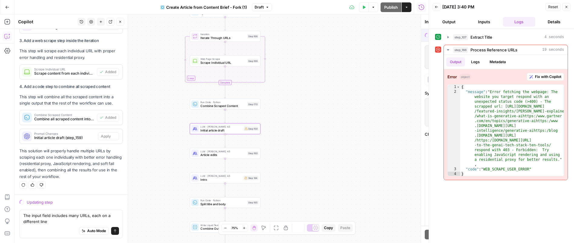
scroll to position [253, 0]
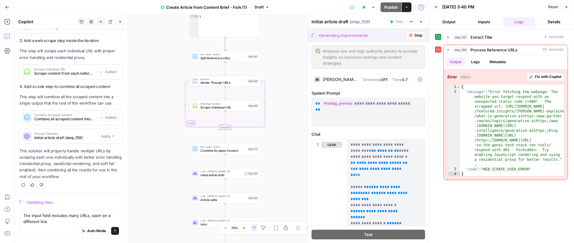
drag, startPoint x: 19, startPoint y: 150, endPoint x: 74, endPoint y: 179, distance: 62.0
click at [74, 179] on p "This solution will properly handle multiple URLs by scraping each one individua…" at bounding box center [71, 164] width 104 height 32
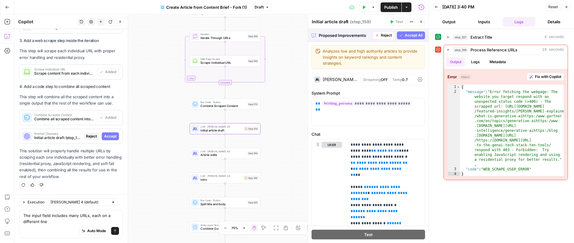
click at [104, 138] on span "Accept" at bounding box center [110, 136] width 12 height 5
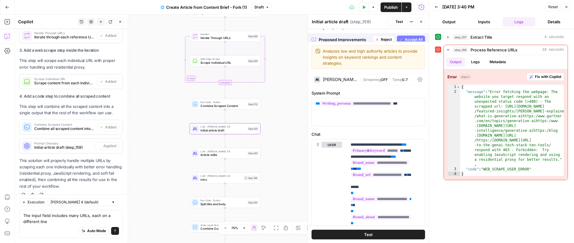
scroll to position [263, 0]
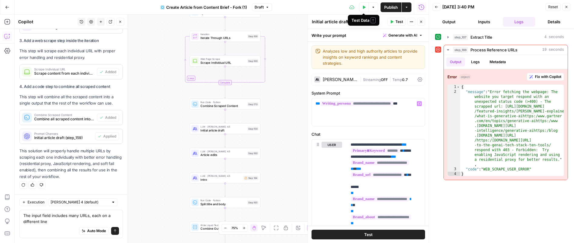
click at [365, 7] on icon "button" at bounding box center [364, 7] width 4 height 4
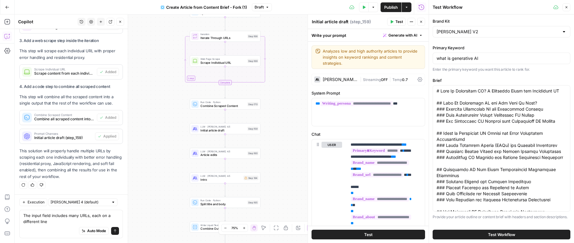
click at [362, 2] on button "Test Data" at bounding box center [364, 7] width 10 height 10
click at [457, 235] on button "Test Workflow" at bounding box center [502, 235] width 138 height 10
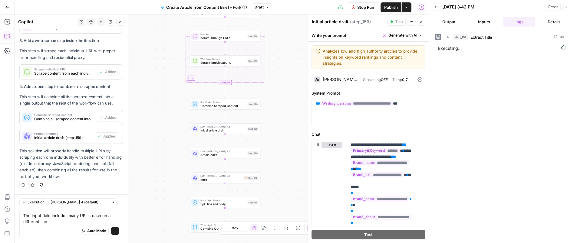
click at [420, 24] on button "Close" at bounding box center [421, 22] width 8 height 8
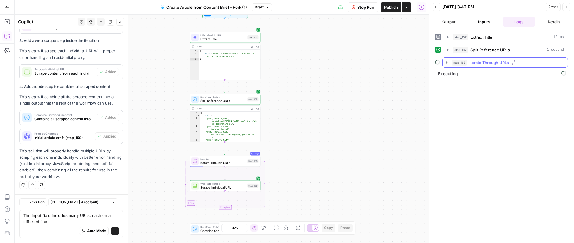
click at [447, 63] on icon "button" at bounding box center [446, 62] width 1 height 2
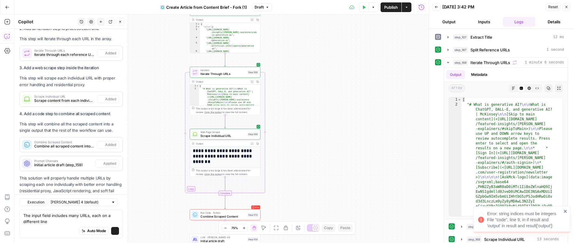
scroll to position [263, 0]
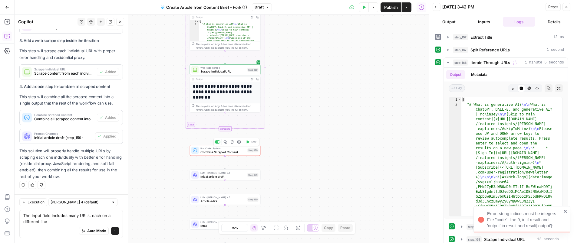
click at [230, 152] on span "Combine Scraped Content" at bounding box center [222, 152] width 45 height 5
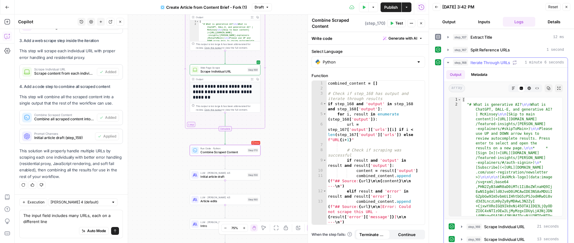
click at [448, 61] on icon "button" at bounding box center [448, 62] width 5 height 5
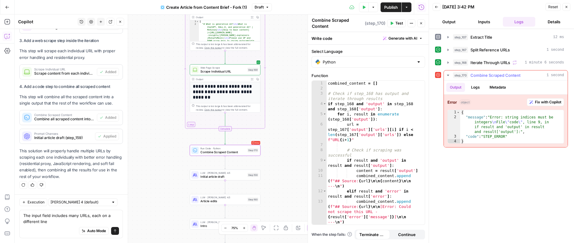
click at [537, 101] on span "Fix with Copilot" at bounding box center [548, 102] width 26 height 5
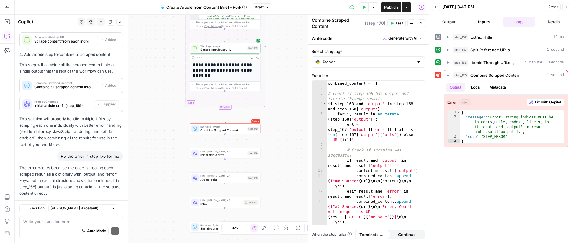
scroll to position [324, 0]
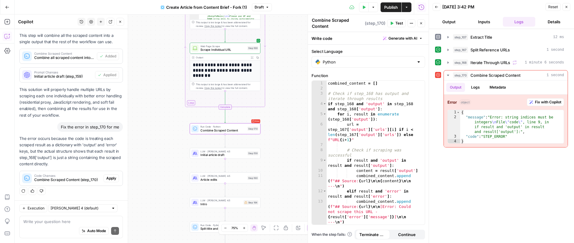
click at [108, 180] on span "Apply" at bounding box center [111, 178] width 10 height 5
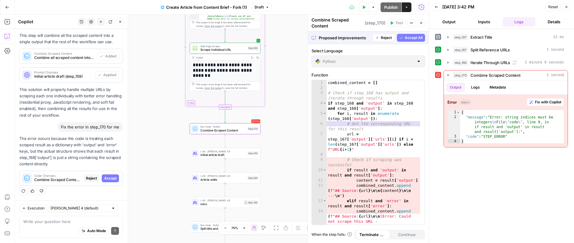
click at [62, 177] on span "Combine Scraped Content (step_170)" at bounding box center [57, 179] width 47 height 5
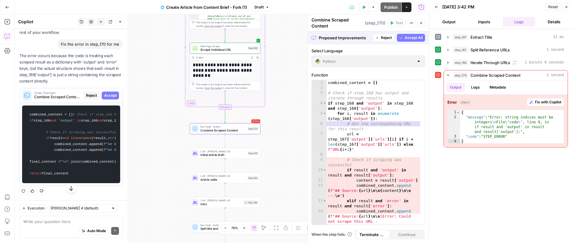
scroll to position [407, 0]
click at [108, 93] on span "Accept" at bounding box center [110, 95] width 12 height 5
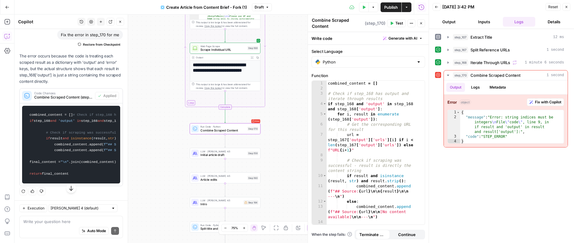
scroll to position [457, 0]
click at [362, 6] on icon "button" at bounding box center [364, 7] width 4 height 4
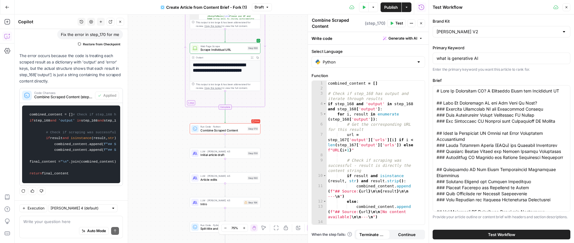
click at [494, 238] on span "Test Workflow" at bounding box center [501, 235] width 27 height 6
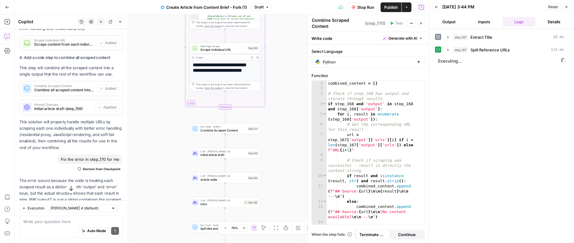
scroll to position [280, 0]
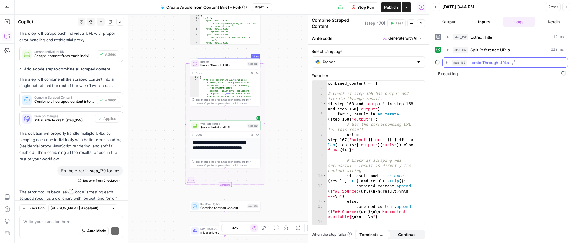
click at [448, 62] on icon "button" at bounding box center [446, 62] width 5 height 5
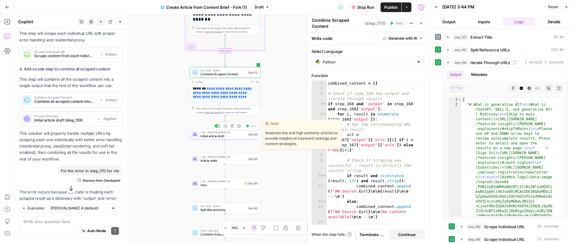
click at [238, 135] on span "Initial article draft" at bounding box center [222, 136] width 45 height 5
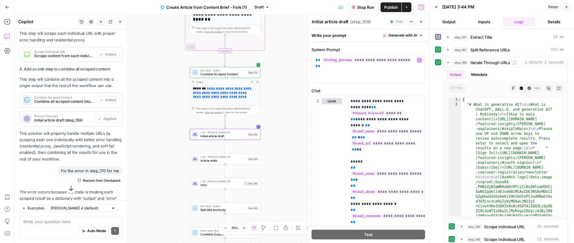
scroll to position [128, 0]
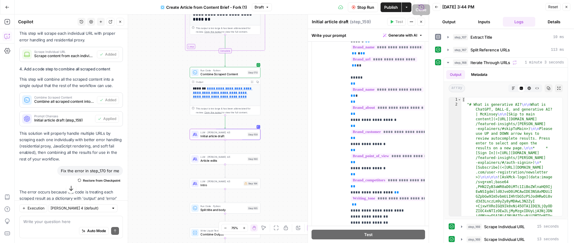
click at [422, 22] on icon "button" at bounding box center [421, 22] width 4 height 4
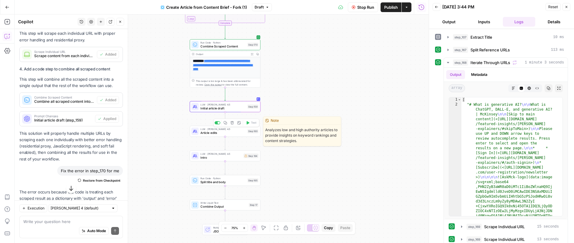
click at [228, 132] on span "Article edits" at bounding box center [222, 133] width 45 height 5
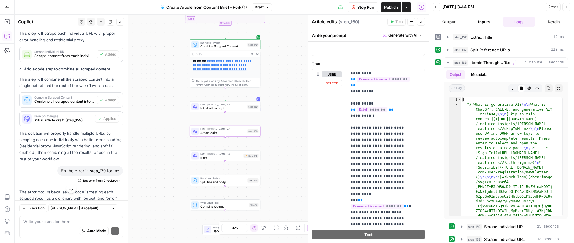
scroll to position [81, 0]
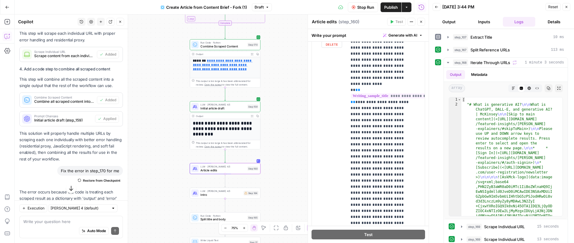
scroll to position [504, 0]
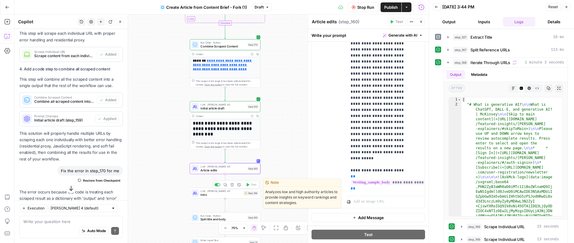
click at [218, 195] on span "Intro" at bounding box center [220, 195] width 41 height 5
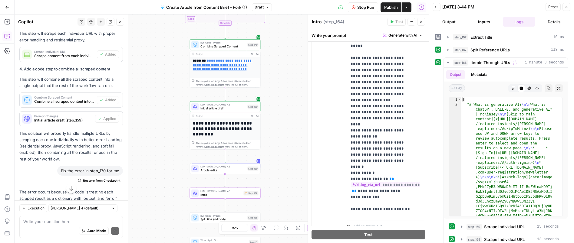
scroll to position [386, 0]
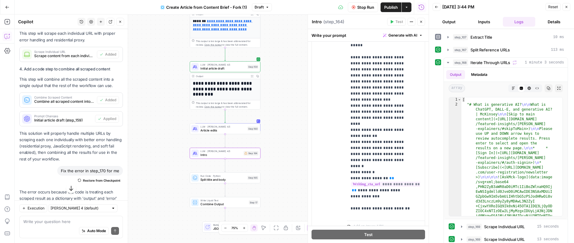
click at [223, 181] on span "Split title and body" at bounding box center [222, 179] width 45 height 5
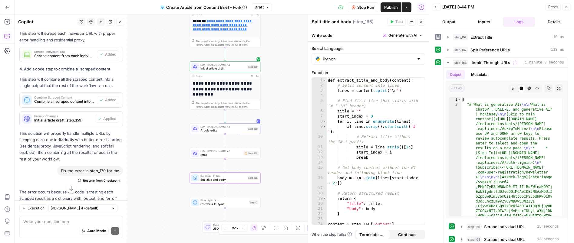
click at [286, 144] on div "Workflow Input Settings Inputs LLM · Gemini 2.5 Pro Extract Title Step 107 Outp…" at bounding box center [222, 129] width 414 height 229
click at [233, 88] on h1 "**********" at bounding box center [223, 89] width 61 height 16
click at [252, 76] on icon "button" at bounding box center [252, 76] width 2 height 2
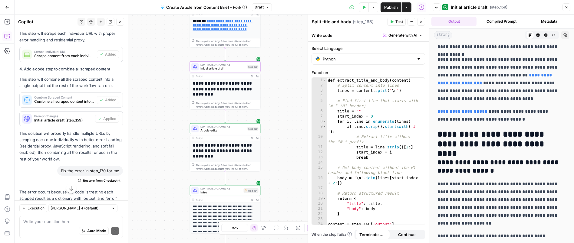
scroll to position [2716, 0]
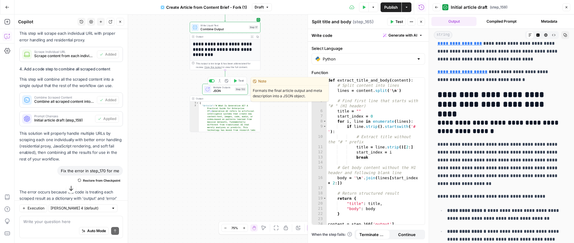
click at [224, 89] on span "JSON" at bounding box center [223, 91] width 20 height 5
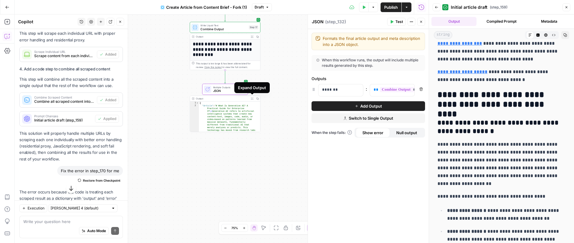
click at [252, 98] on icon "button" at bounding box center [252, 98] width 2 height 2
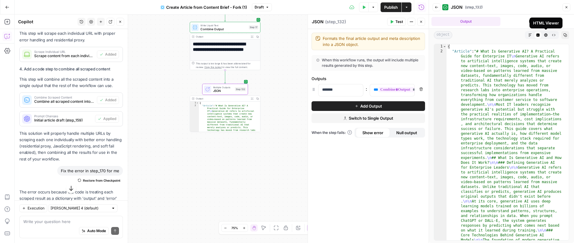
click at [547, 36] on icon "button" at bounding box center [545, 35] width 3 height 3
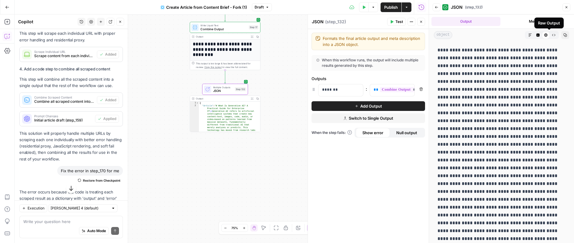
click at [551, 36] on button "Raw Output" at bounding box center [554, 35] width 8 height 8
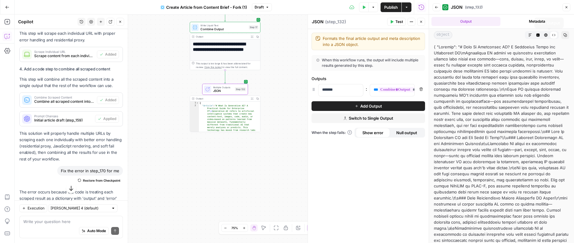
click at [544, 35] on icon "button" at bounding box center [546, 35] width 4 height 4
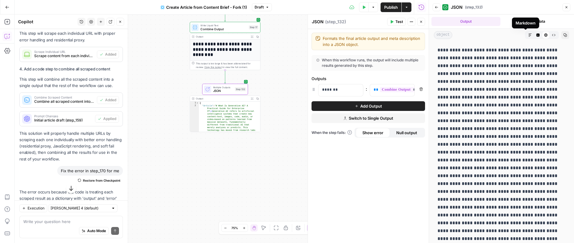
click at [529, 34] on icon "button" at bounding box center [530, 35] width 3 height 3
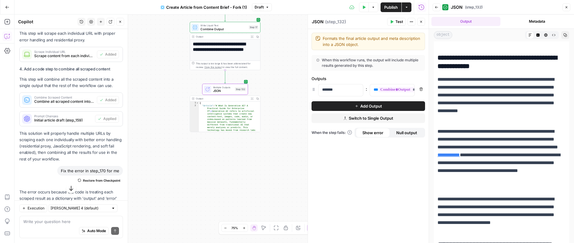
scroll to position [1934, 0]
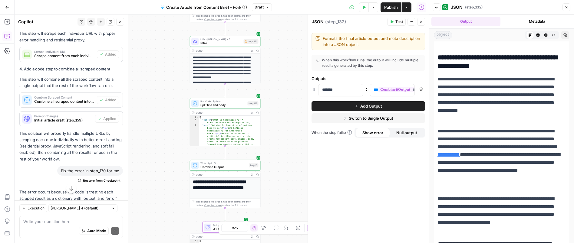
click at [437, 8] on icon "button" at bounding box center [437, 7] width 4 height 4
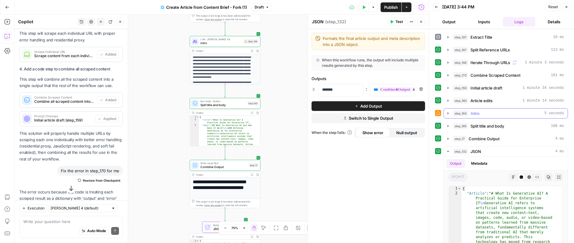
click at [449, 114] on icon "button" at bounding box center [448, 113] width 5 height 5
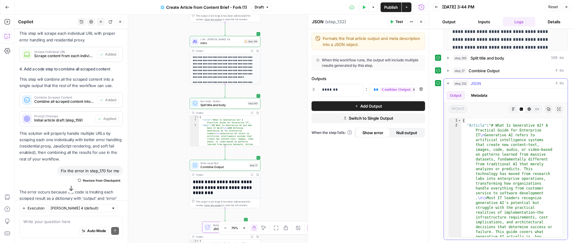
scroll to position [48, 0]
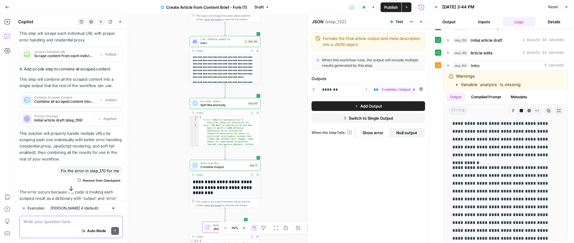
click at [51, 224] on textarea at bounding box center [71, 222] width 96 height 6
type textarea "fix the warning in step 164"
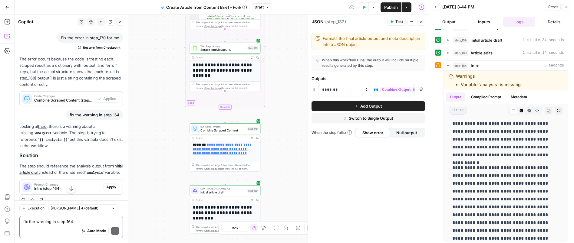
scroll to position [428, 0]
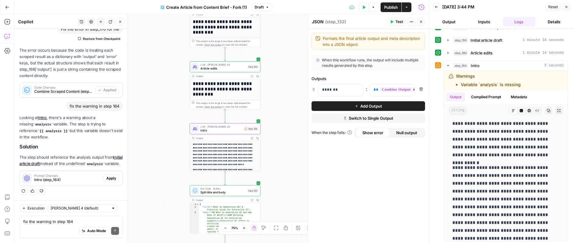
click at [107, 179] on span "Apply" at bounding box center [111, 178] width 10 height 5
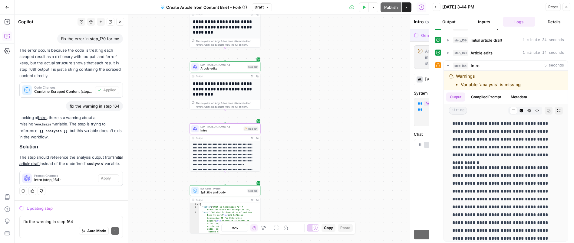
scroll to position [409, 0]
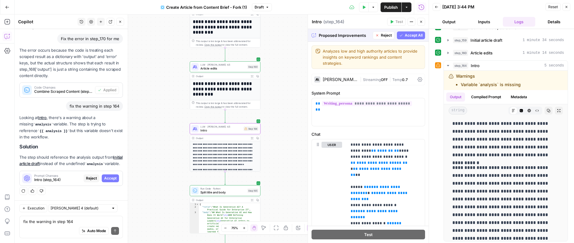
click at [104, 179] on span "Accept" at bounding box center [110, 178] width 12 height 5
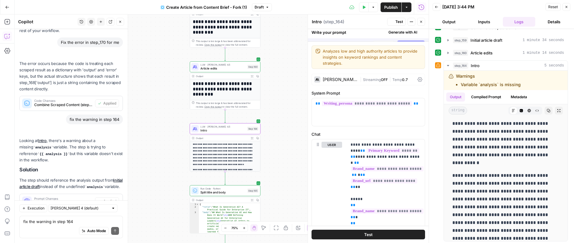
scroll to position [0, 0]
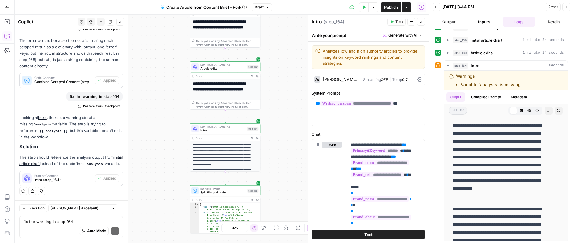
click at [394, 9] on span "Publish" at bounding box center [391, 7] width 14 height 6
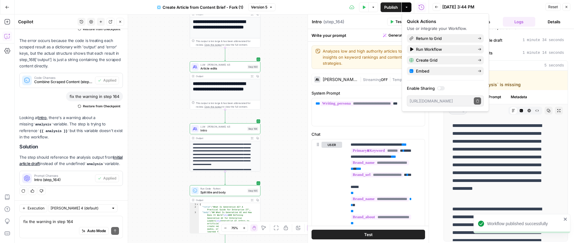
click at [407, 10] on button "Actions" at bounding box center [407, 7] width 10 height 10
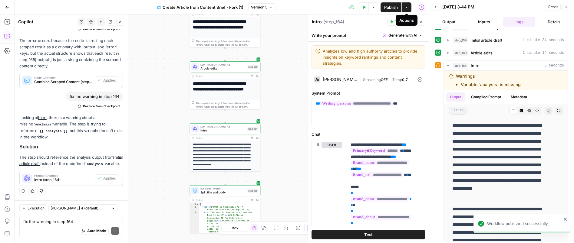
click at [406, 8] on icon "button" at bounding box center [407, 7] width 4 height 4
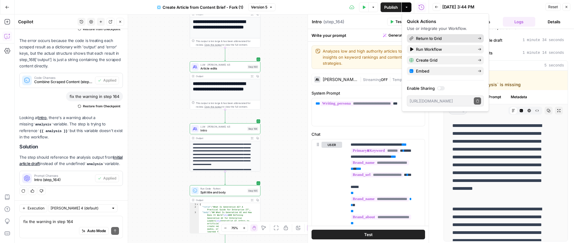
click at [415, 39] on div "Return to Grid" at bounding box center [445, 38] width 72 height 6
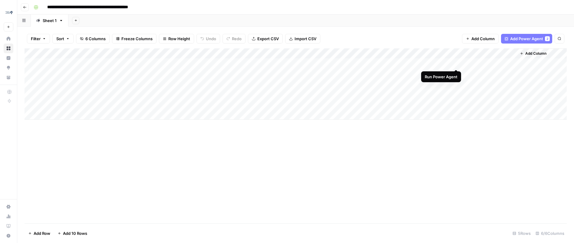
click at [457, 64] on div "Add Column" at bounding box center [296, 83] width 542 height 71
click at [348, 63] on div "Add Column" at bounding box center [296, 83] width 542 height 71
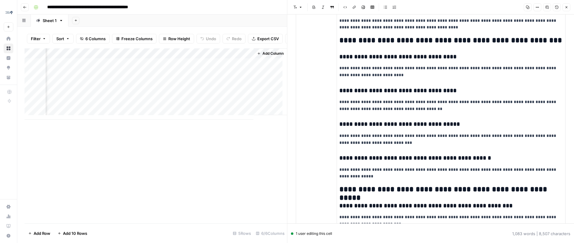
scroll to position [0, 268]
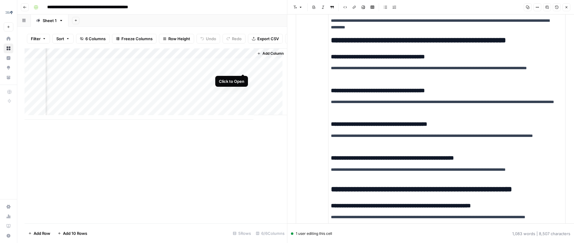
click at [243, 68] on div "Add Column" at bounding box center [156, 83] width 263 height 71
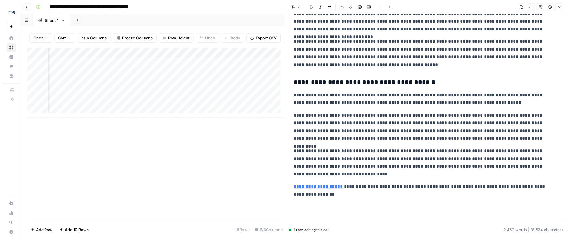
scroll to position [0, 188]
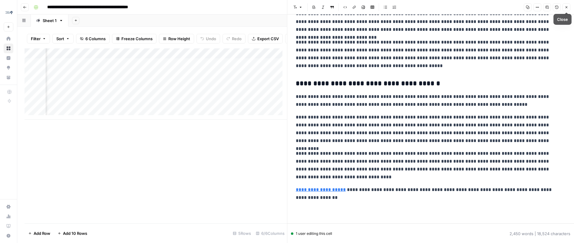
click at [566, 8] on icon "button" at bounding box center [567, 7] width 4 height 4
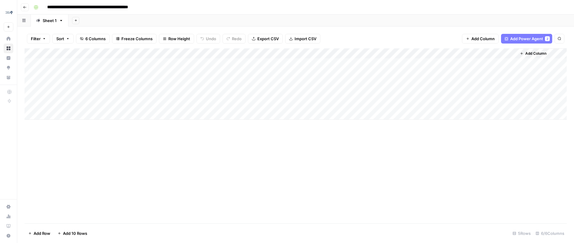
click at [77, 5] on input "**********" at bounding box center [103, 7] width 117 height 10
click at [226, 3] on div "**********" at bounding box center [299, 7] width 537 height 10
click at [450, 53] on div "Add Column" at bounding box center [296, 83] width 542 height 71
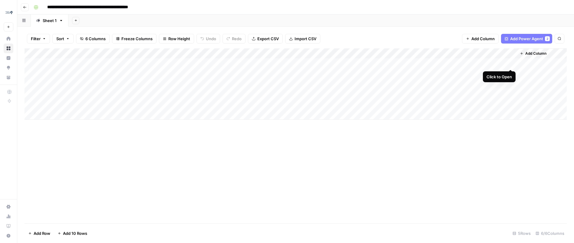
click at [511, 64] on div "Add Column" at bounding box center [296, 83] width 542 height 71
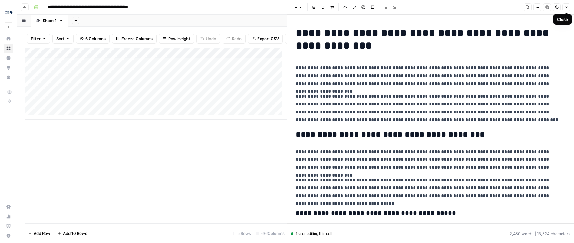
click at [566, 10] on button "Close" at bounding box center [567, 7] width 8 height 8
